Goal: Task Accomplishment & Management: Use online tool/utility

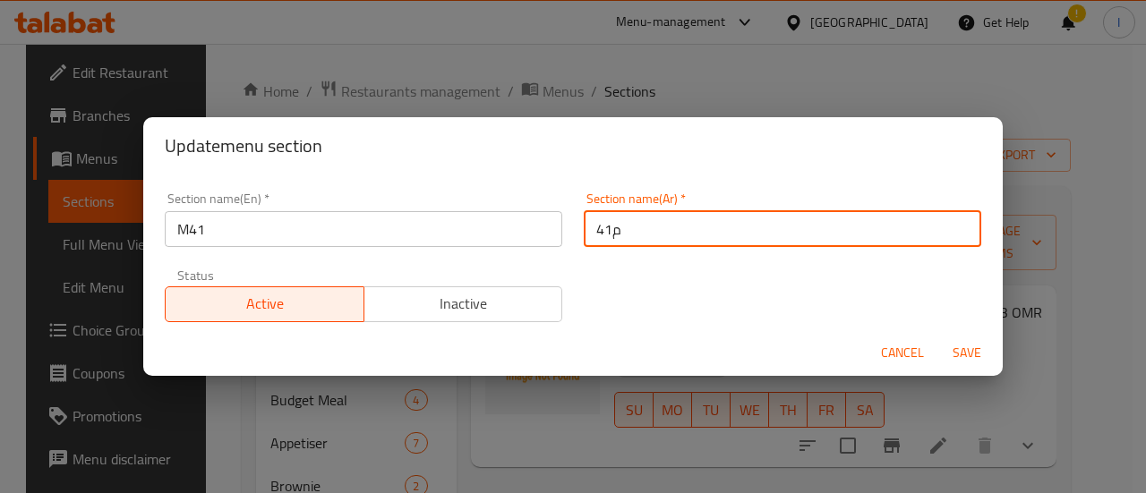
scroll to position [89, 0]
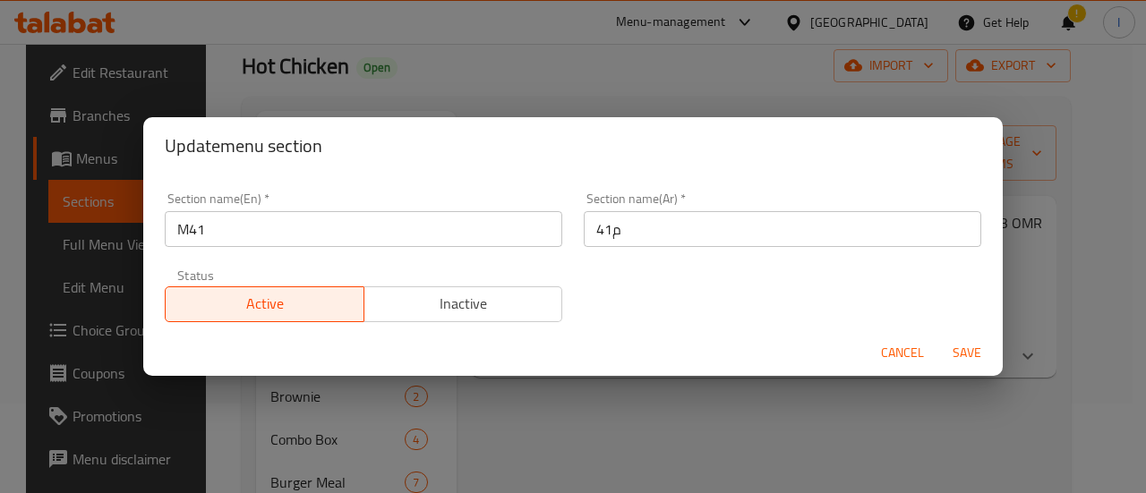
click at [425, 84] on div "Update menu section Section name(En)   * M41 Section name(En) * Section name(Ar…" at bounding box center [573, 246] width 1146 height 493
click at [84, 20] on div "Update menu section Section name(En)   * M41 Section name(En) * Section name(Ar…" at bounding box center [573, 246] width 1146 height 493
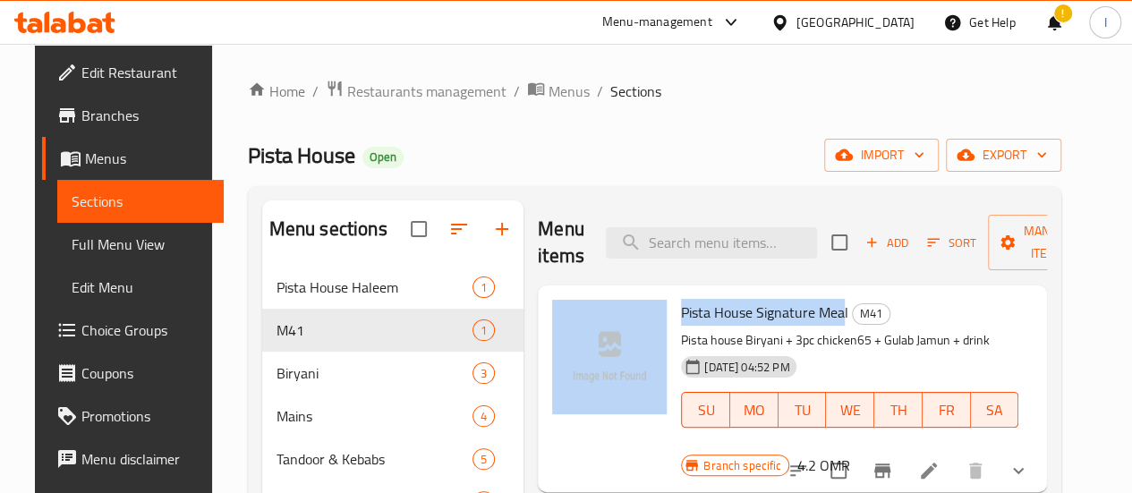
drag, startPoint x: 599, startPoint y: 304, endPoint x: 770, endPoint y: 311, distance: 171.1
click at [770, 311] on div "Pista House Signature Meal M41 Pista house Biryani + 3pc chicken65 + Gulab Jamu…" at bounding box center [792, 389] width 495 height 192
copy div "Pista House Signature Mea"
click at [93, 30] on icon at bounding box center [95, 25] width 15 height 15
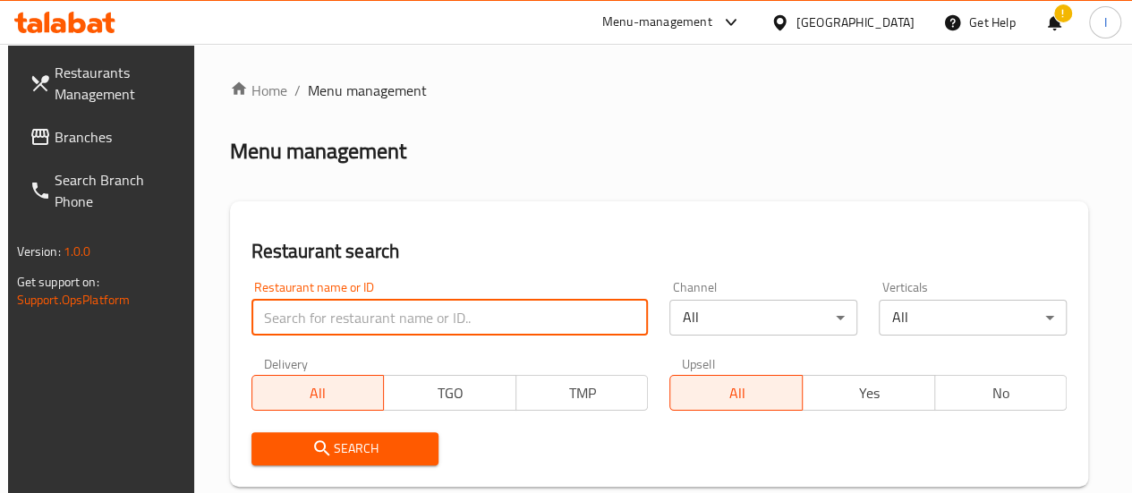
click at [381, 313] on input "search" at bounding box center [449, 318] width 397 height 36
type input "Tea time"
click button "Search" at bounding box center [345, 448] width 188 height 33
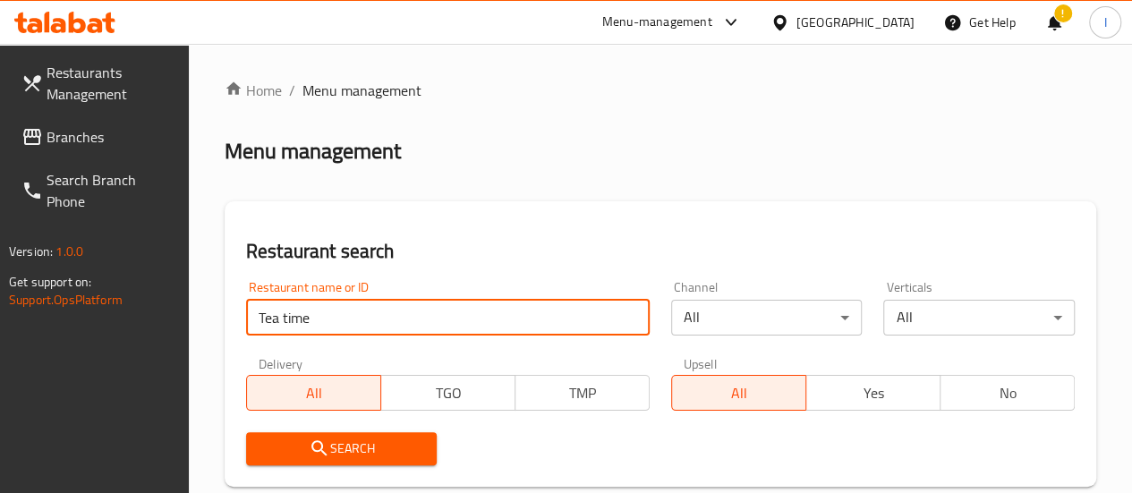
click at [593, 375] on div "Restaurant name or ID Tea time Restaurant name or ID Channel All ​ Verticals Al…" at bounding box center [660, 373] width 850 height 206
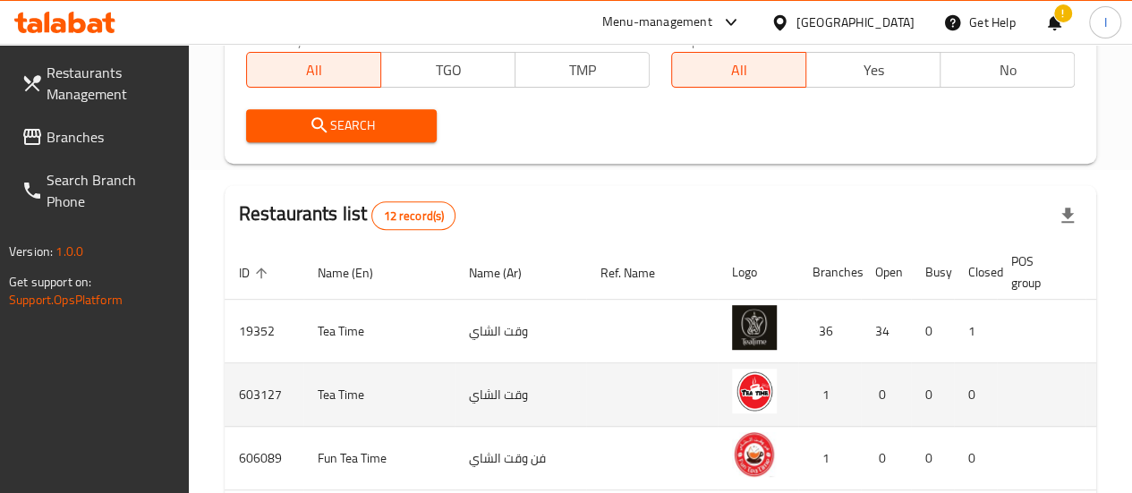
scroll to position [0, 18]
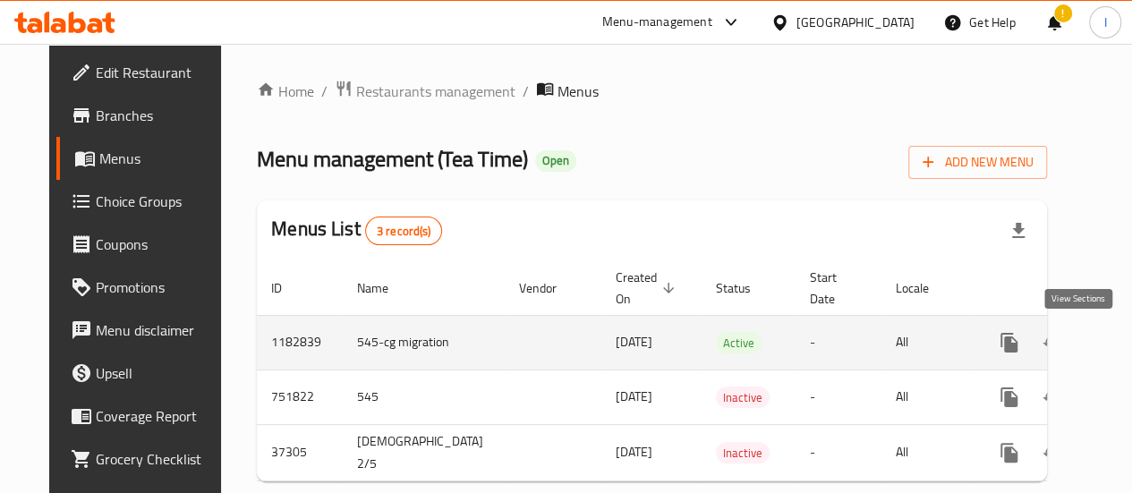
click at [1117, 333] on link "enhanced table" at bounding box center [1138, 342] width 43 height 43
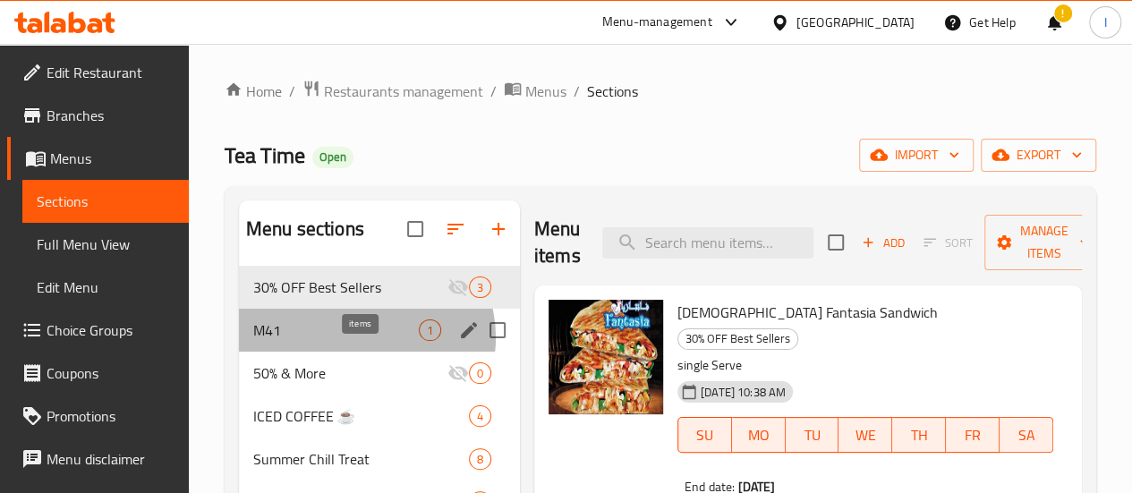
click at [420, 339] on span "1" at bounding box center [430, 330] width 21 height 17
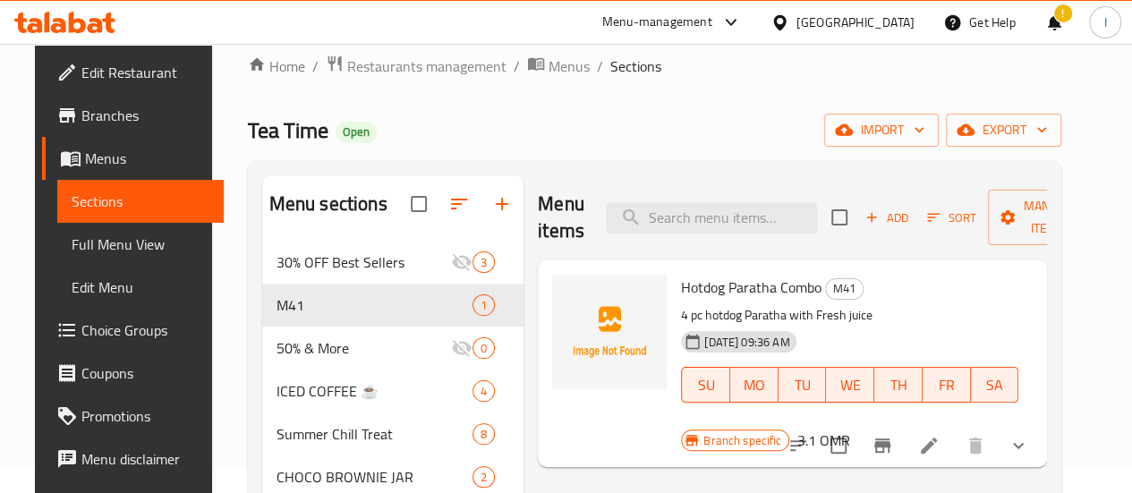
scroll to position [26, 0]
drag, startPoint x: 608, startPoint y: 284, endPoint x: 748, endPoint y: 287, distance: 140.6
click at [748, 287] on span "Hotdog Paratha Combo" at bounding box center [751, 286] width 141 height 27
copy span "Hotdog Paratha Combo"
click at [75, 28] on icon at bounding box center [64, 22] width 101 height 21
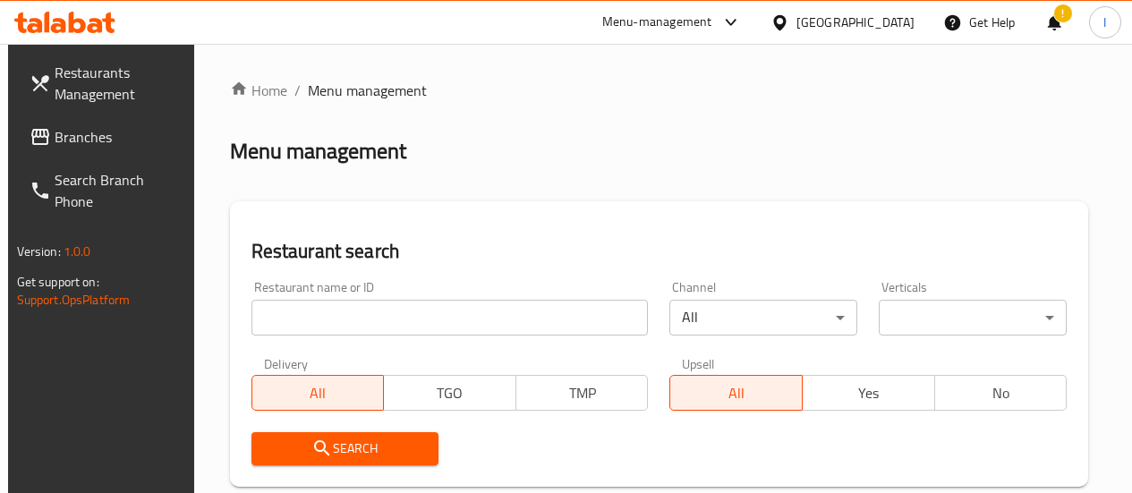
scroll to position [26, 0]
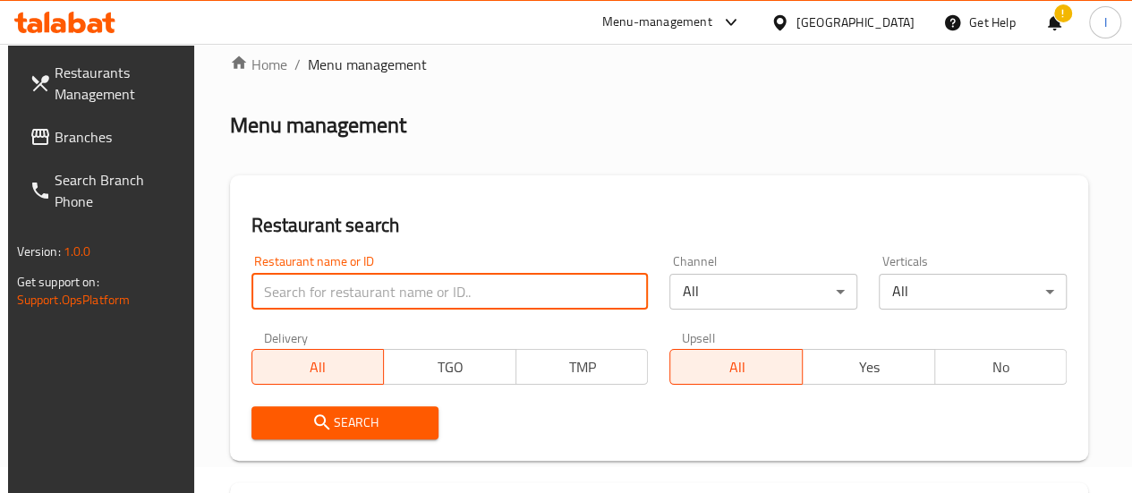
click at [380, 302] on input "search" at bounding box center [449, 292] width 397 height 36
type input "Chicking"
click button "Search" at bounding box center [345, 422] width 188 height 33
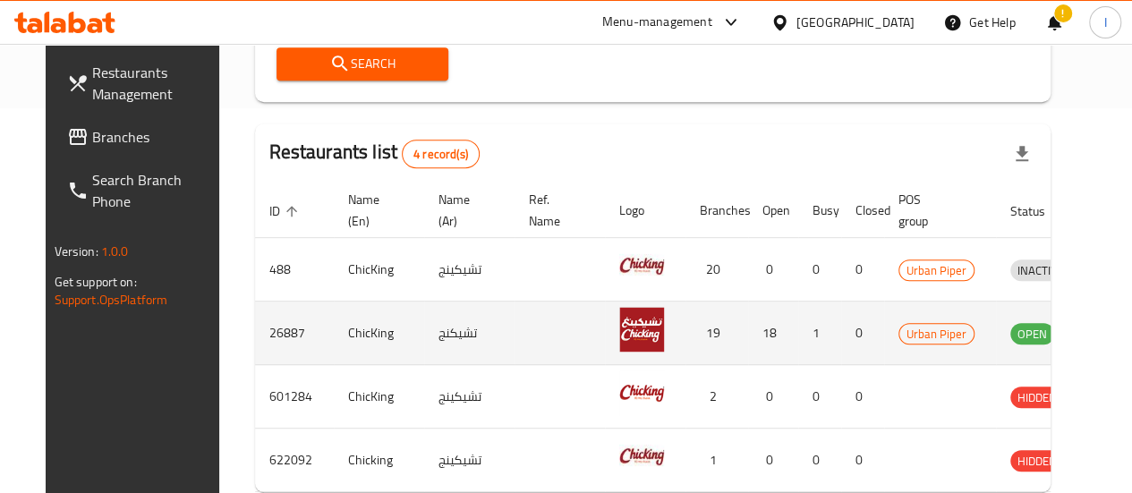
scroll to position [0, 23]
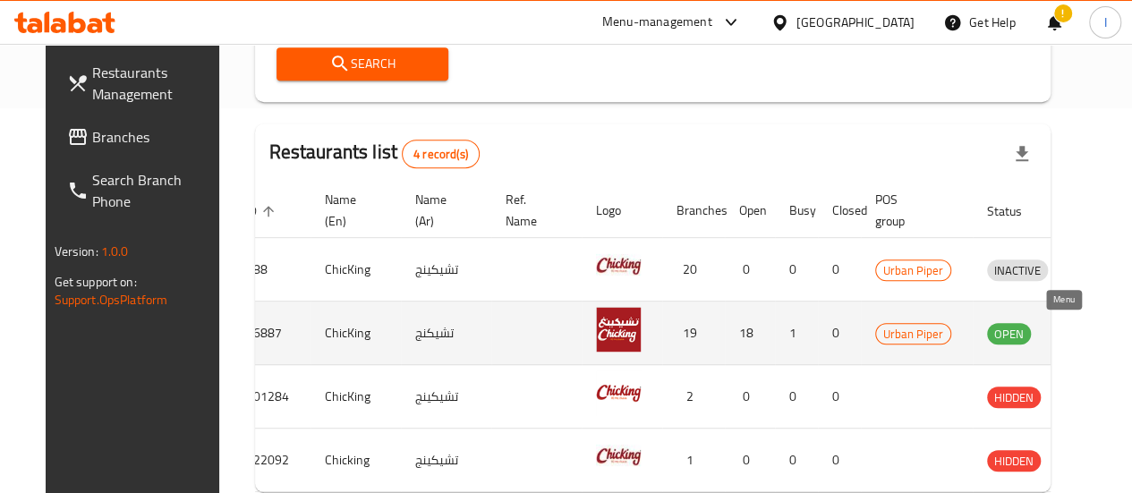
click at [1085, 338] on icon "enhanced table" at bounding box center [1095, 334] width 20 height 15
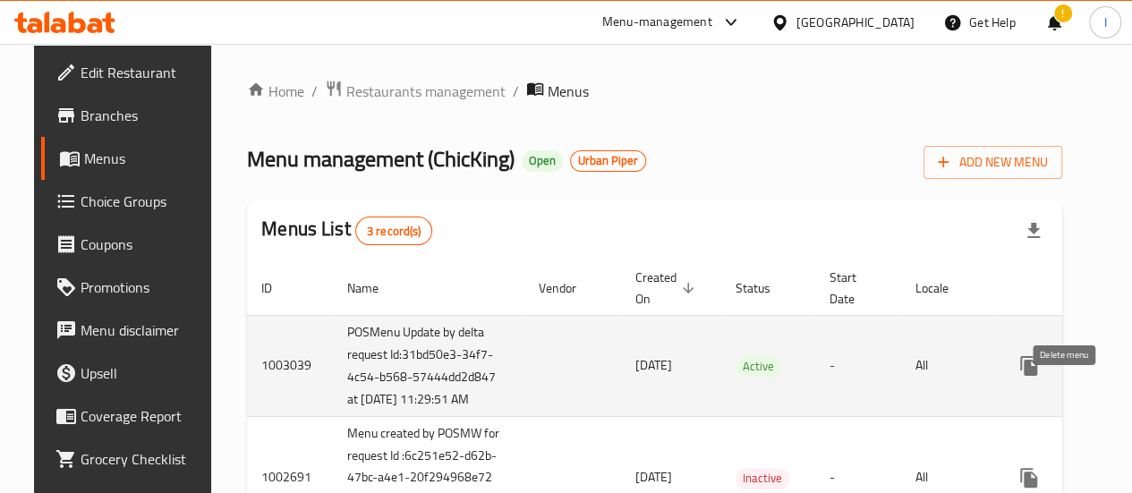
scroll to position [0, 47]
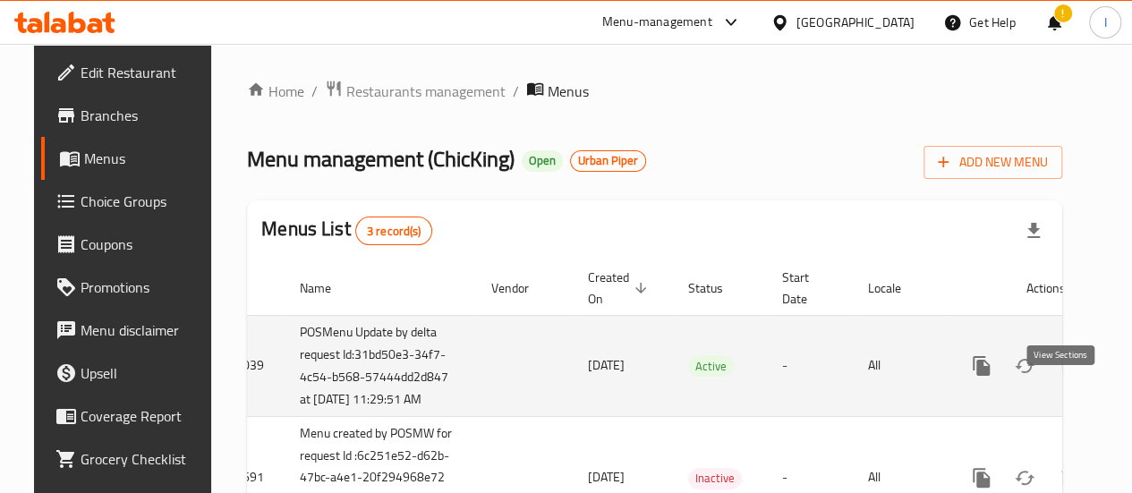
click at [1100, 377] on icon "enhanced table" at bounding box center [1110, 365] width 21 height 21
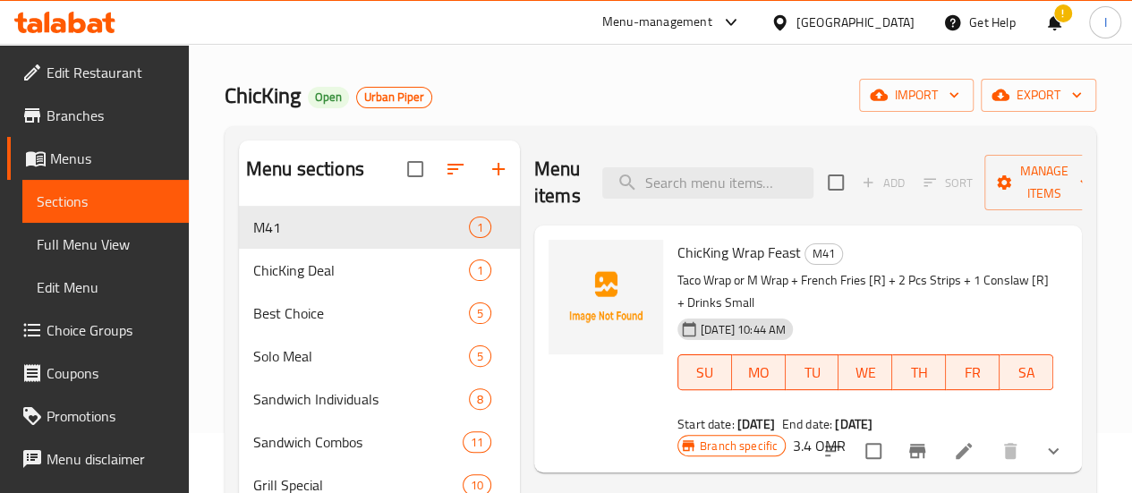
scroll to position [62, 0]
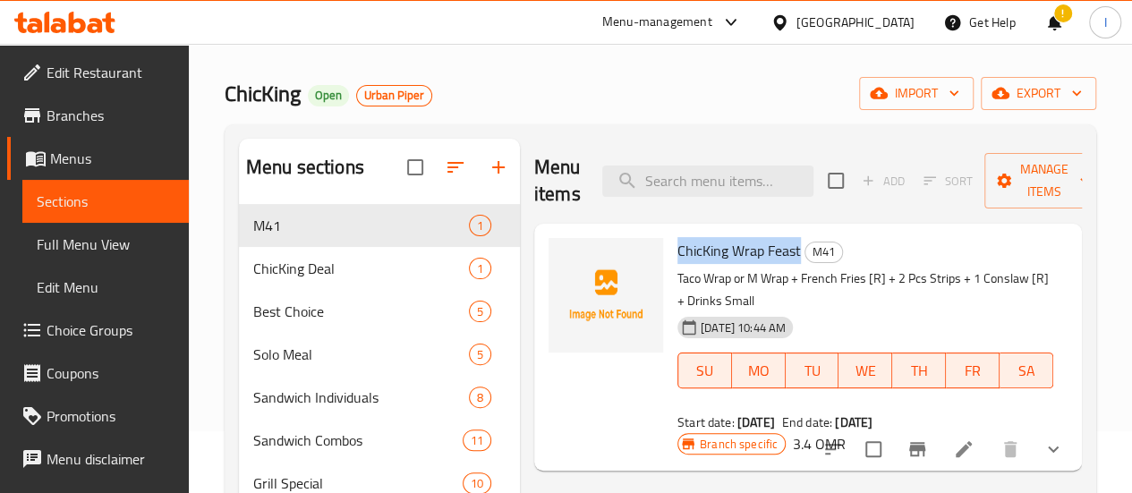
drag, startPoint x: 607, startPoint y: 249, endPoint x: 727, endPoint y: 246, distance: 120.0
click at [727, 246] on span "ChicKing Wrap Feast" at bounding box center [740, 250] width 124 height 27
copy span "ChicKing Wrap Feas"
click at [94, 22] on icon at bounding box center [64, 22] width 101 height 21
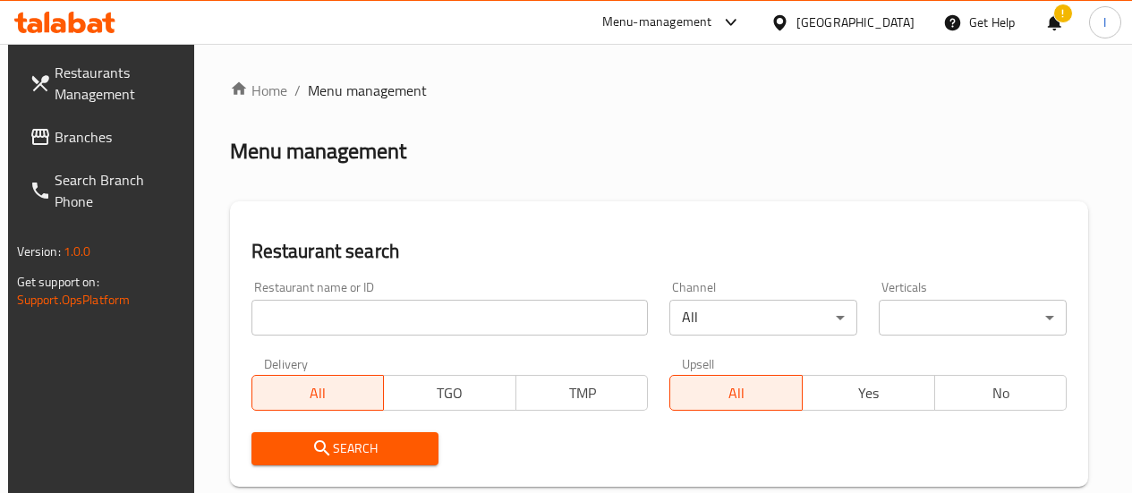
scroll to position [62, 0]
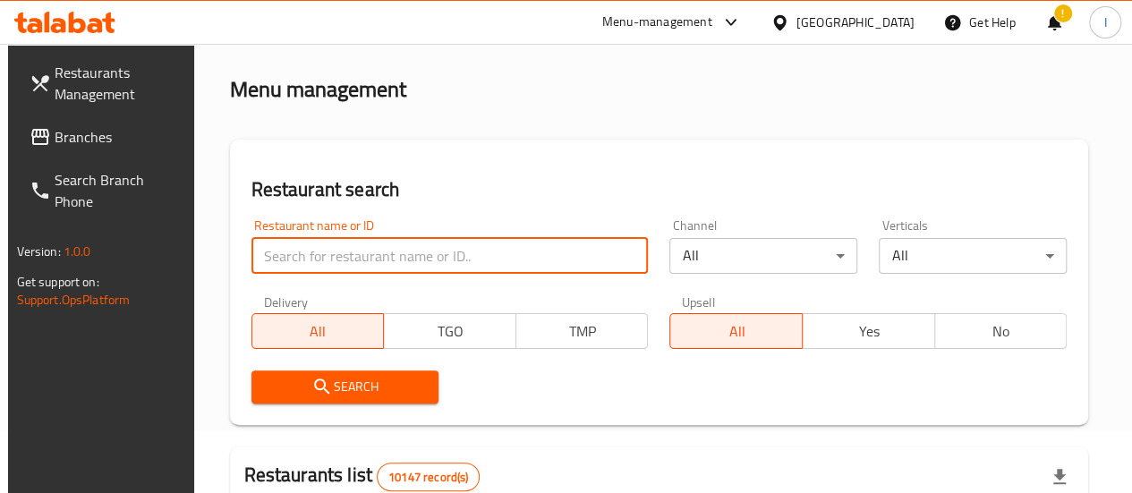
click at [358, 256] on input "search" at bounding box center [449, 256] width 397 height 36
paste input "Golden Crispy"
type input "Golden Crispy"
click button "Search" at bounding box center [345, 387] width 188 height 33
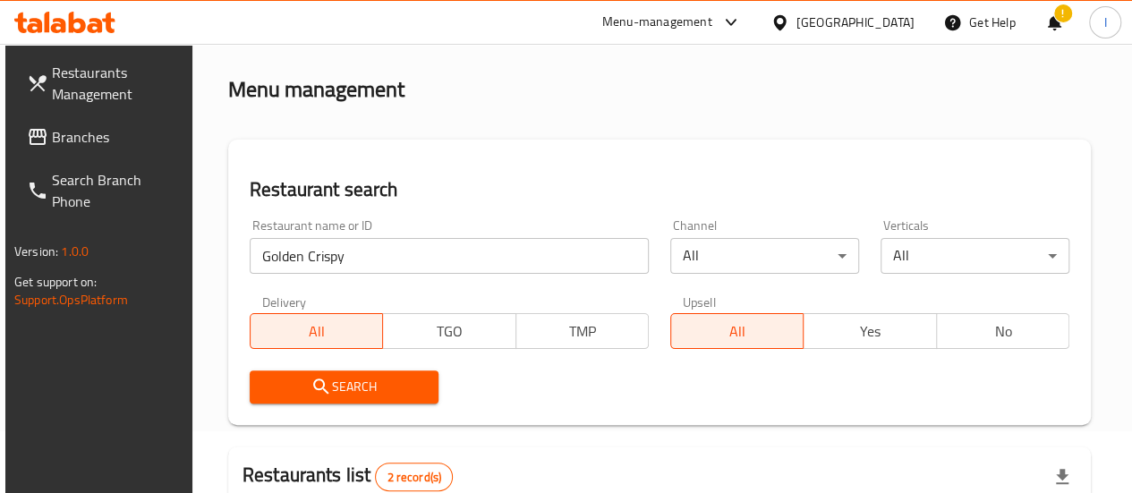
click at [507, 351] on div "Restaurant name or ID Golden Crispy Restaurant name or ID Channel All ​ Vertica…" at bounding box center [659, 312] width 841 height 206
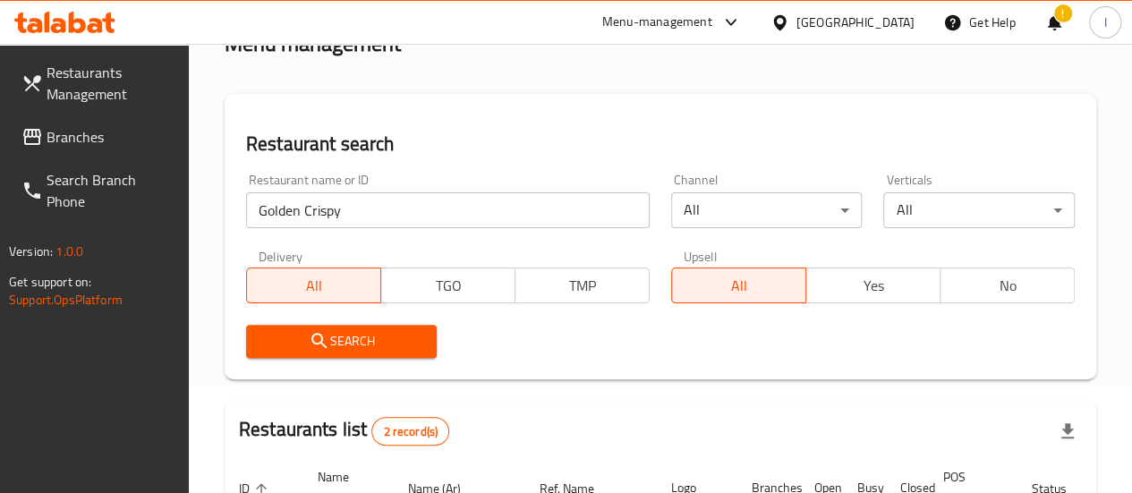
scroll to position [108, 0]
click at [507, 289] on div "Restaurant name or ID Golden Crispy Restaurant name or ID Channel All ​ Vertica…" at bounding box center [660, 265] width 850 height 206
click at [494, 283] on div "Restaurant name or ID Golden Crispy Restaurant name or ID Channel All ​ Vertica…" at bounding box center [660, 265] width 850 height 206
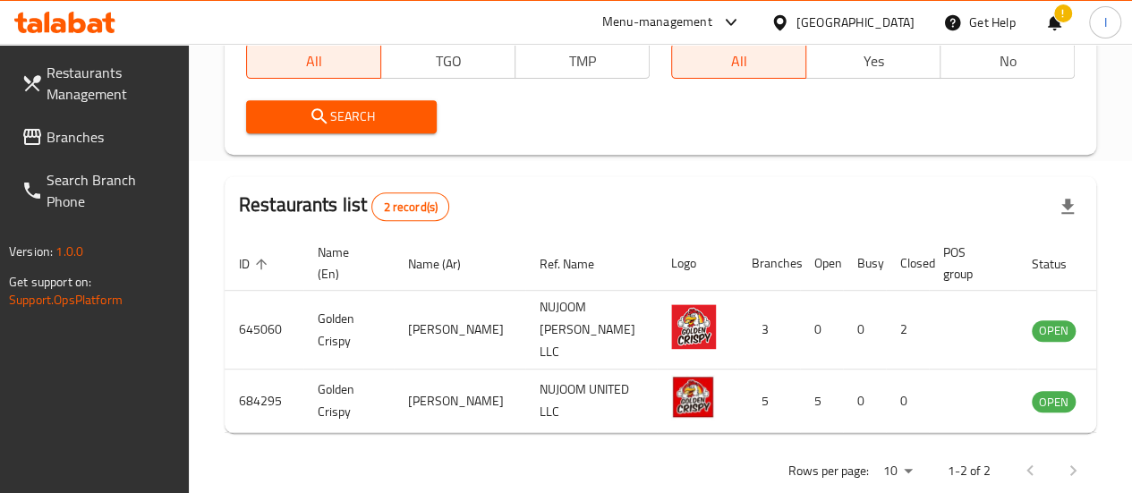
scroll to position [336, 0]
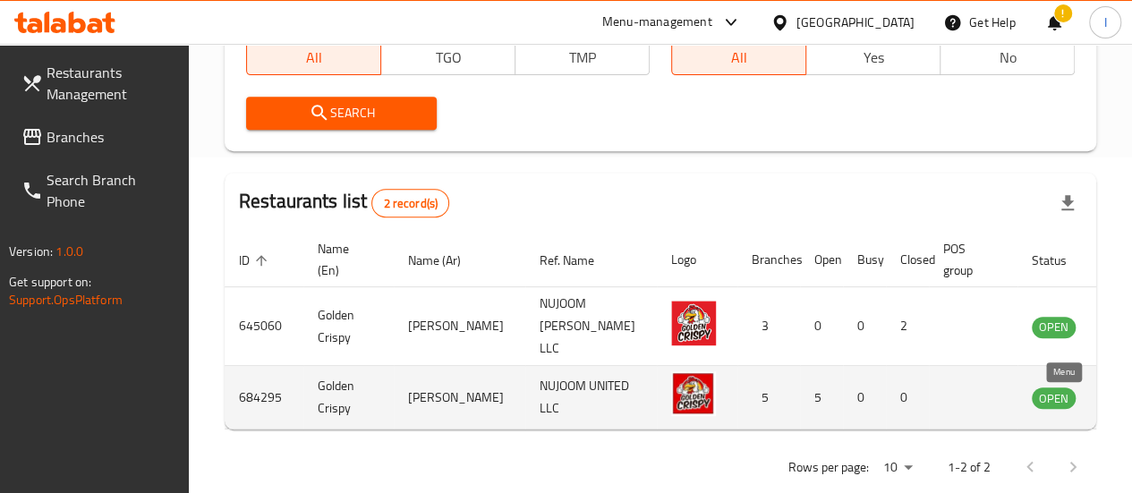
click at [1127, 400] on icon "enhanced table" at bounding box center [1137, 398] width 20 height 15
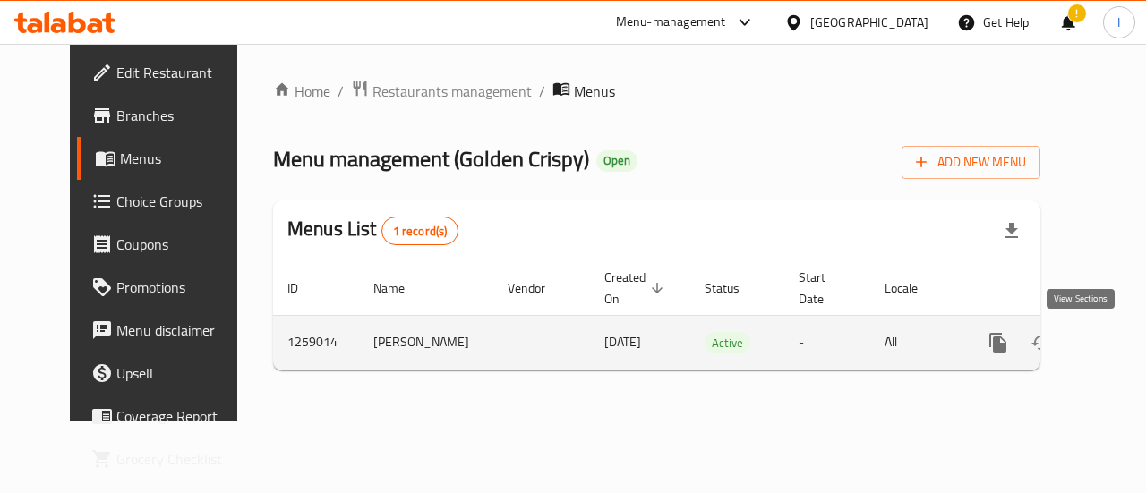
click at [1119, 343] on icon "enhanced table" at bounding box center [1127, 343] width 16 height 16
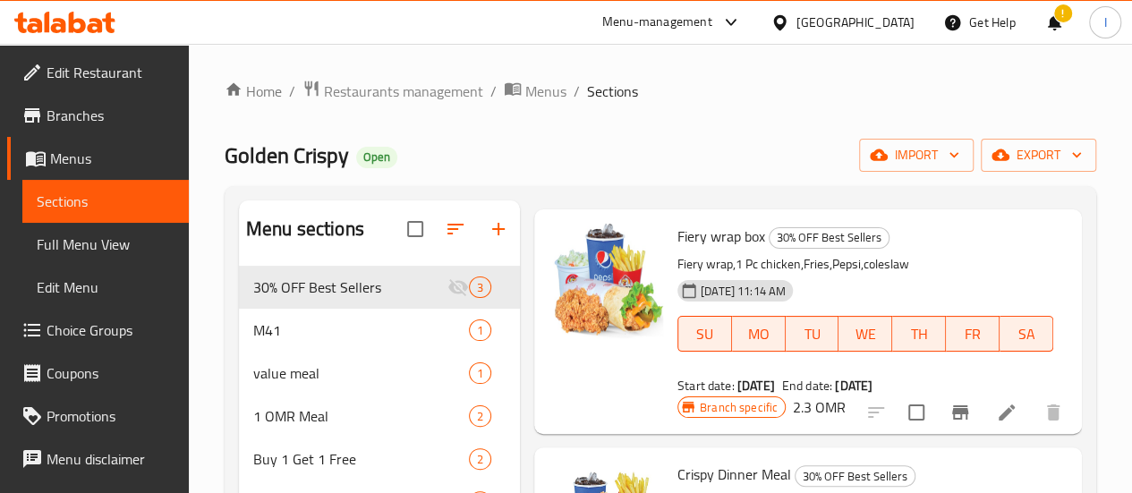
scroll to position [79, 0]
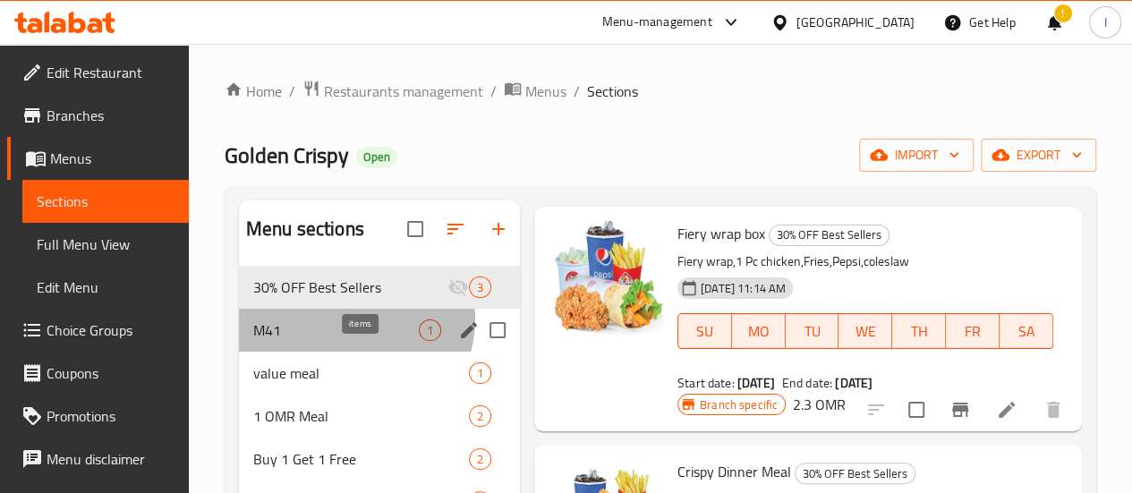
click at [419, 341] on div "1" at bounding box center [430, 330] width 22 height 21
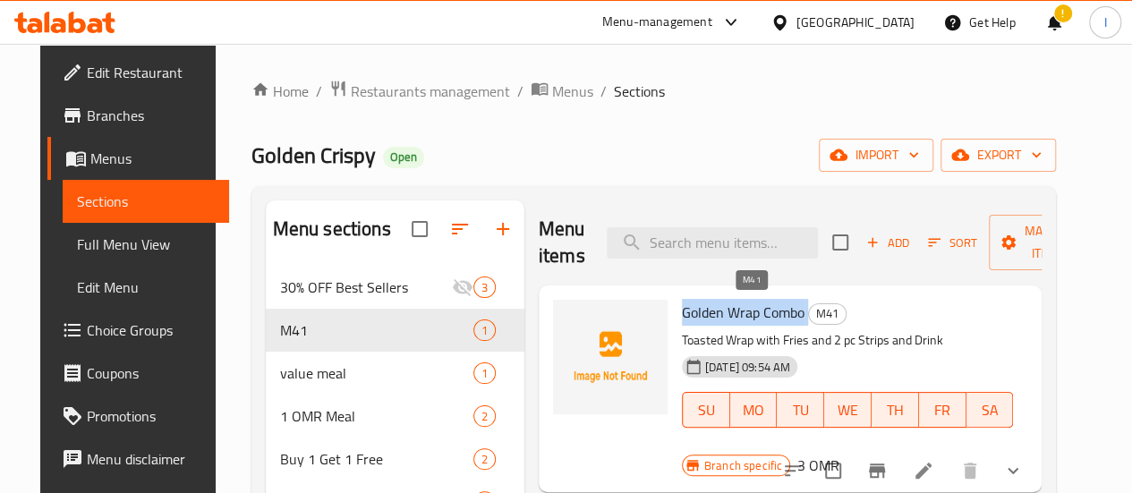
drag, startPoint x: 602, startPoint y: 311, endPoint x: 734, endPoint y: 309, distance: 131.6
click at [734, 309] on div "Golden Wrap Combo M41 Toasted Wrap with Fries and 2 pc Strips and Drink 12-08-2…" at bounding box center [847, 376] width 345 height 167
copy h6 "Golden Wrap Combo"
click at [835, 266] on div "Add Sort Manage items" at bounding box center [970, 242] width 277 height 55
drag, startPoint x: 729, startPoint y: 310, endPoint x: 609, endPoint y: 311, distance: 119.9
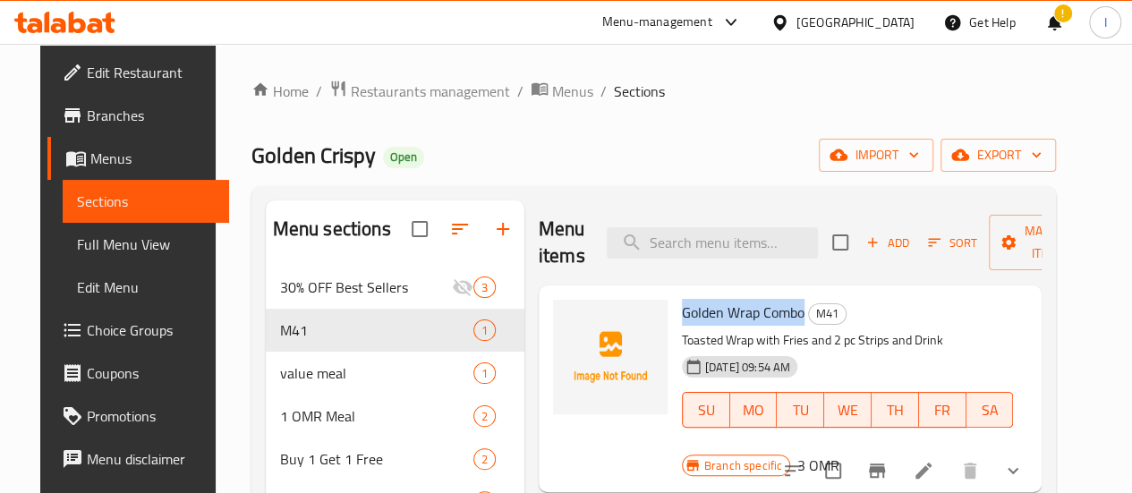
click at [682, 311] on h6 "Golden Wrap Combo M41" at bounding box center [847, 312] width 331 height 25
copy span "Golden Wrap Combo"
click at [73, 24] on icon at bounding box center [64, 22] width 101 height 21
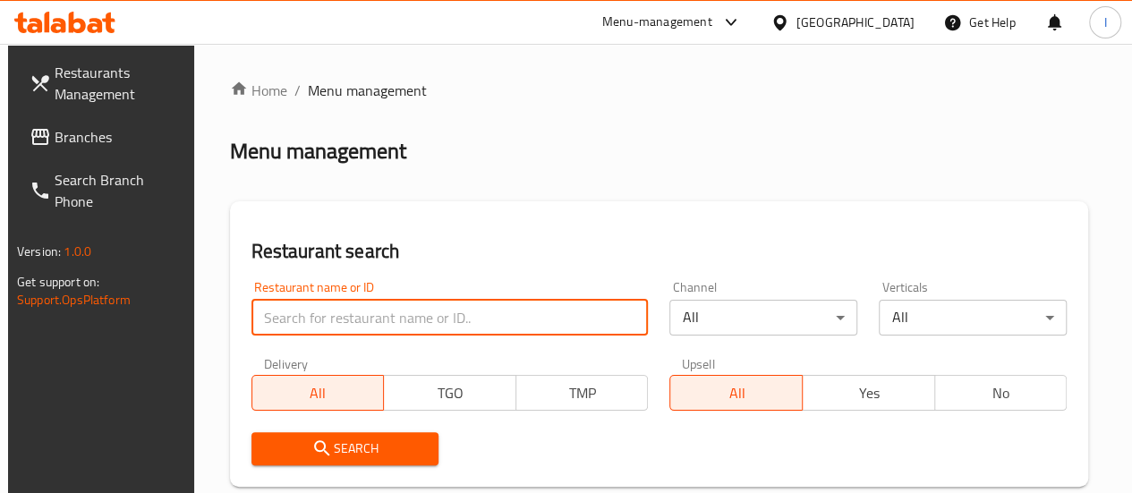
click at [328, 308] on input "search" at bounding box center [449, 318] width 397 height 36
type input "Tea town"
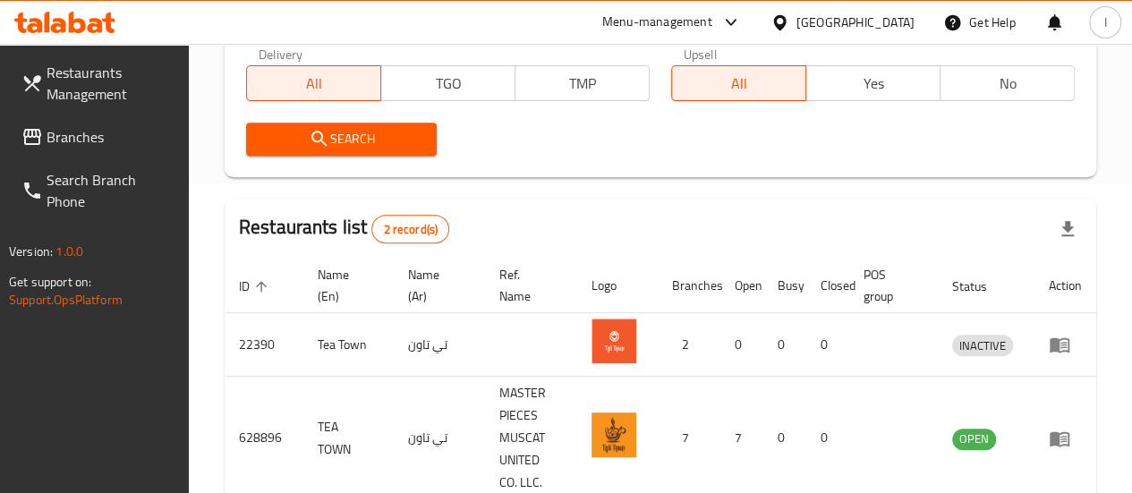
scroll to position [413, 0]
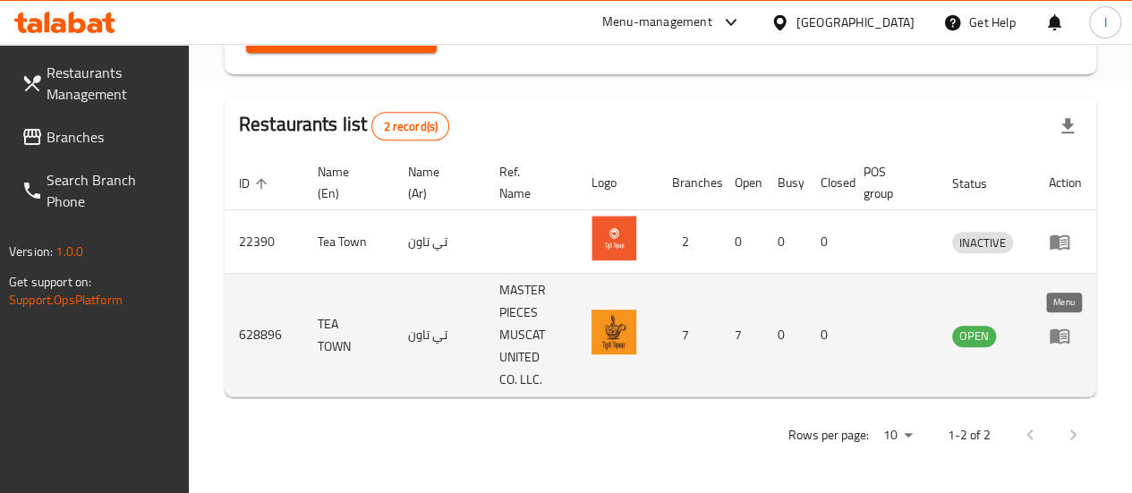
click at [1064, 336] on icon "enhanced table" at bounding box center [1064, 336] width 6 height 7
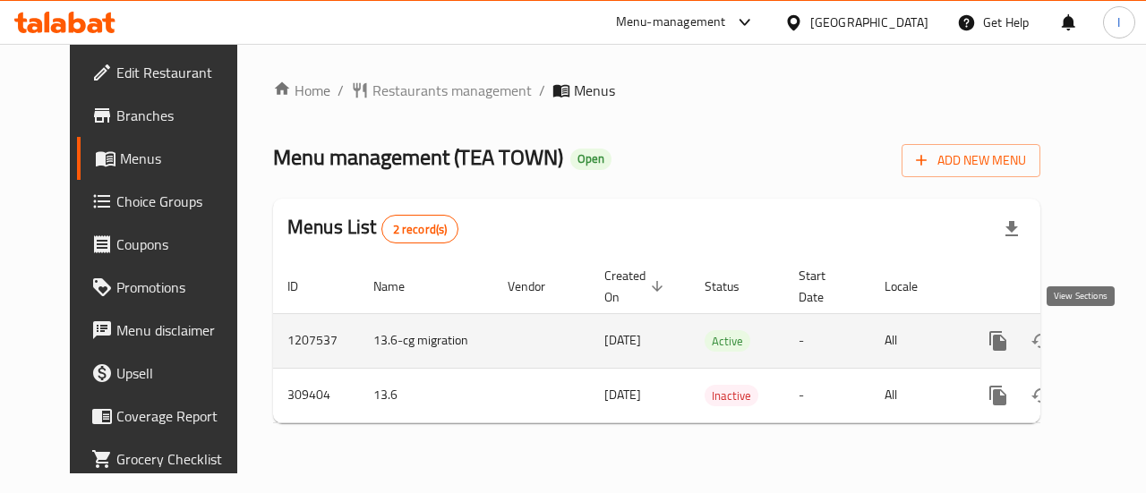
click at [1116, 336] on icon "enhanced table" at bounding box center [1126, 340] width 21 height 21
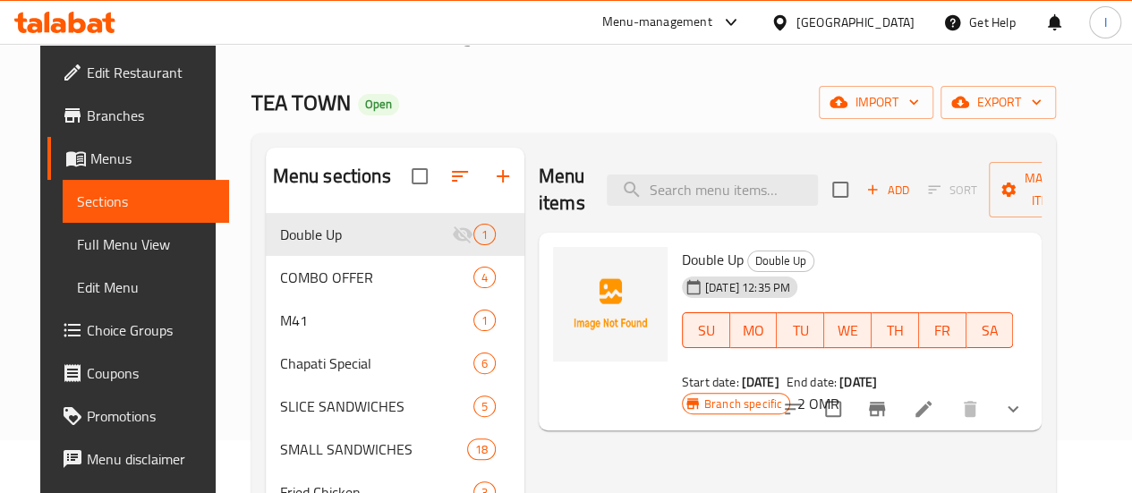
scroll to position [89, 0]
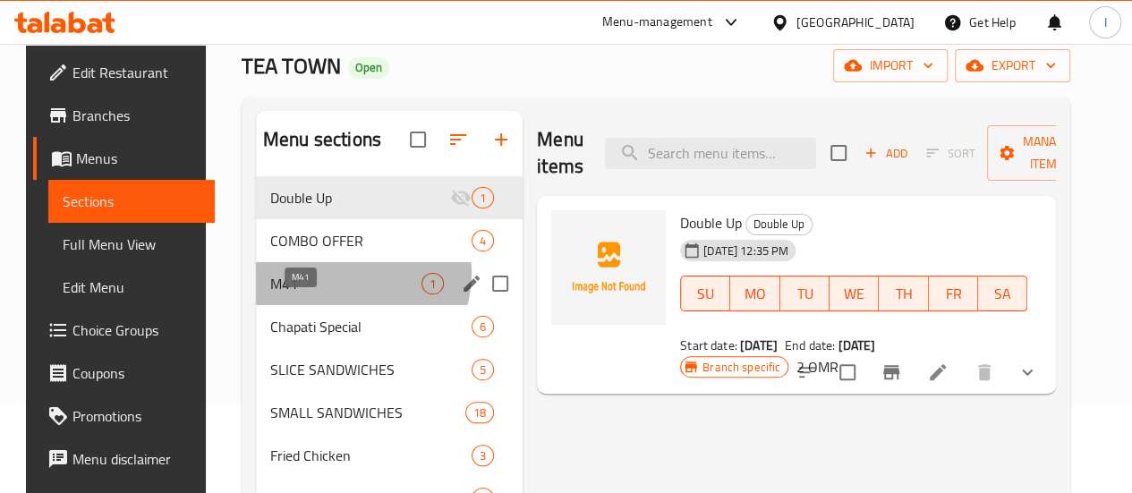
click at [330, 294] on span "M41" at bounding box center [345, 283] width 151 height 21
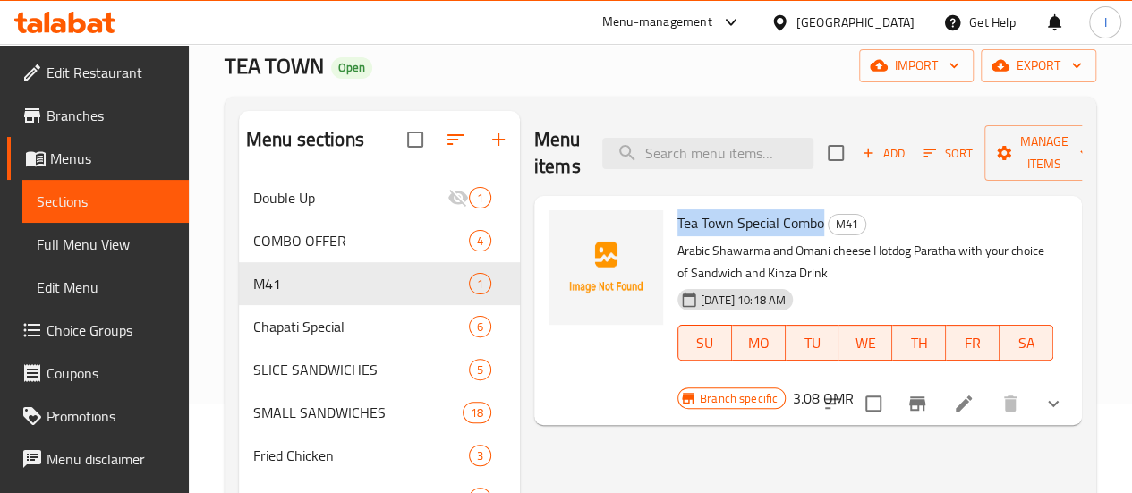
drag, startPoint x: 607, startPoint y: 221, endPoint x: 751, endPoint y: 221, distance: 144.1
click at [751, 221] on span "Tea Town Special Combo" at bounding box center [751, 222] width 147 height 27
copy span "Tea Town Special Combo"
click at [89, 16] on icon at bounding box center [64, 22] width 101 height 21
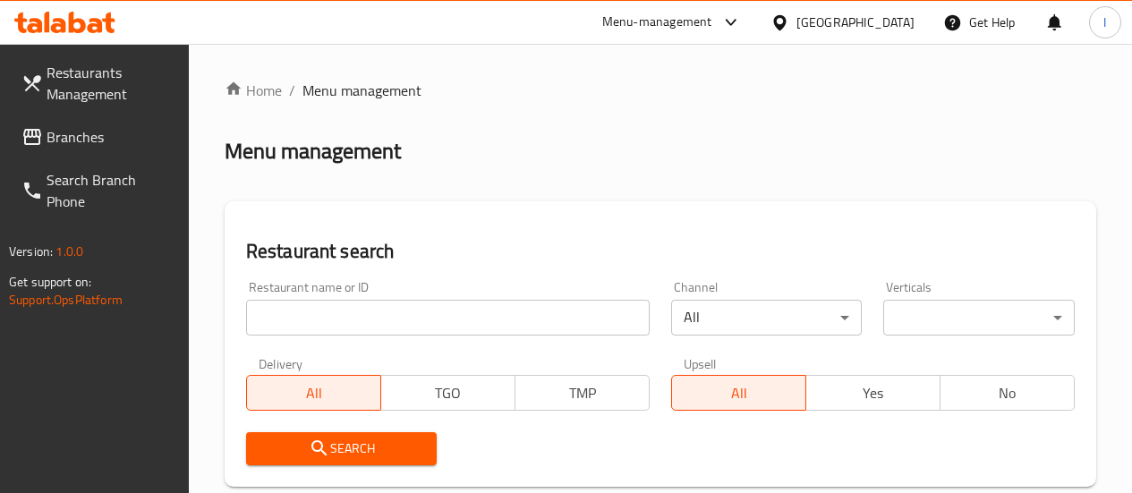
scroll to position [89, 0]
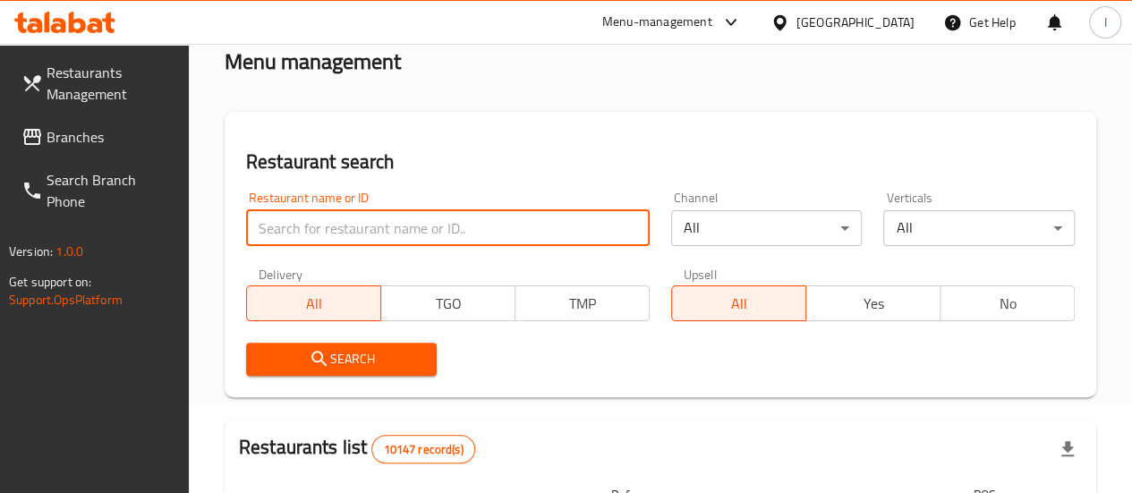
click at [371, 234] on input "search" at bounding box center [448, 228] width 404 height 36
paste input "Shahad AL Jazeera"
type input "Shahad AL Jazeera"
click button "Search" at bounding box center [342, 359] width 192 height 33
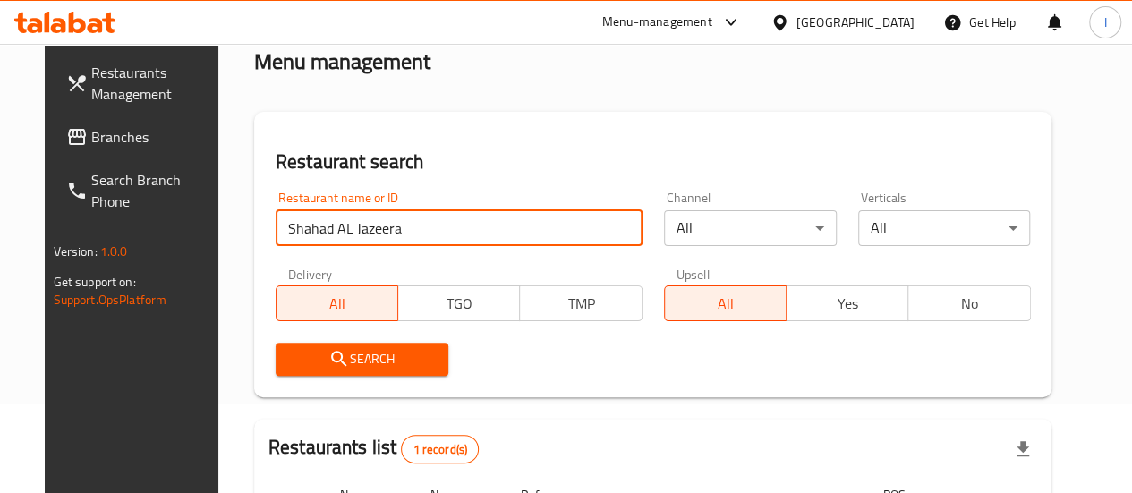
scroll to position [290, 0]
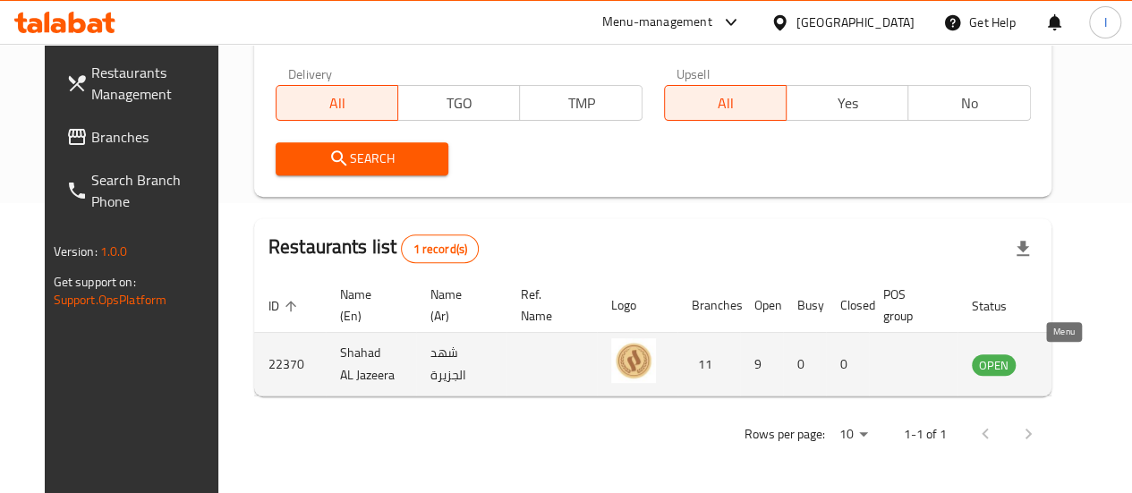
click at [1067, 362] on icon "enhanced table" at bounding box center [1077, 365] width 20 height 15
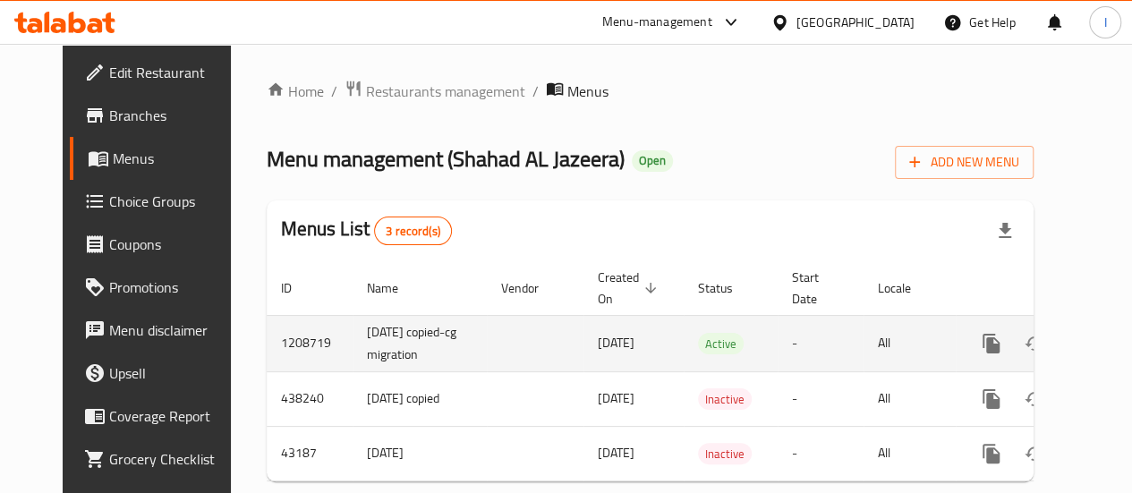
scroll to position [55, 0]
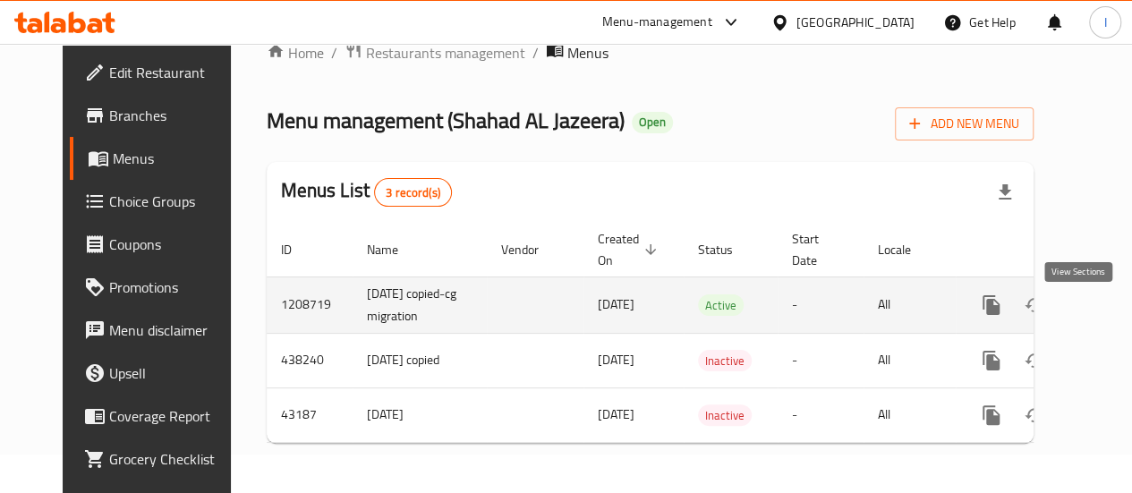
click at [1099, 314] on link "enhanced table" at bounding box center [1120, 305] width 43 height 43
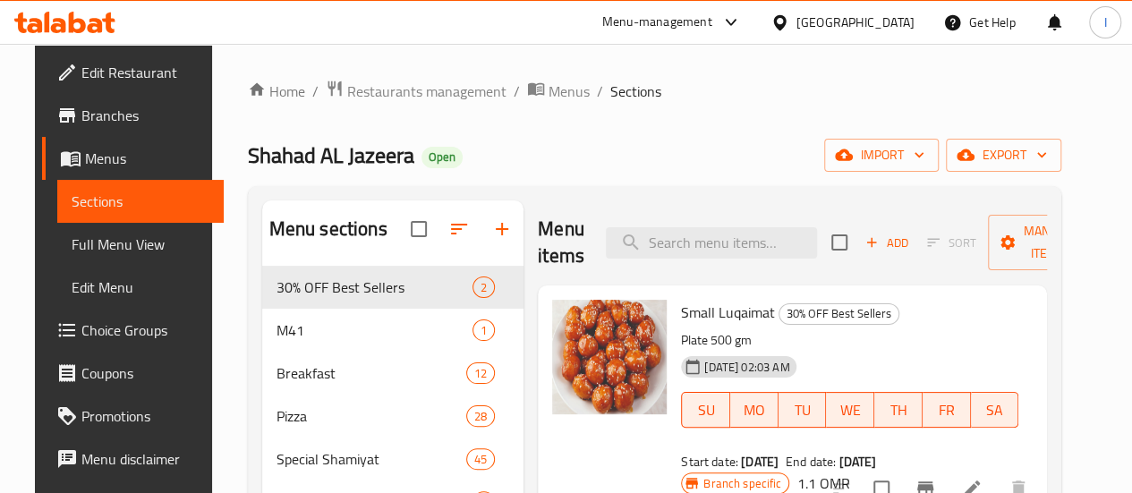
scroll to position [1, 0]
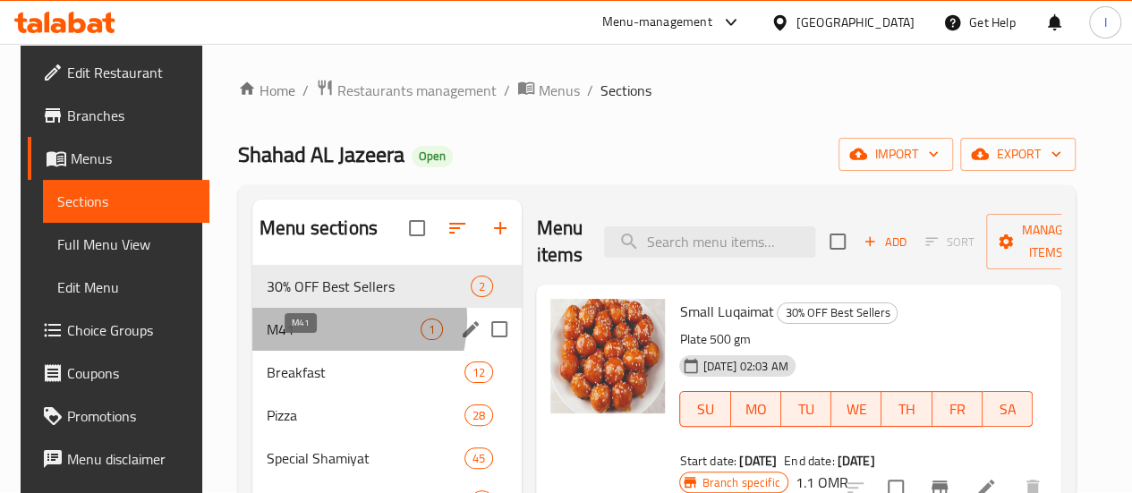
click at [317, 340] on span "M41" at bounding box center [344, 329] width 154 height 21
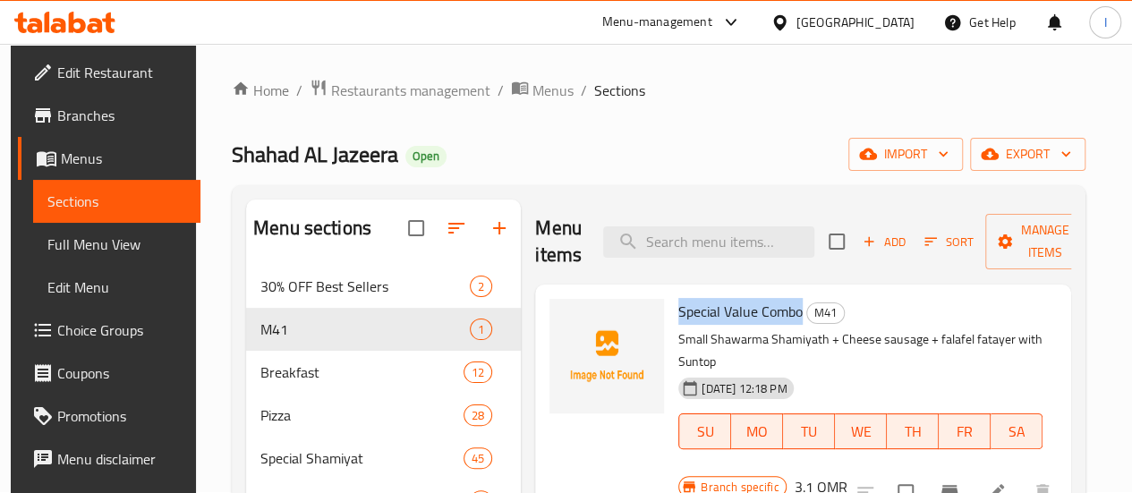
drag, startPoint x: 606, startPoint y: 316, endPoint x: 730, endPoint y: 320, distance: 124.5
click at [730, 320] on div "Special Value Combo M41 Small Shawarma Shamiyath + Cheese sausage + falafel fat…" at bounding box center [860, 387] width 378 height 190
copy span "Special Value Combo"
click at [97, 19] on icon at bounding box center [95, 25] width 15 height 15
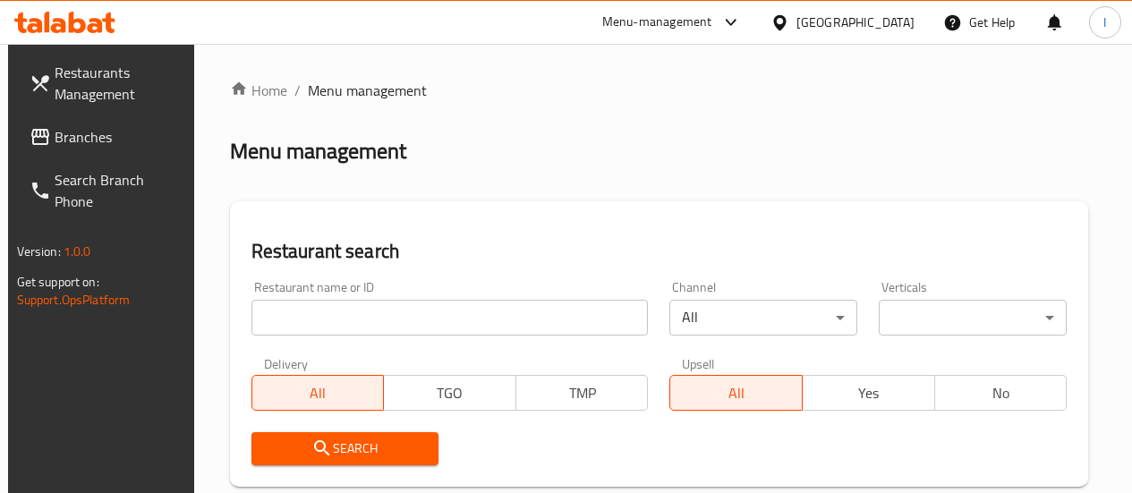
scroll to position [1, 0]
click at [360, 318] on input "search" at bounding box center [449, 317] width 397 height 36
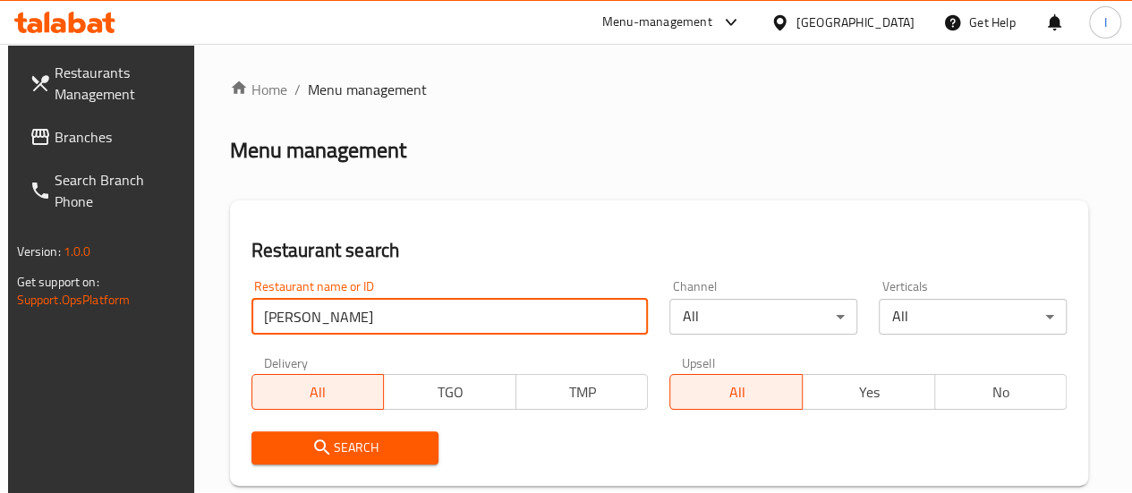
type input "[PERSON_NAME]"
click button "Search" at bounding box center [345, 447] width 188 height 33
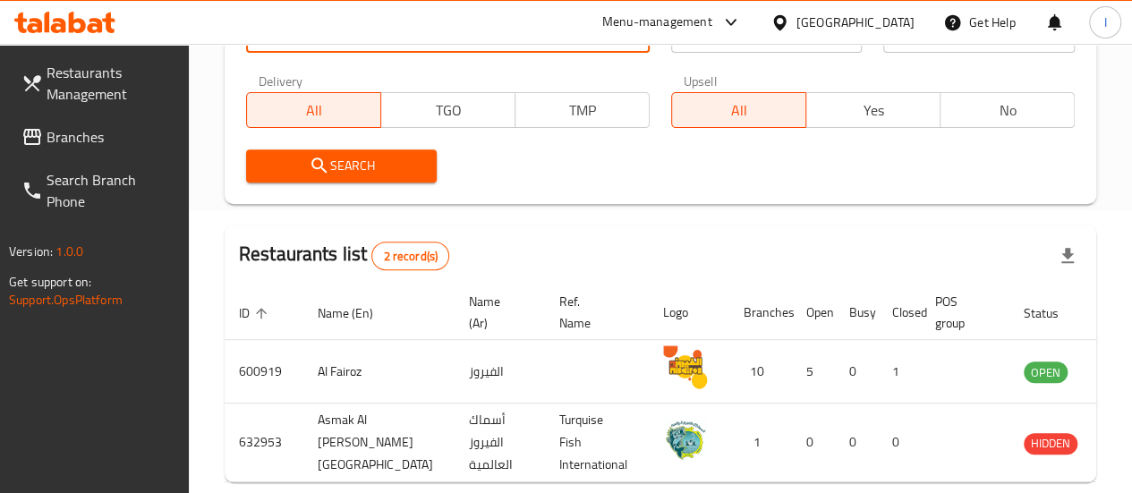
scroll to position [285, 0]
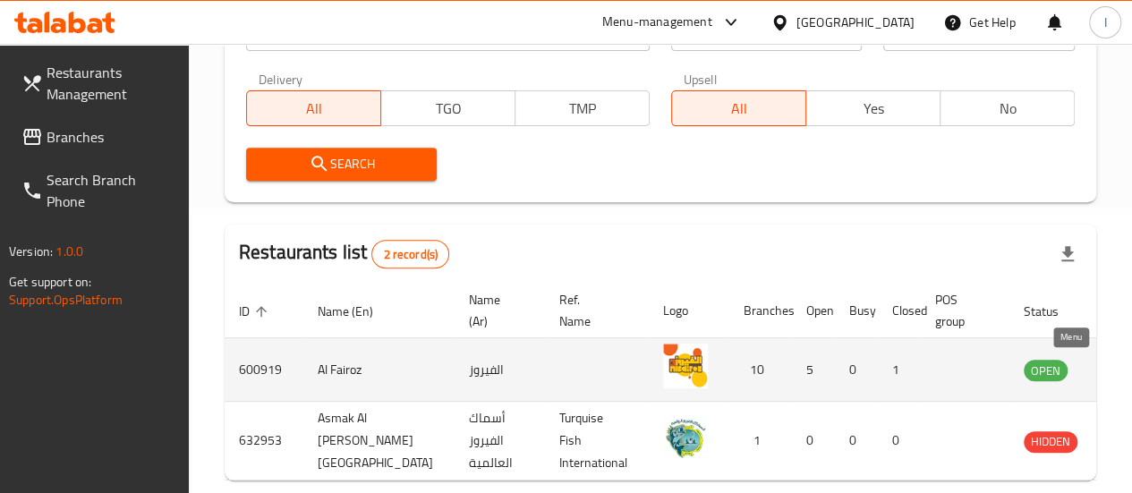
click at [1119, 377] on icon "enhanced table" at bounding box center [1129, 370] width 20 height 15
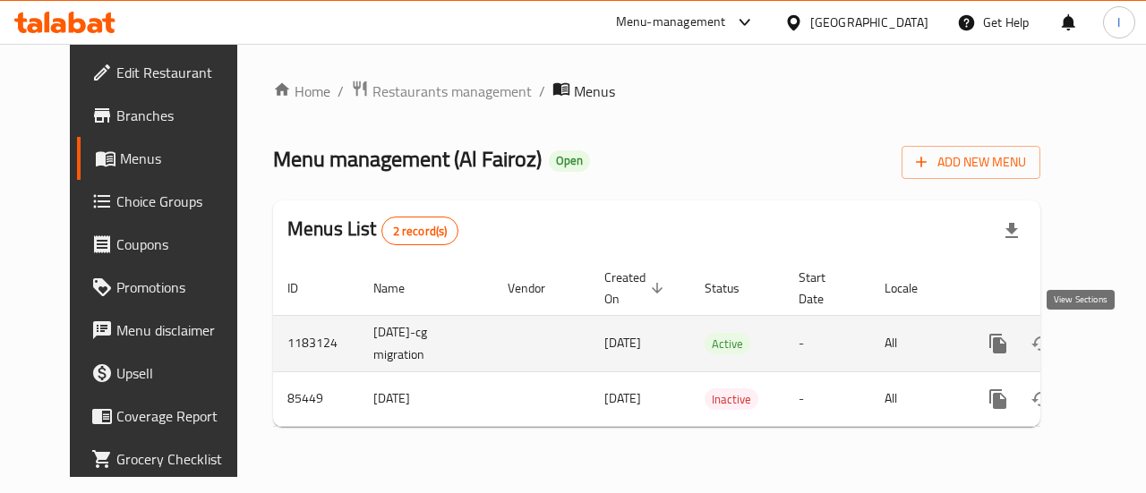
click at [1116, 351] on icon "enhanced table" at bounding box center [1126, 343] width 21 height 21
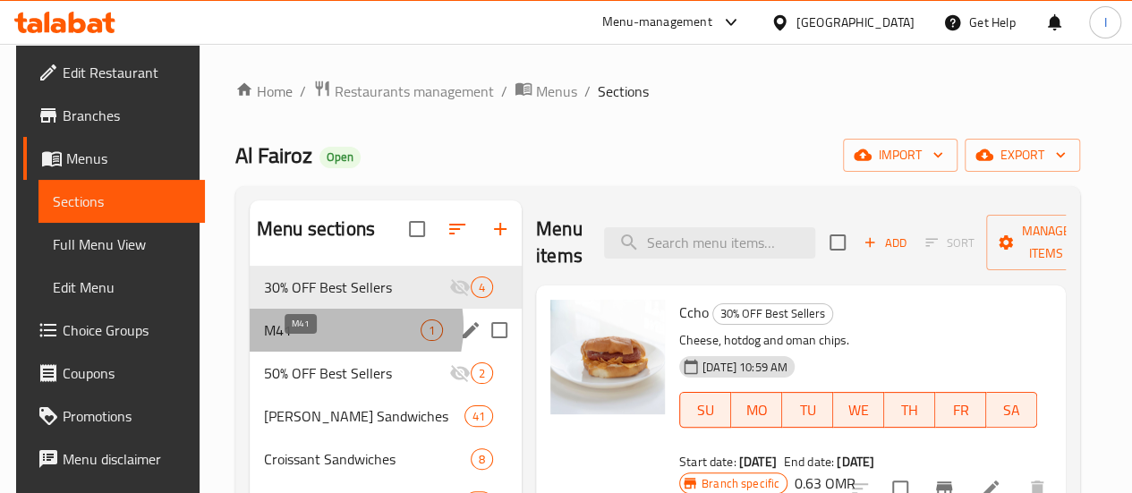
click at [328, 341] on span "M41" at bounding box center [342, 330] width 157 height 21
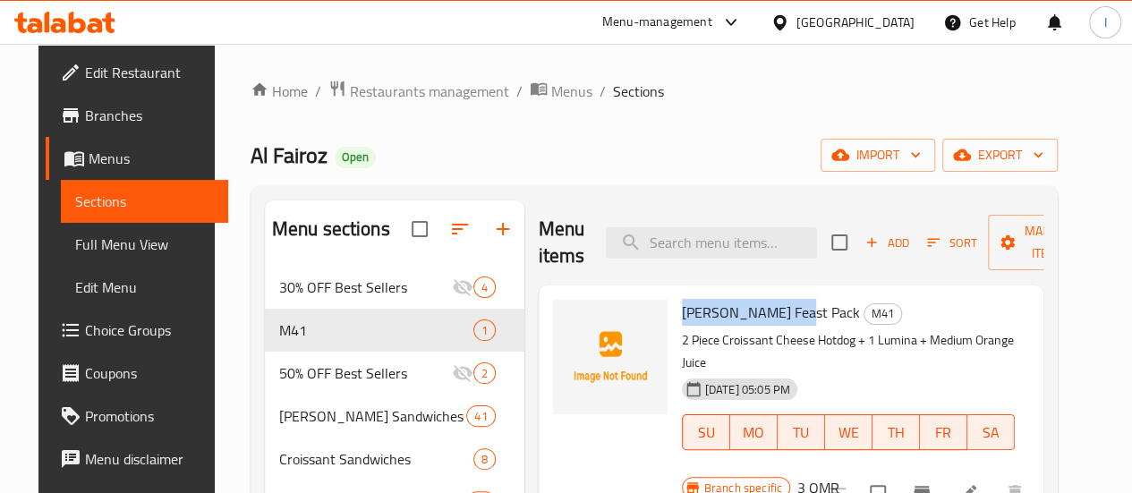
drag, startPoint x: 609, startPoint y: 311, endPoint x: 711, endPoint y: 314, distance: 102.1
click at [711, 314] on span "Fairoz Feast Pack" at bounding box center [771, 312] width 178 height 27
copy span "Fairoz Feast Pack"
click at [90, 32] on icon at bounding box center [64, 22] width 101 height 21
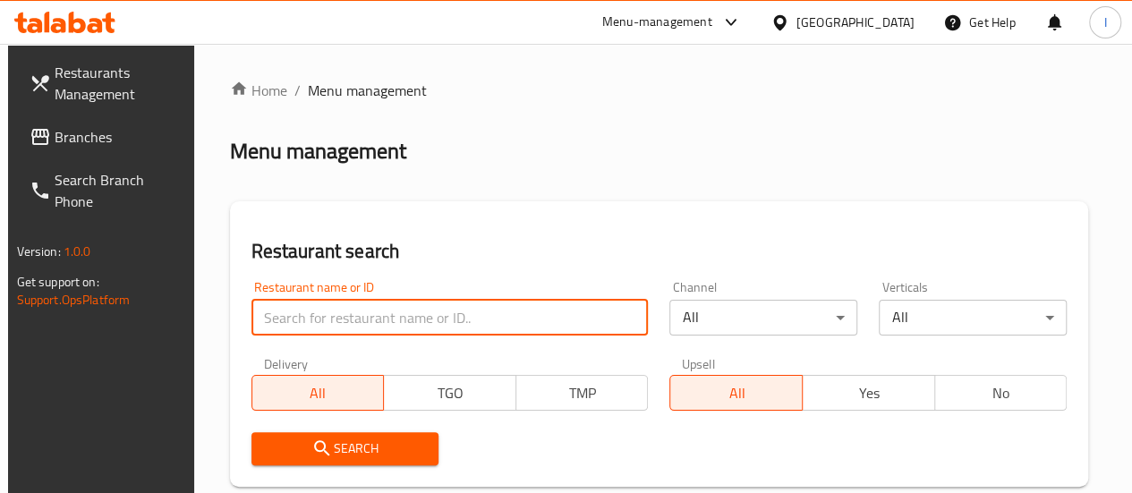
click at [374, 322] on input "search" at bounding box center [449, 318] width 397 height 36
paste input "Lezzet TURKISH"
type input "Lezzet TURKISH"
click button "Search" at bounding box center [345, 448] width 188 height 33
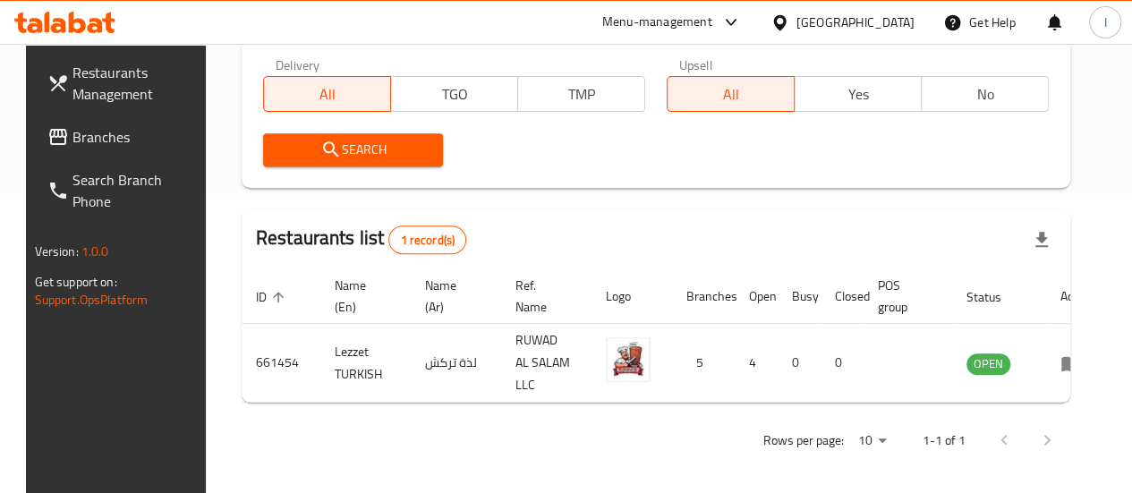
scroll to position [305, 0]
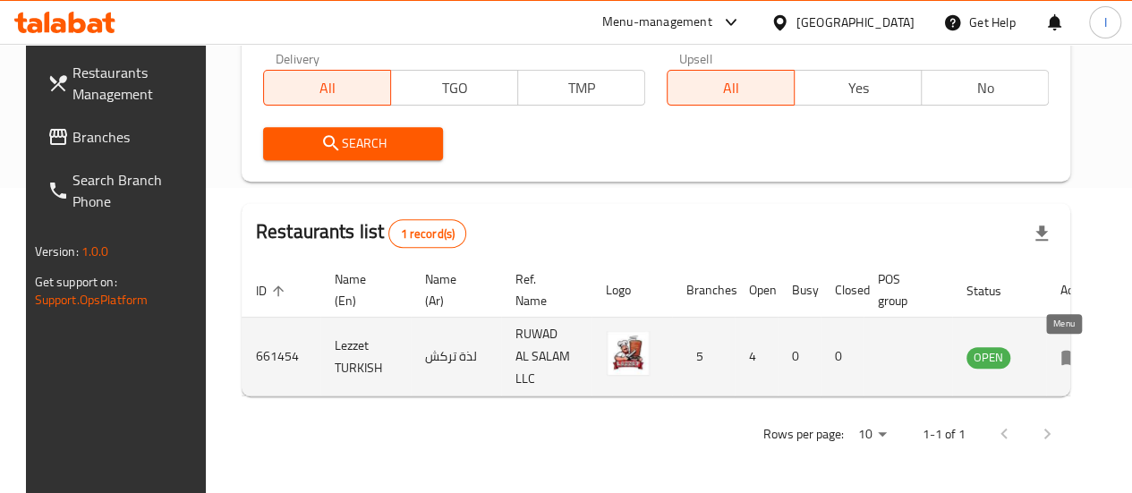
click at [1063, 358] on icon "enhanced table" at bounding box center [1071, 356] width 21 height 21
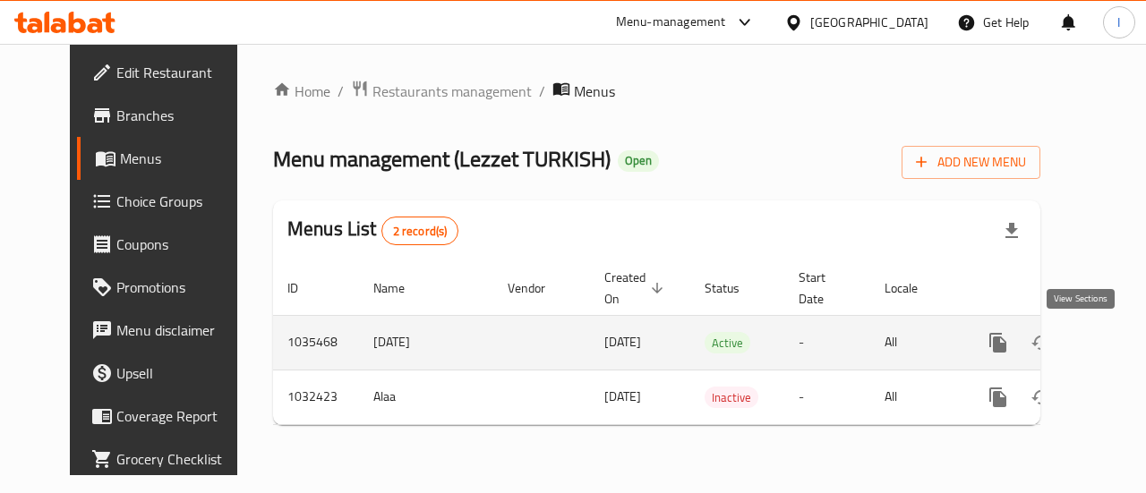
click at [1119, 349] on icon "enhanced table" at bounding box center [1127, 343] width 16 height 16
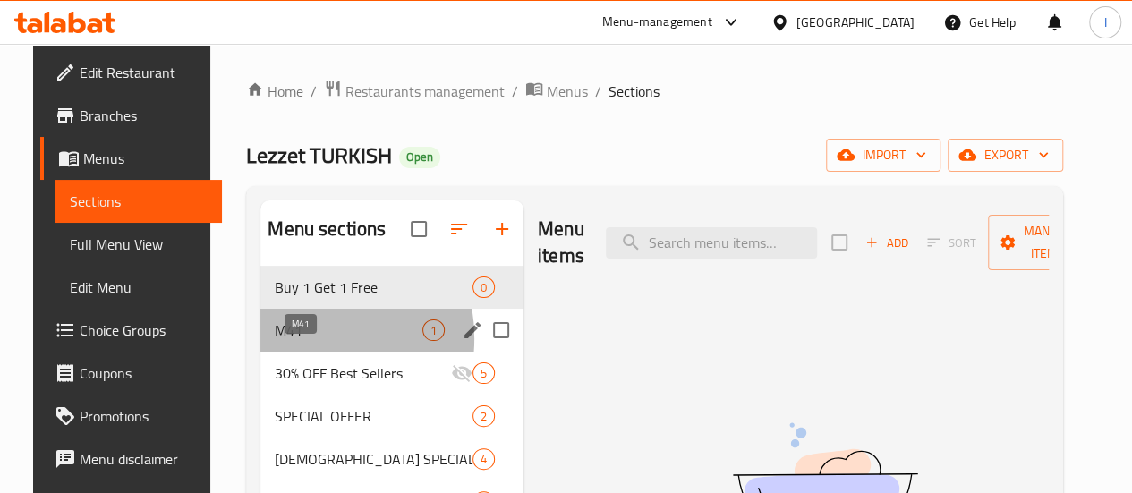
click at [275, 341] on span "M41" at bounding box center [349, 330] width 148 height 21
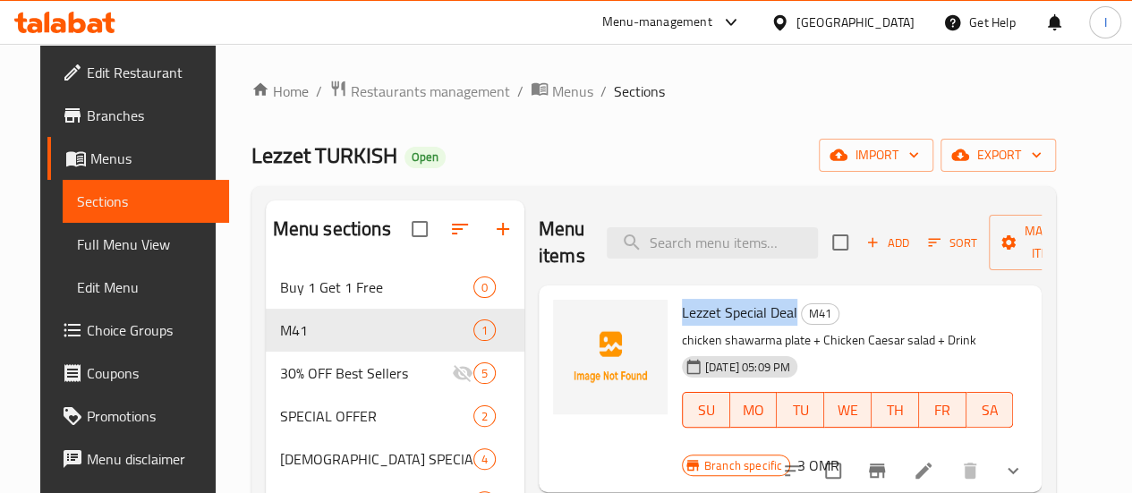
drag, startPoint x: 605, startPoint y: 311, endPoint x: 720, endPoint y: 314, distance: 115.5
click at [720, 314] on div "Lezzet Special Deal M41 chicken shawarma plate + Chicken Caesar salad + Drink 1…" at bounding box center [847, 376] width 345 height 167
copy span "Lezzet Special Deal"
click at [77, 29] on icon at bounding box center [77, 22] width 17 height 21
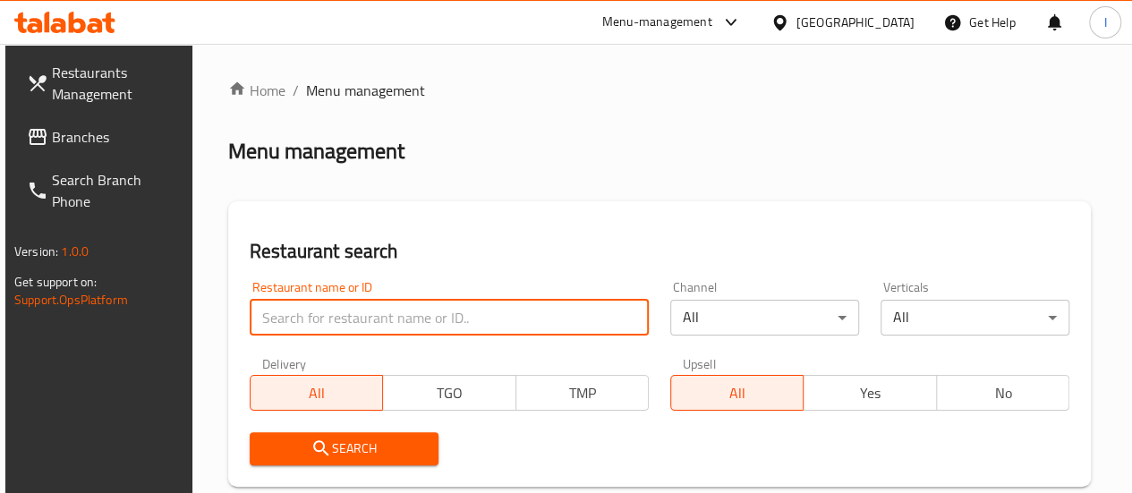
click at [367, 311] on input "search" at bounding box center [449, 318] width 399 height 36
paste input "Hot Chicken"
type input "Hot Chicken"
click button "Search" at bounding box center [344, 448] width 189 height 33
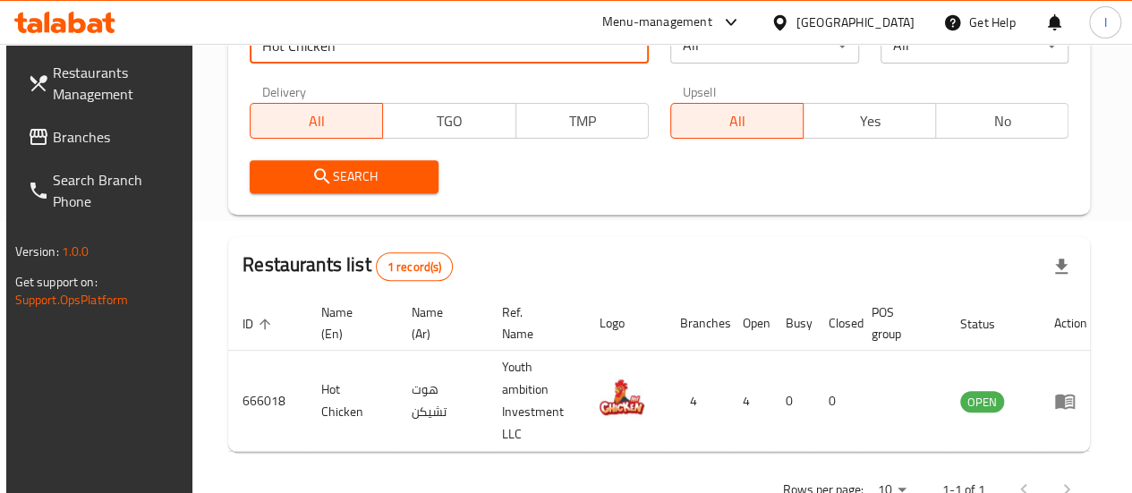
scroll to position [328, 0]
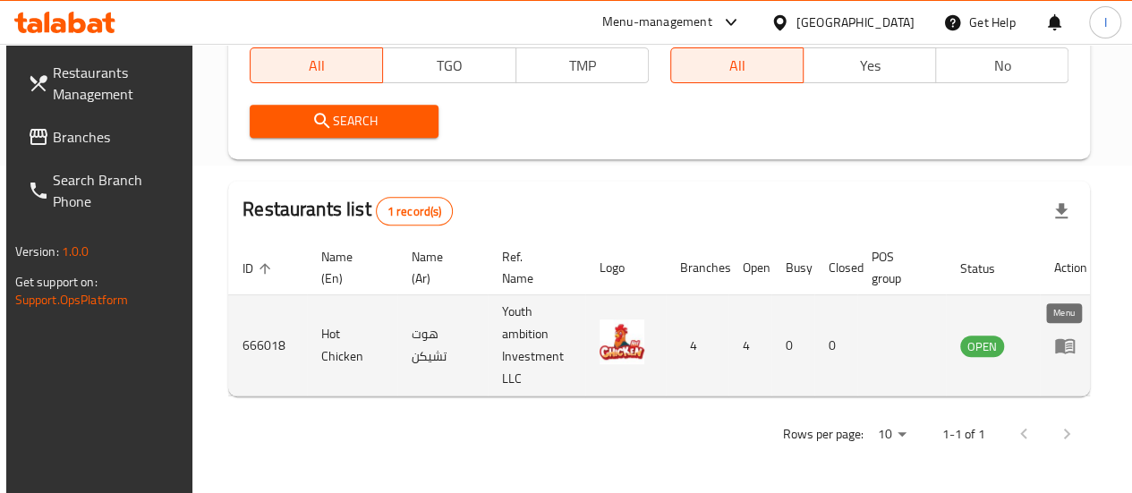
click at [1059, 343] on icon "enhanced table" at bounding box center [1065, 346] width 20 height 15
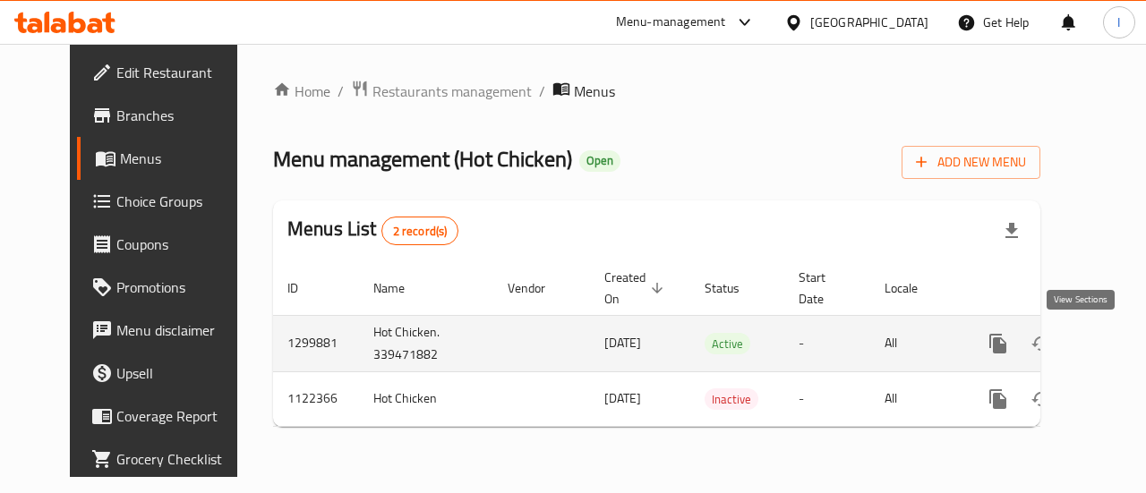
click at [1116, 347] on icon "enhanced table" at bounding box center [1126, 343] width 21 height 21
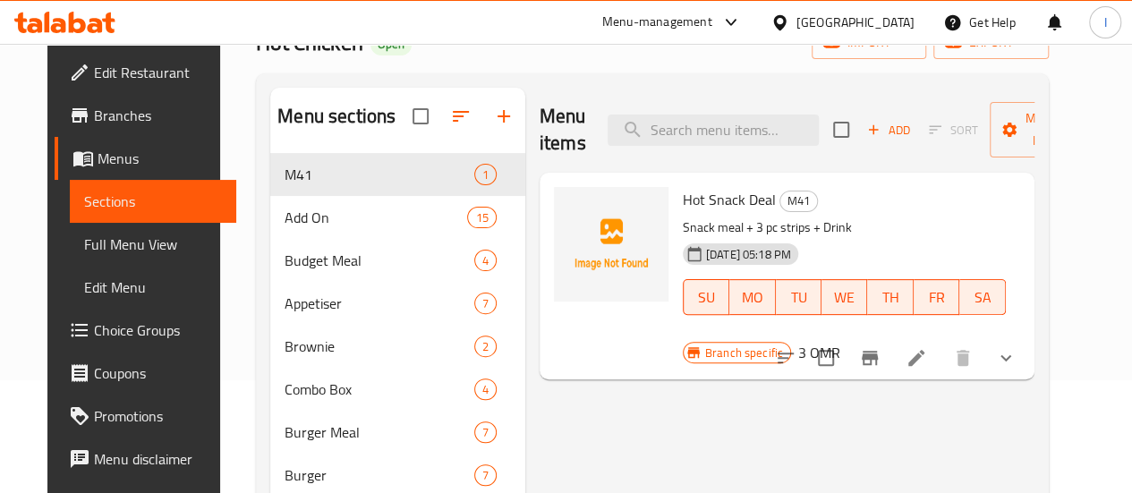
scroll to position [116, 0]
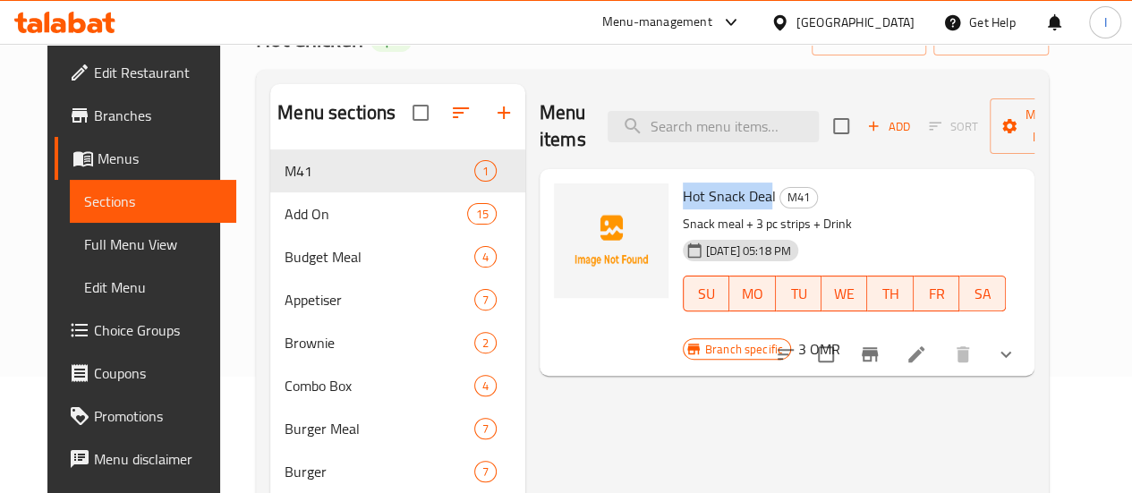
drag, startPoint x: 606, startPoint y: 194, endPoint x: 696, endPoint y: 196, distance: 90.4
click at [696, 196] on div "Hot Snack Deal M41 Snack meal + 3 pc strips + Drink 12-08-2025 05:18 PM SU MO T…" at bounding box center [844, 259] width 337 height 167
copy span "Hot Snack Dea"
click at [91, 20] on icon at bounding box center [95, 25] width 15 height 15
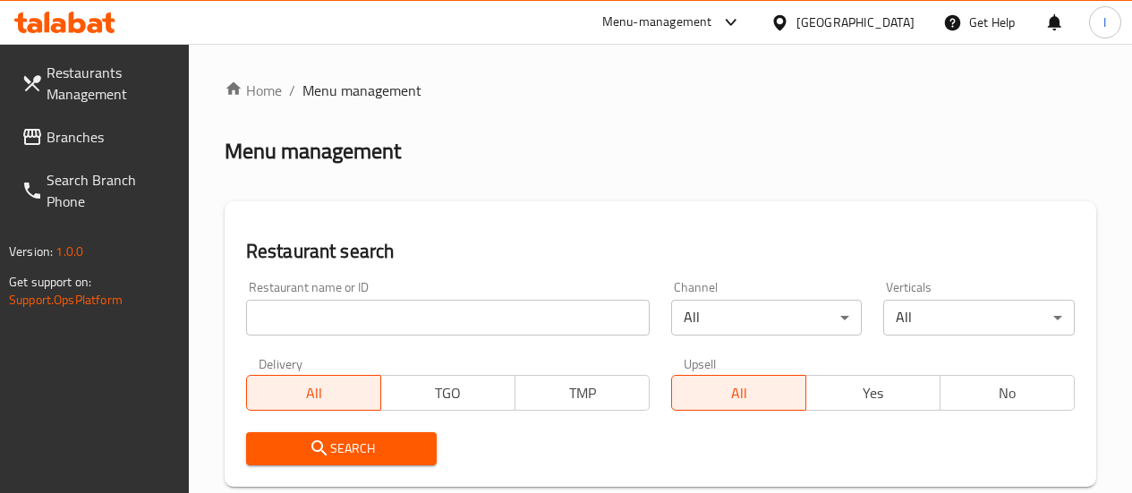
scroll to position [116, 0]
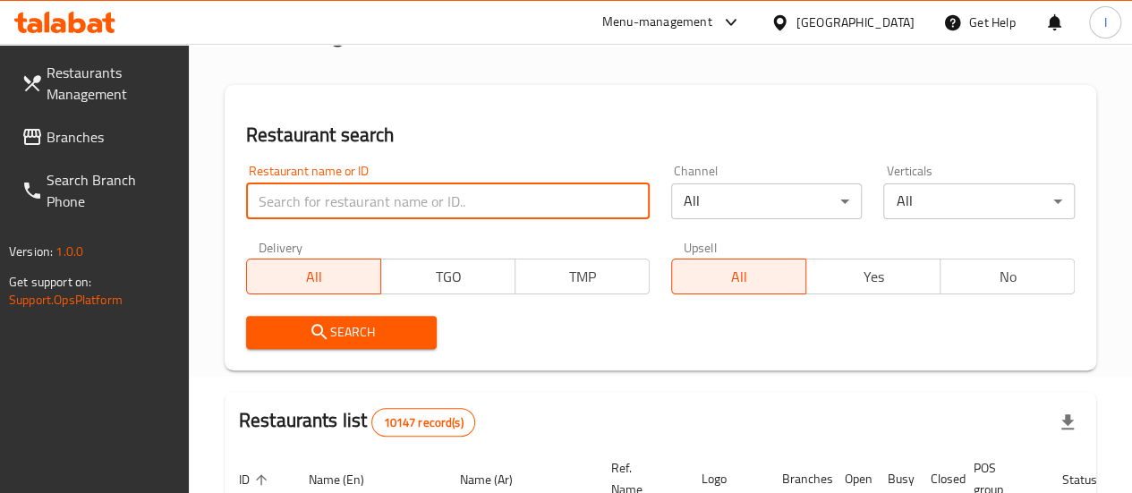
click at [358, 198] on input "search" at bounding box center [448, 201] width 404 height 36
paste input "YUMMY SHAWARMA"
type input "YUMMY SHAWARMA"
click button "Search" at bounding box center [342, 332] width 192 height 33
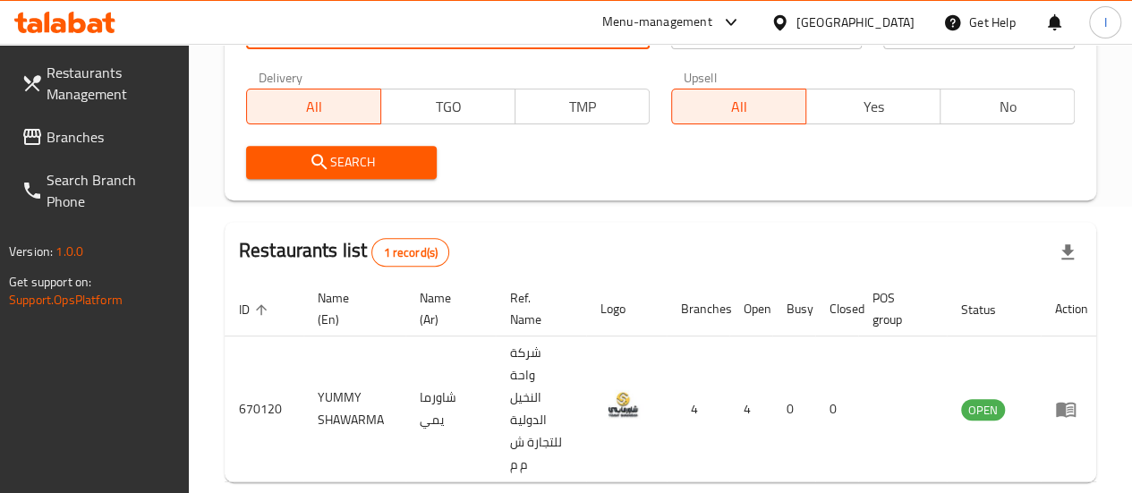
scroll to position [296, 0]
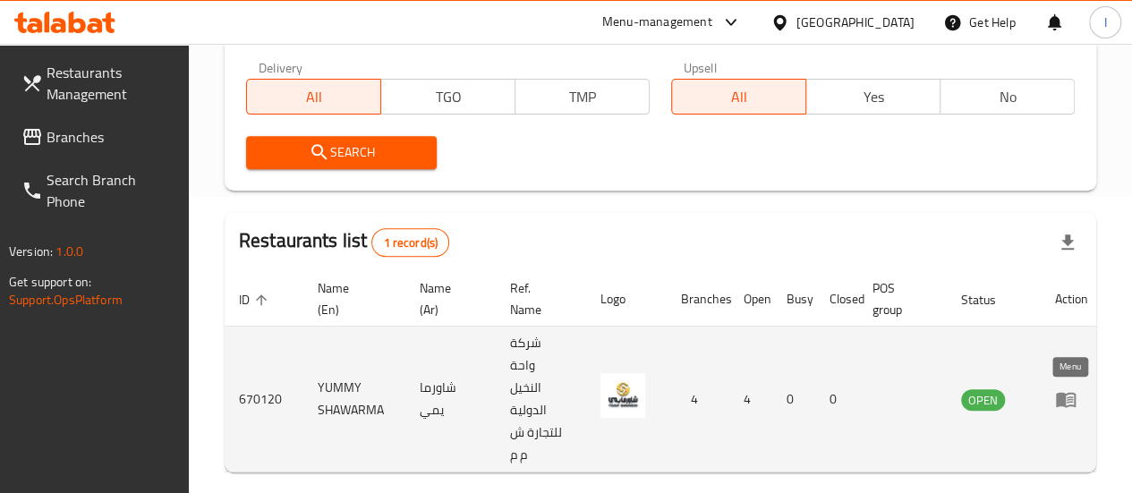
click at [1070, 409] on icon "enhanced table" at bounding box center [1065, 398] width 21 height 21
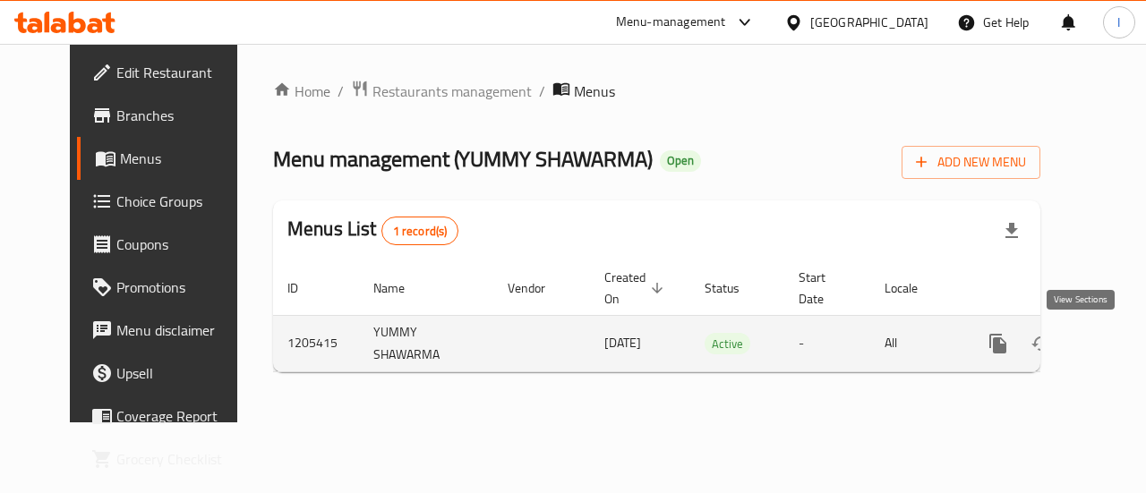
click at [1105, 348] on link "enhanced table" at bounding box center [1126, 343] width 43 height 43
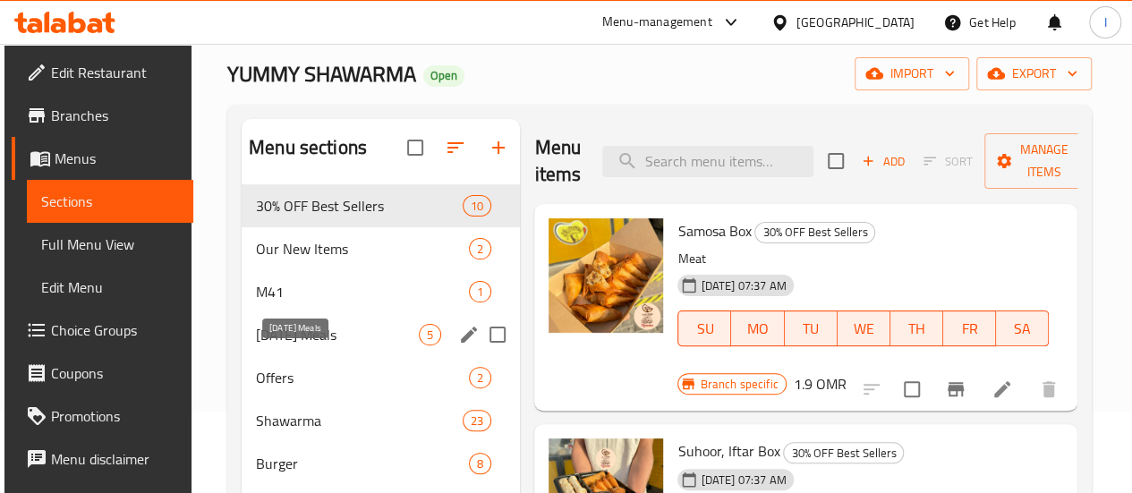
scroll to position [82, 0]
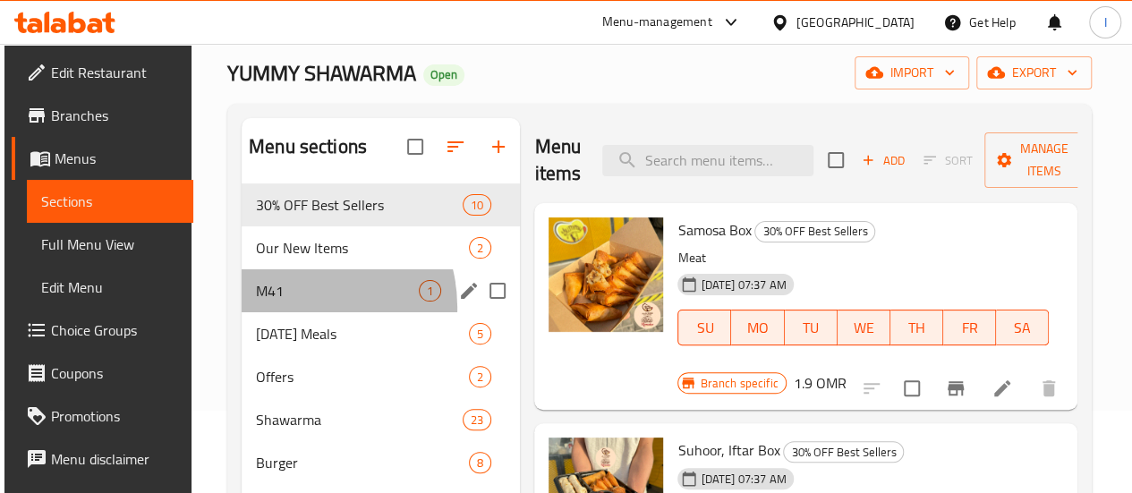
click at [294, 312] on div "M41 1" at bounding box center [381, 290] width 278 height 43
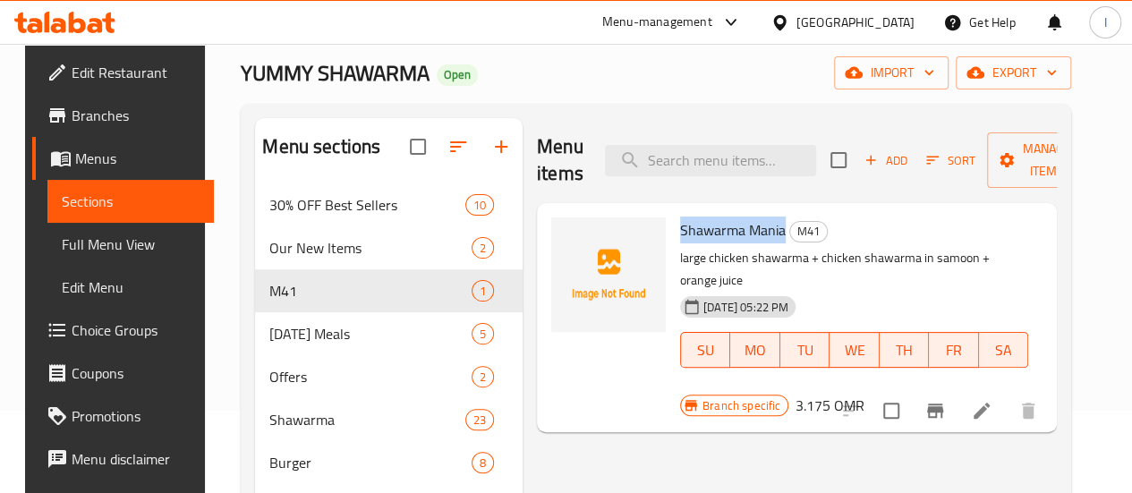
drag, startPoint x: 605, startPoint y: 227, endPoint x: 712, endPoint y: 235, distance: 107.7
click at [712, 235] on div "Shawarma Mania M41 large chicken shawarma + chicken shawarma in samoon + orange…" at bounding box center [854, 305] width 362 height 190
copy span "Shawarma Mania"
click at [101, 22] on icon at bounding box center [95, 25] width 15 height 15
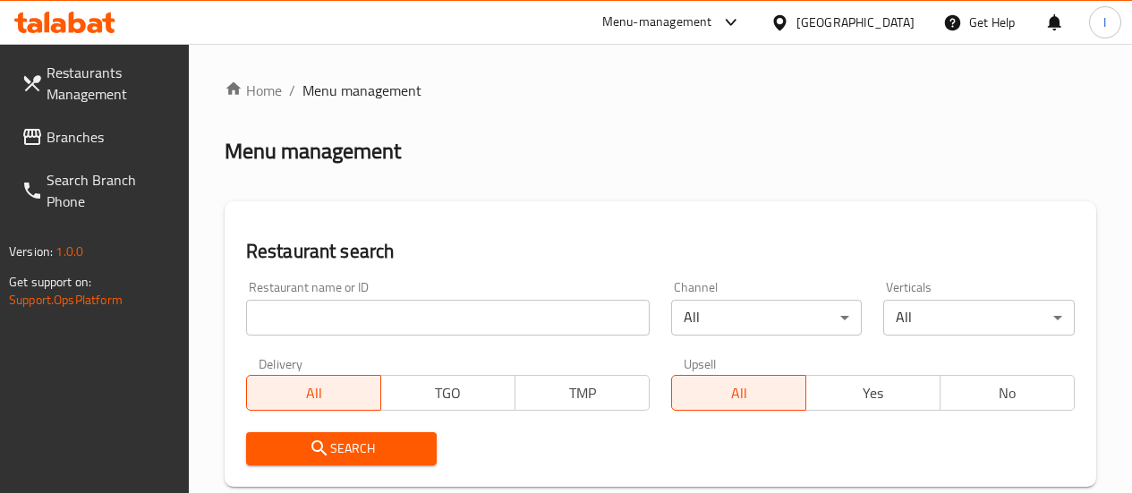
scroll to position [82, 0]
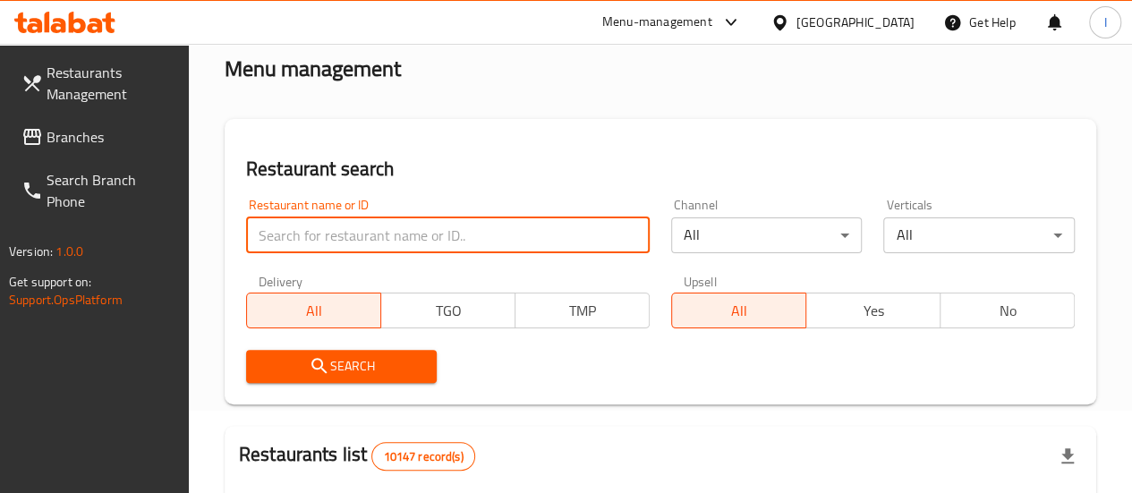
click at [356, 232] on input "search" at bounding box center [448, 235] width 404 height 36
paste input "Qibara"
type input "Qibara"
click button "Search" at bounding box center [342, 366] width 192 height 33
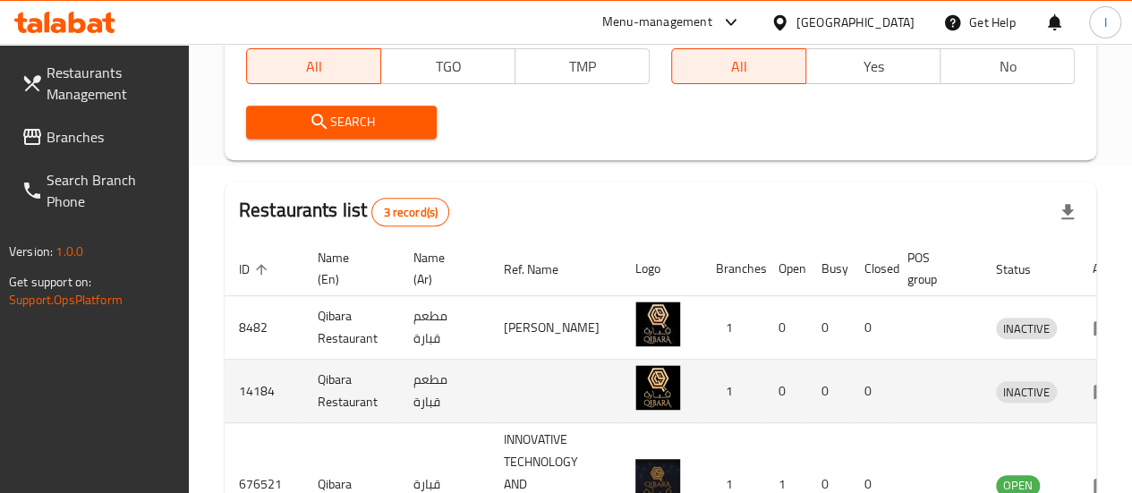
scroll to position [512, 0]
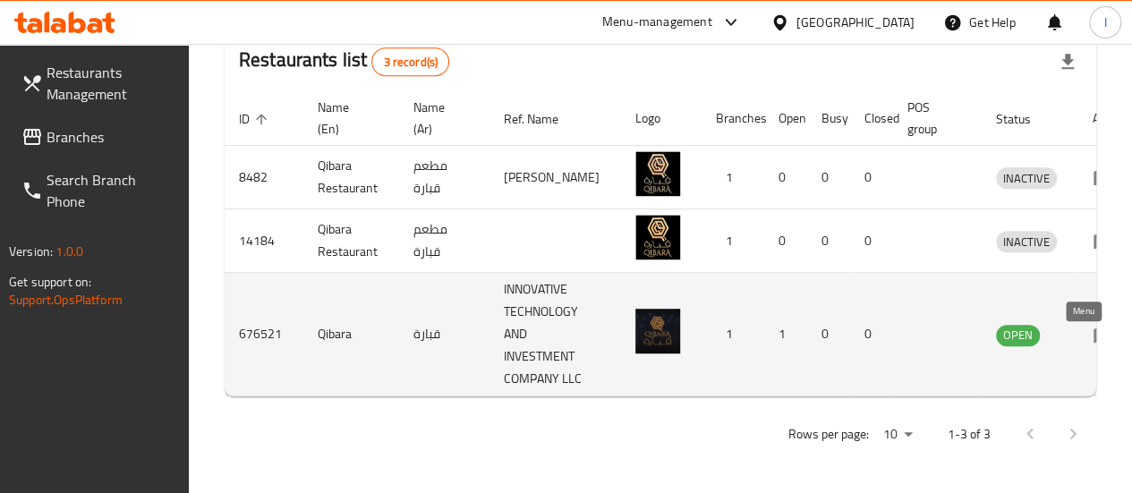
click at [1094, 328] on icon "enhanced table" at bounding box center [1104, 335] width 20 height 15
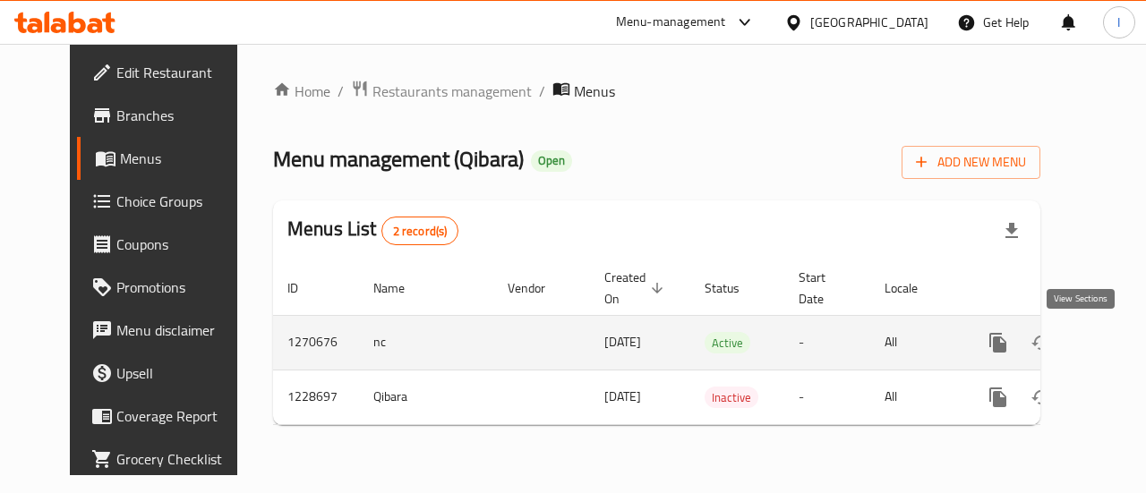
click at [1119, 349] on icon "enhanced table" at bounding box center [1127, 343] width 16 height 16
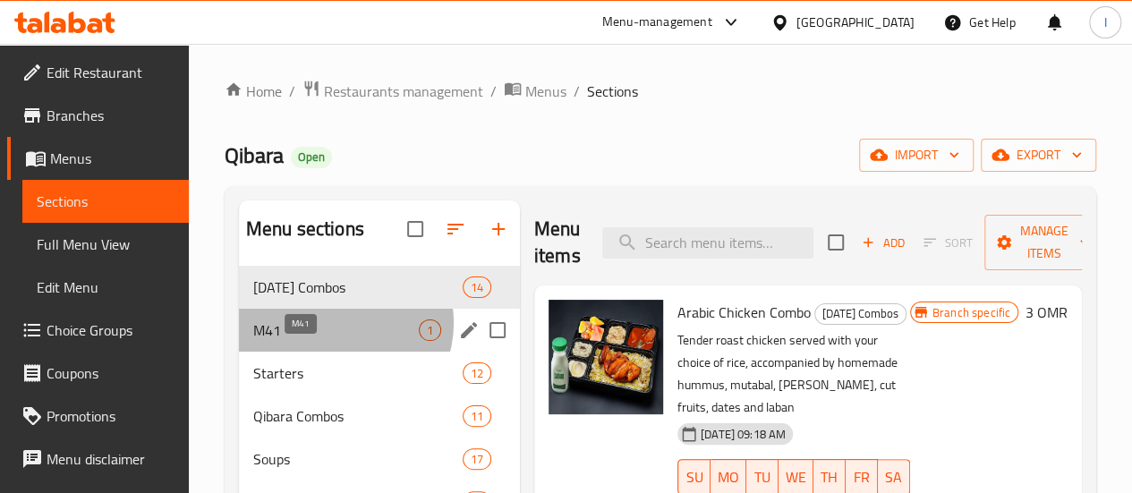
click at [340, 341] on span "M41" at bounding box center [336, 330] width 166 height 21
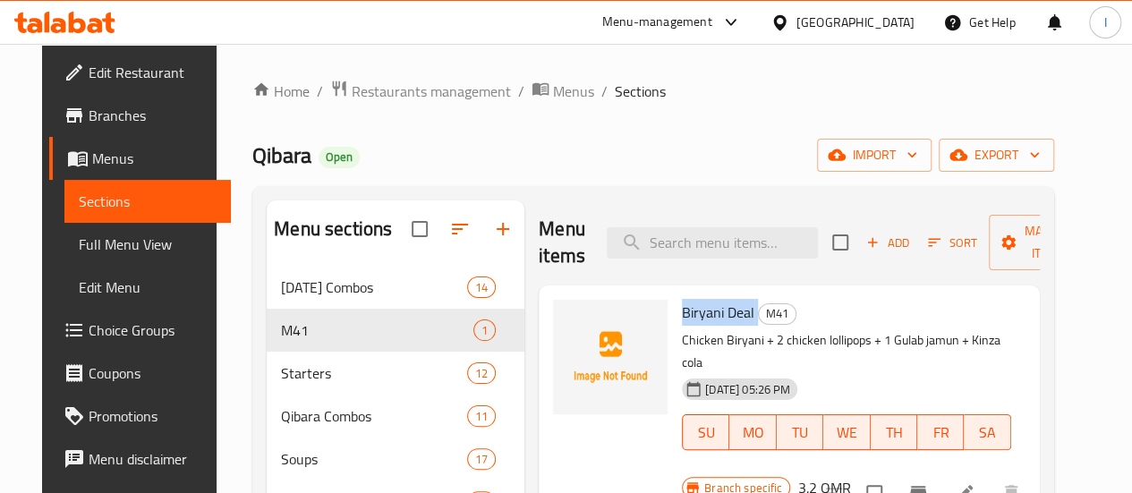
drag, startPoint x: 607, startPoint y: 314, endPoint x: 683, endPoint y: 315, distance: 76.1
click at [683, 315] on h6 "Biryani Deal M41" at bounding box center [846, 312] width 329 height 25
copy h6 "Biryani Deal"
click at [61, 30] on icon at bounding box center [58, 25] width 15 height 15
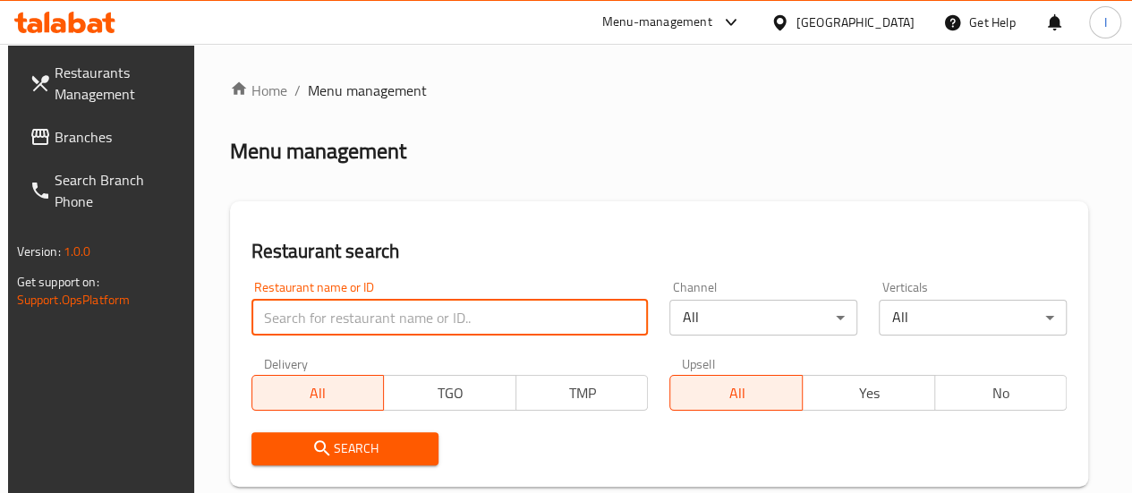
click at [292, 316] on input "search" at bounding box center [449, 318] width 397 height 36
paste input "Tropical"
type input "Tropical"
click button "Search" at bounding box center [345, 448] width 188 height 33
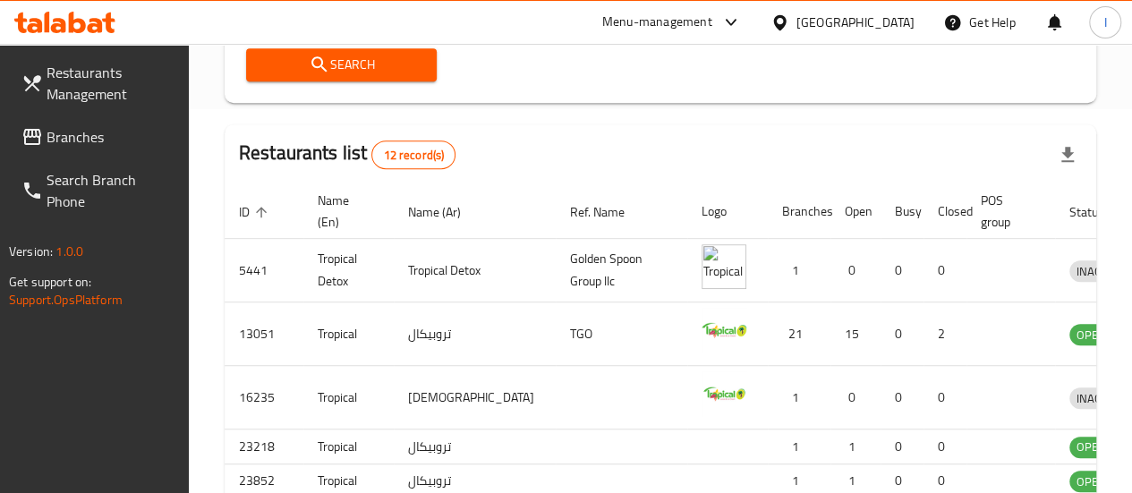
scroll to position [392, 0]
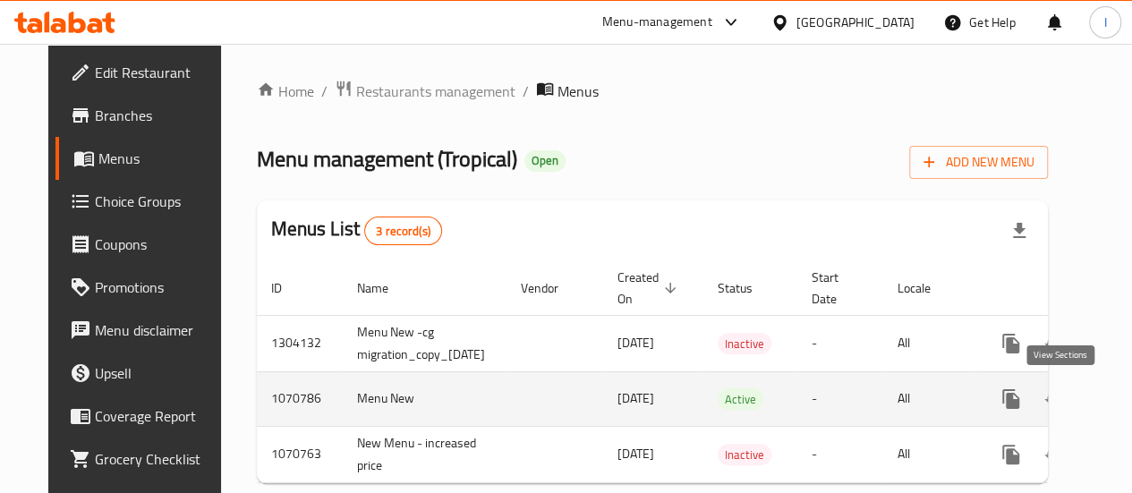
scroll to position [0, 76]
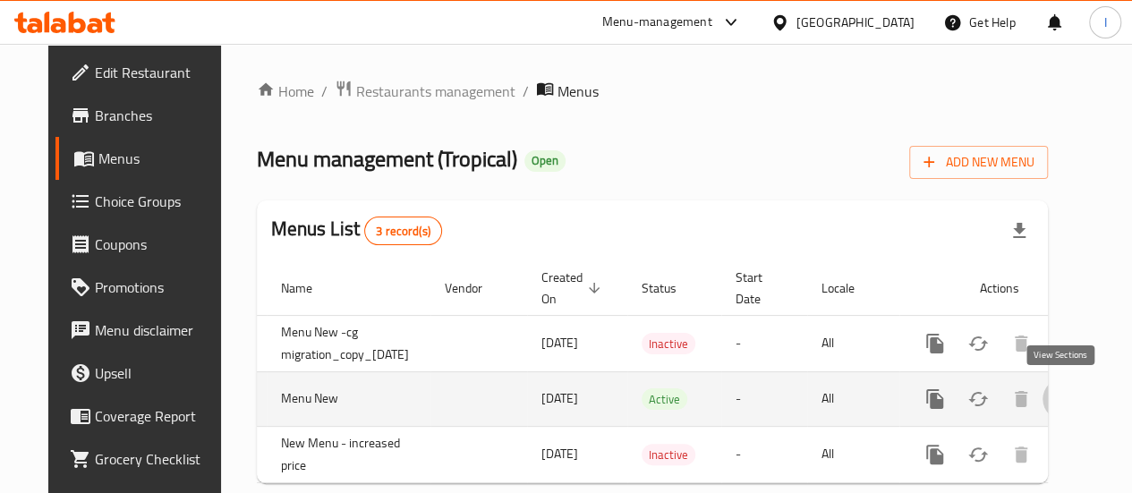
click at [1069, 400] on icon "enhanced table" at bounding box center [1063, 398] width 21 height 21
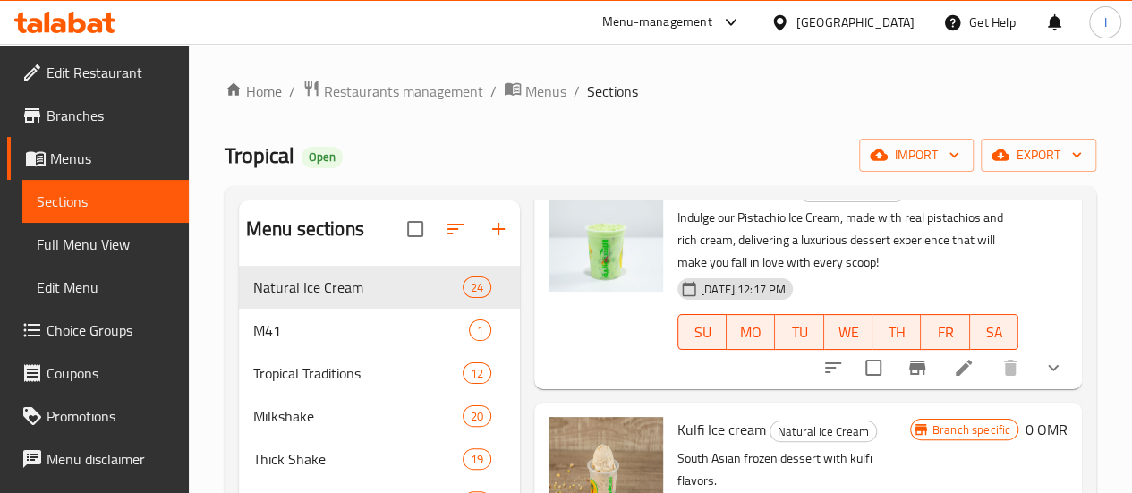
scroll to position [124, 0]
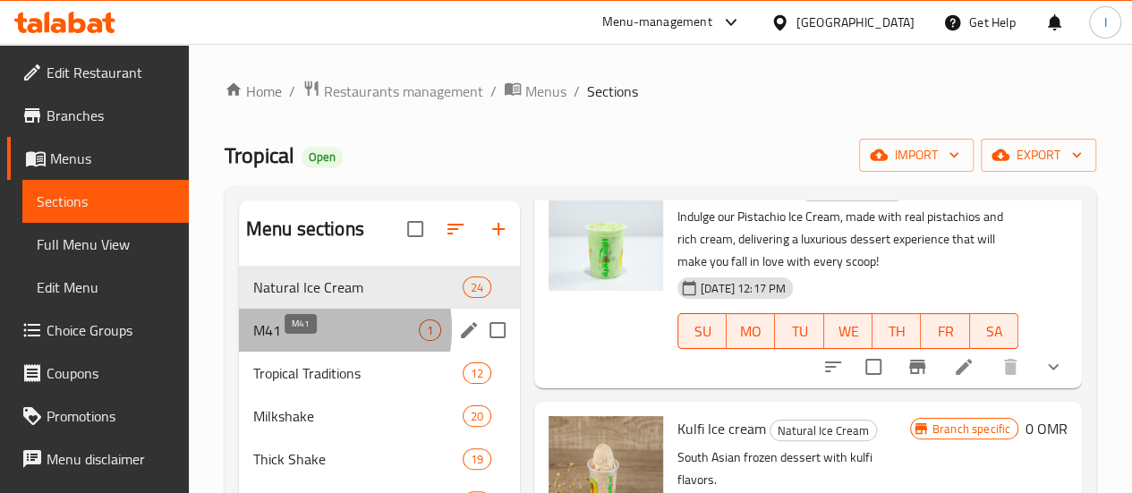
click at [306, 341] on span "M41" at bounding box center [336, 330] width 166 height 21
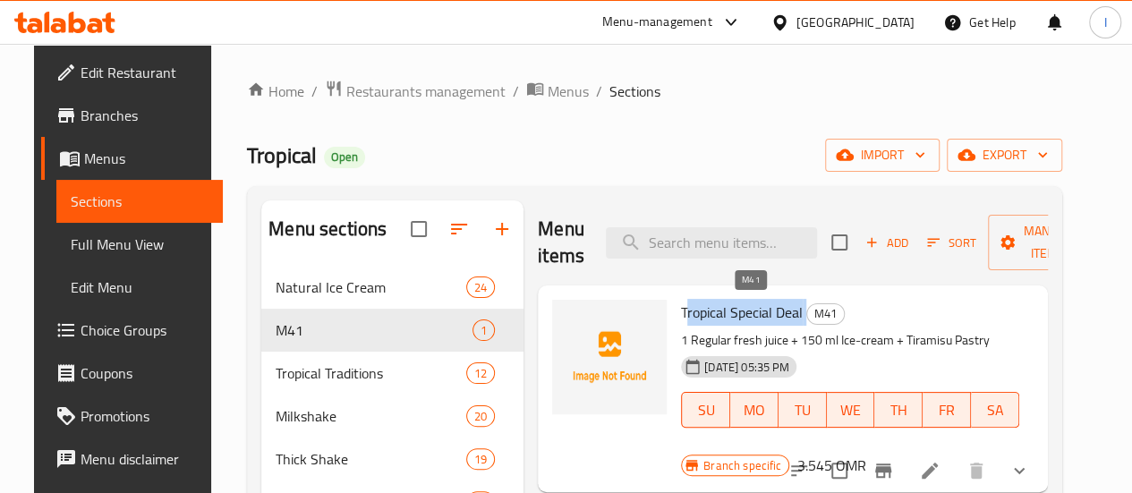
drag, startPoint x: 610, startPoint y: 311, endPoint x: 738, endPoint y: 312, distance: 128.0
click at [738, 312] on h6 "Tropical Special Deal M41" at bounding box center [850, 312] width 338 height 25
copy h6 "ropical Special Deal"
click at [86, 15] on icon at bounding box center [64, 22] width 101 height 21
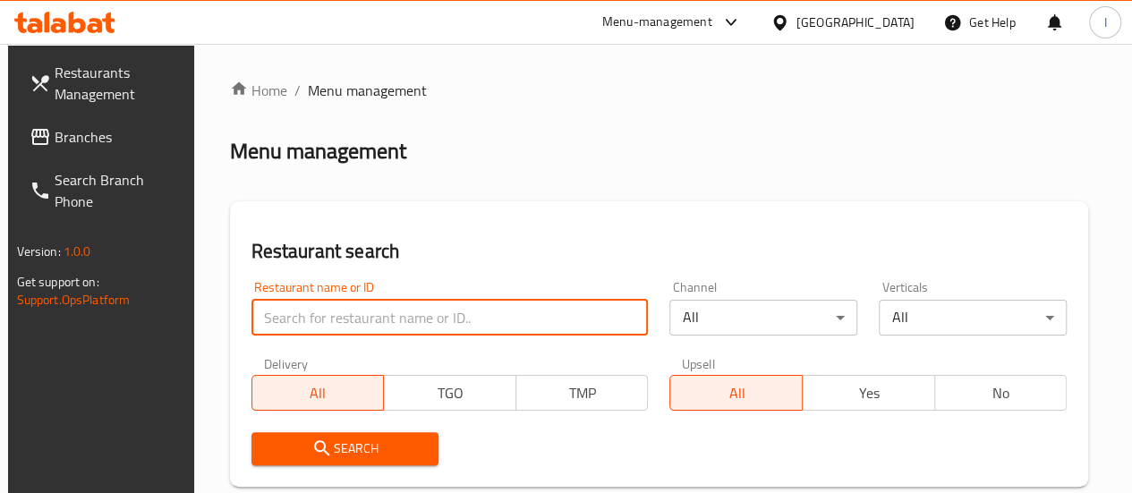
click at [320, 316] on input "search" at bounding box center [449, 318] width 397 height 36
paste input "Baba Biryani"
click button "Search" at bounding box center [345, 448] width 188 height 33
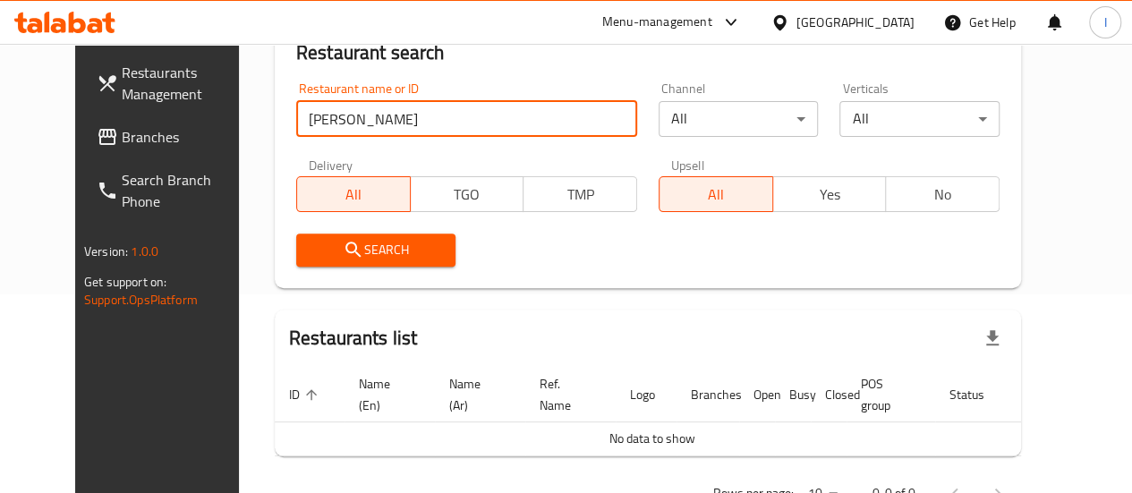
scroll to position [145, 0]
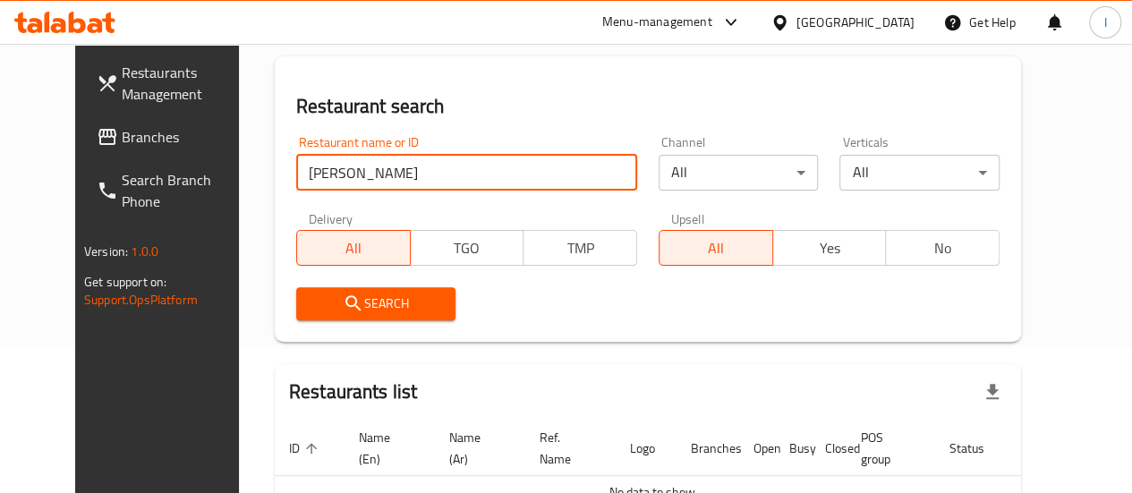
type input "Baba"
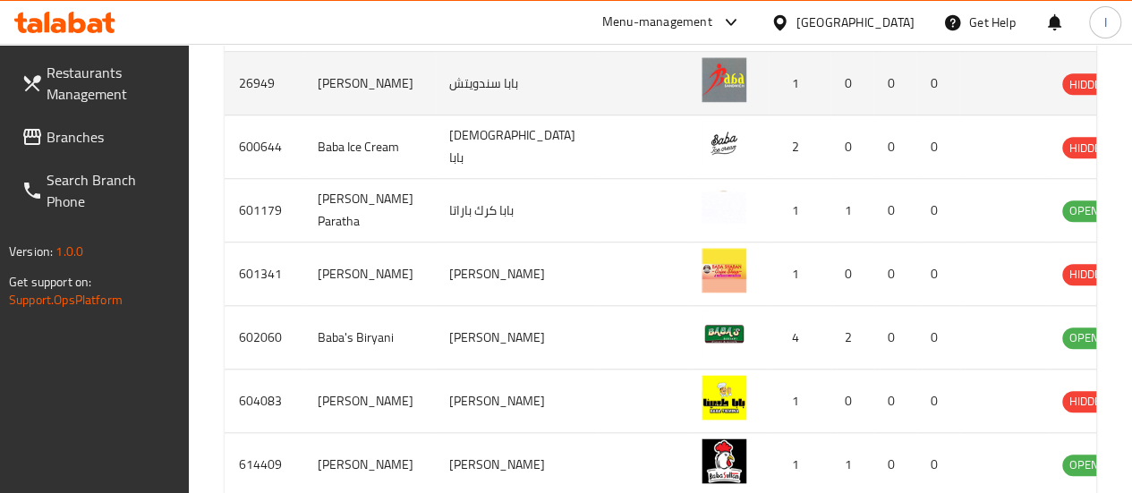
scroll to position [699, 0]
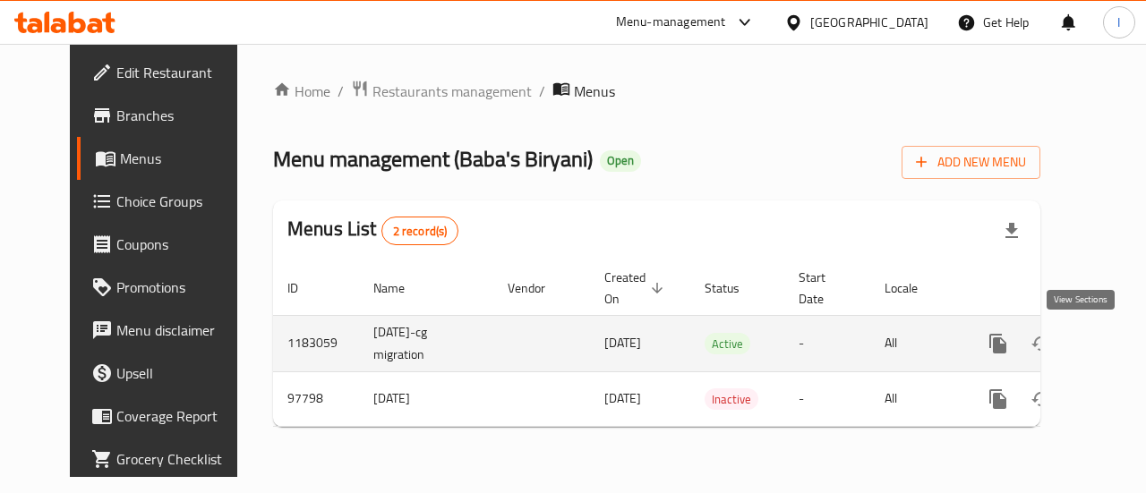
click at [1116, 333] on icon "enhanced table" at bounding box center [1126, 343] width 21 height 21
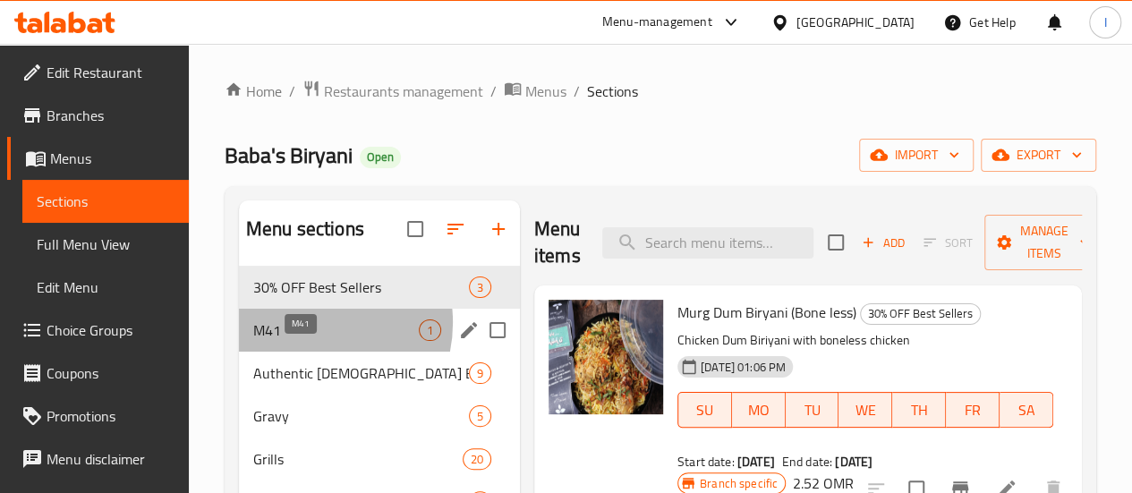
click at [307, 341] on span "M41" at bounding box center [336, 330] width 166 height 21
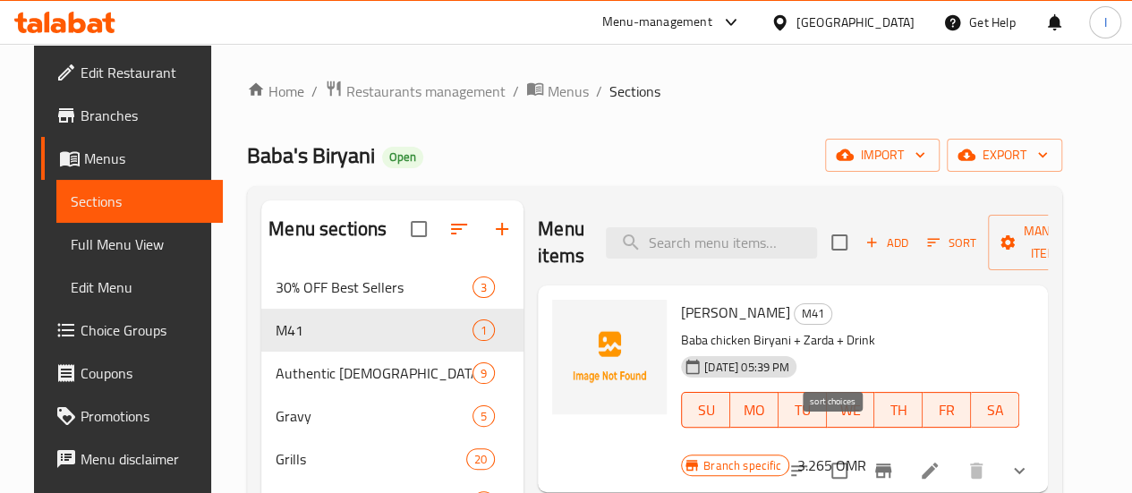
scroll to position [14, 0]
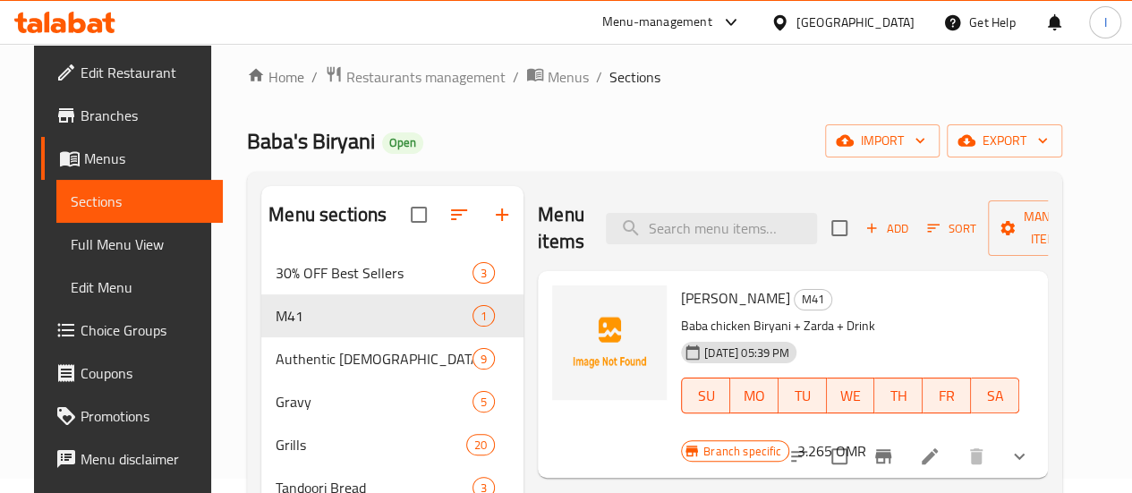
drag, startPoint x: 605, startPoint y: 296, endPoint x: 713, endPoint y: 300, distance: 108.4
click at [713, 300] on div "Baba Biryani Deal M41 Baba chicken Biryani + Zarda + Drink 12-08-2025 05:39 PM …" at bounding box center [850, 361] width 353 height 167
copy span "Baba Biryani Deal"
click at [64, 15] on icon at bounding box center [64, 22] width 101 height 21
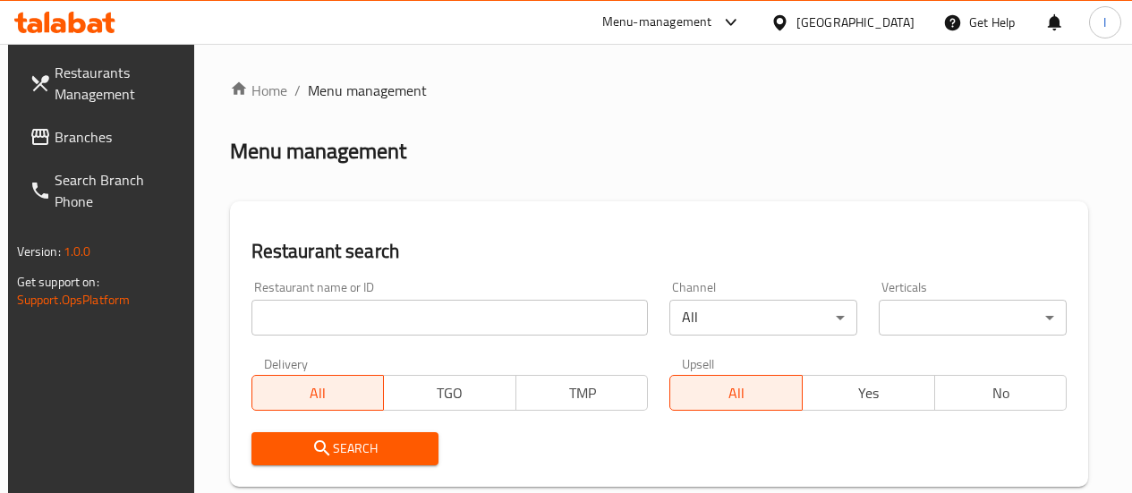
scroll to position [14, 0]
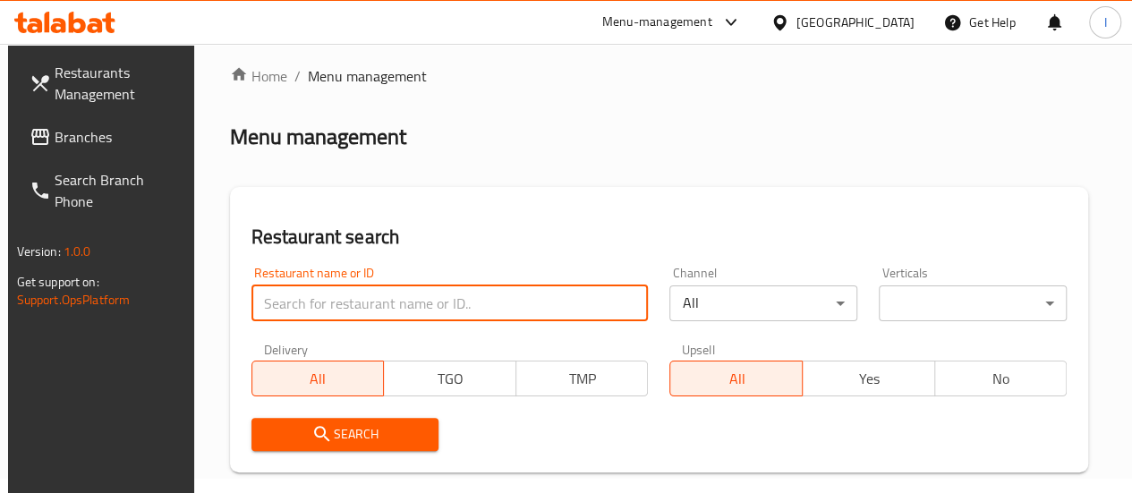
click at [340, 305] on input "search" at bounding box center [449, 304] width 397 height 36
paste input "Golden spoon restaurant"
type input "Golden spoon restaurant"
click button "Search" at bounding box center [345, 434] width 188 height 33
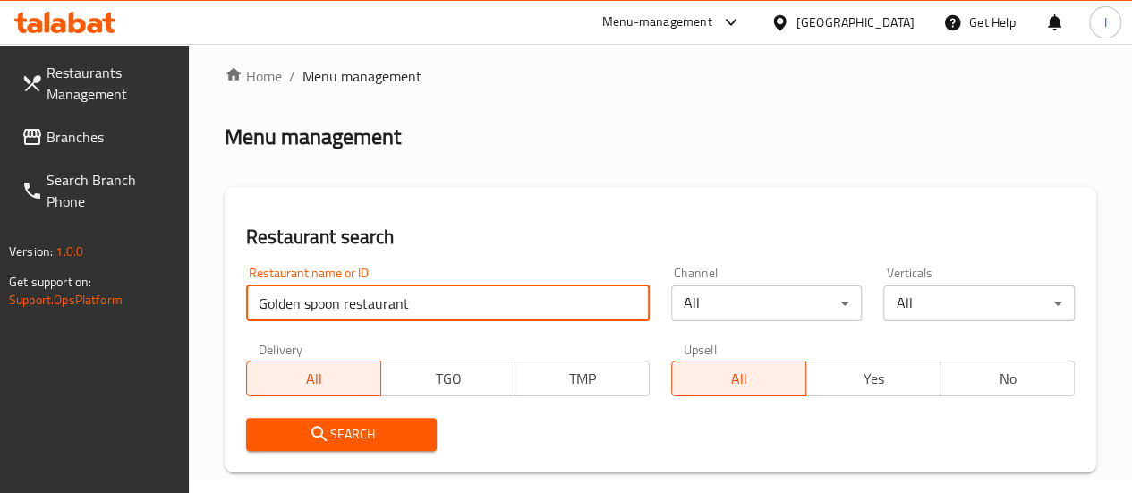
click at [340, 305] on input "Golden spoon restaurant" at bounding box center [448, 304] width 404 height 36
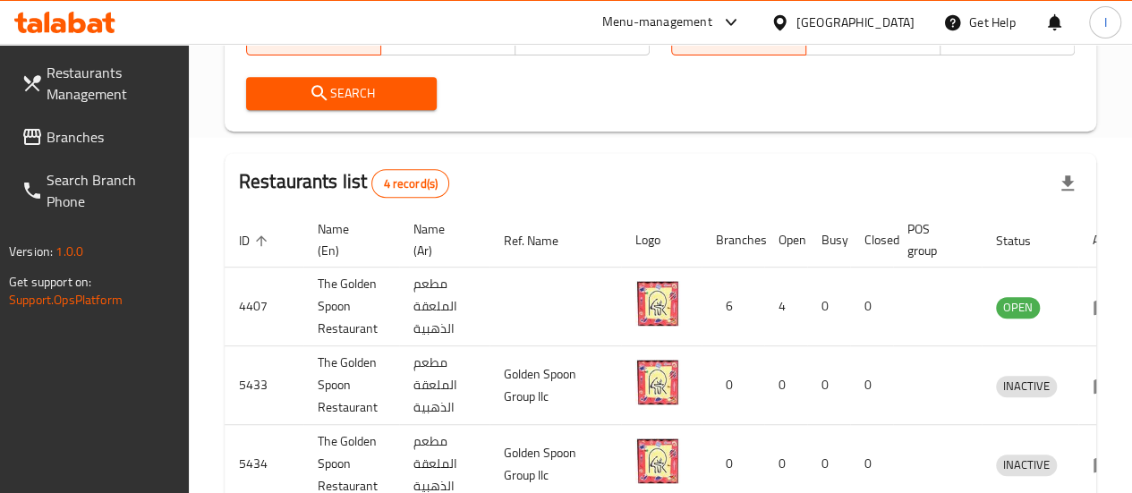
scroll to position [0, 23]
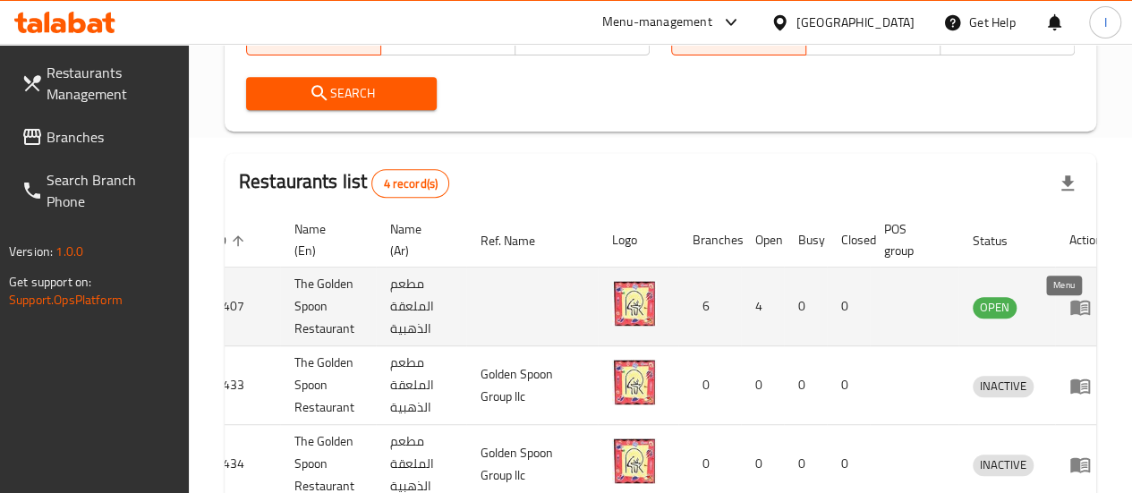
click at [1070, 318] on icon "enhanced table" at bounding box center [1080, 306] width 21 height 21
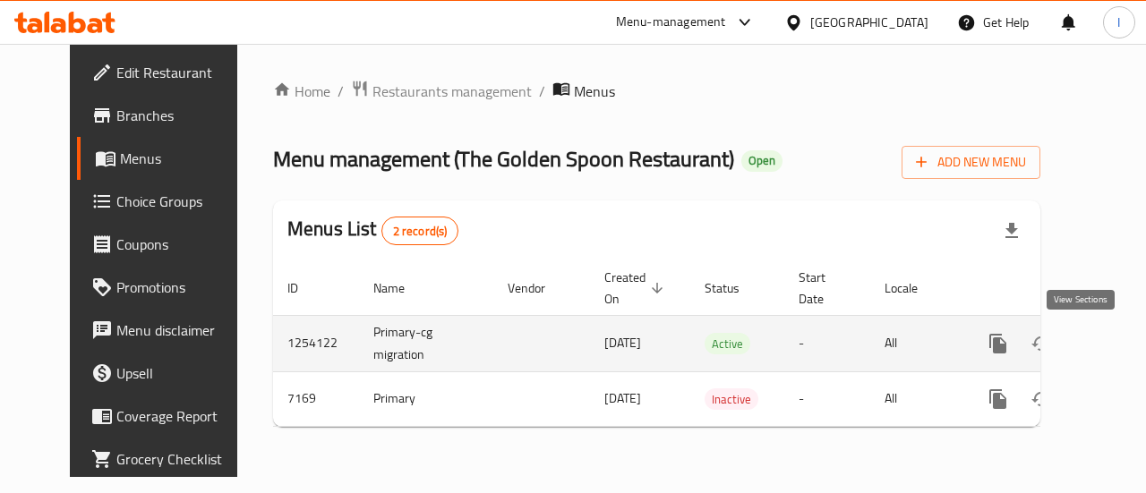
click at [1116, 339] on icon "enhanced table" at bounding box center [1126, 343] width 21 height 21
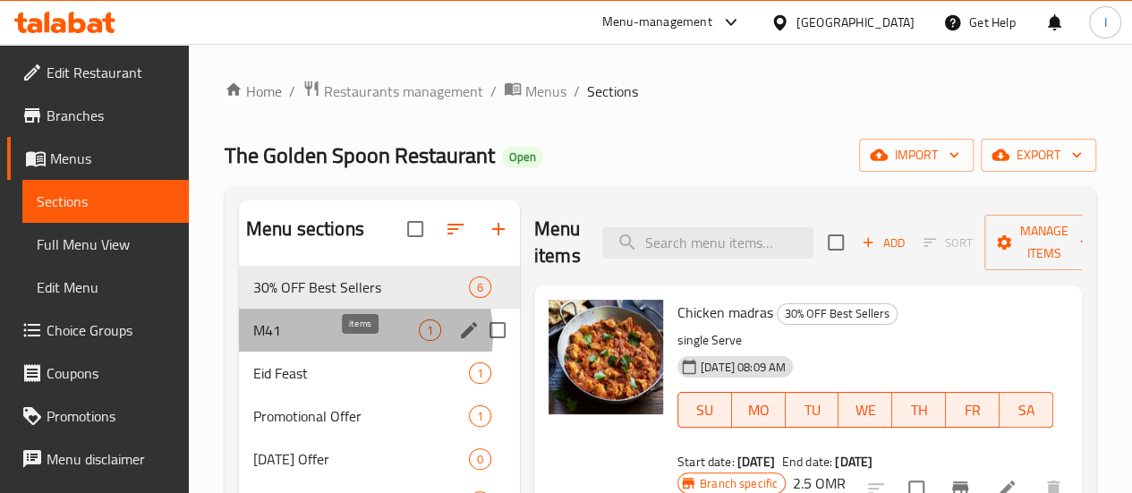
click at [420, 339] on span "1" at bounding box center [430, 330] width 21 height 17
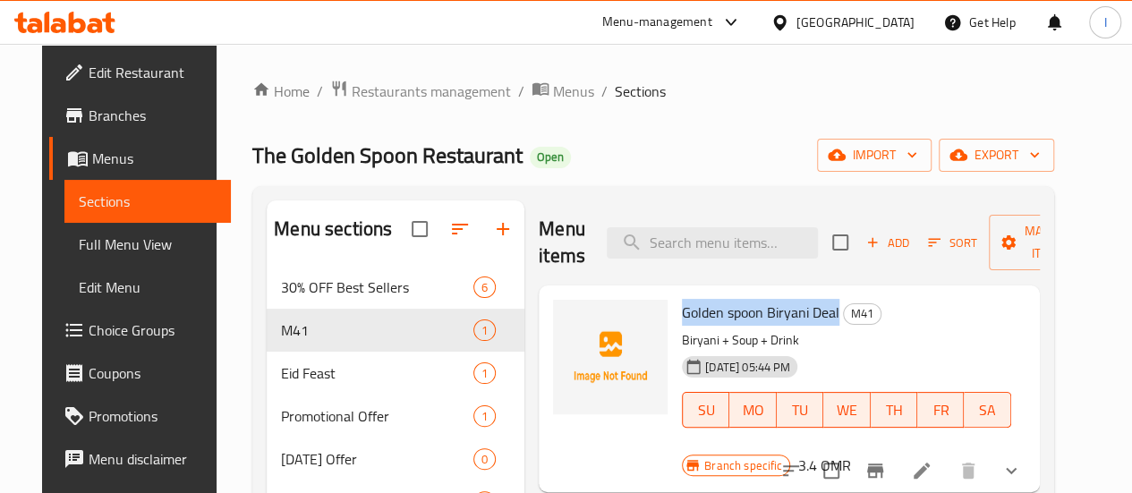
drag, startPoint x: 609, startPoint y: 311, endPoint x: 764, endPoint y: 320, distance: 156.0
click at [764, 320] on span "Golden spoon Biryani Deal" at bounding box center [761, 312] width 158 height 27
copy span "Golden spoon Biryani Deal"
click at [89, 21] on icon at bounding box center [64, 22] width 101 height 21
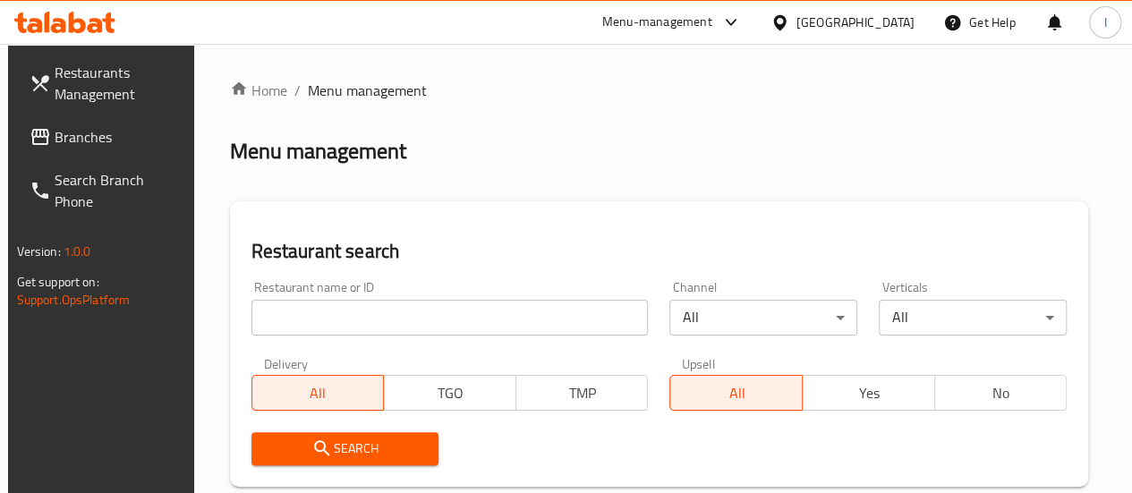
click at [383, 315] on input "search" at bounding box center [449, 318] width 397 height 36
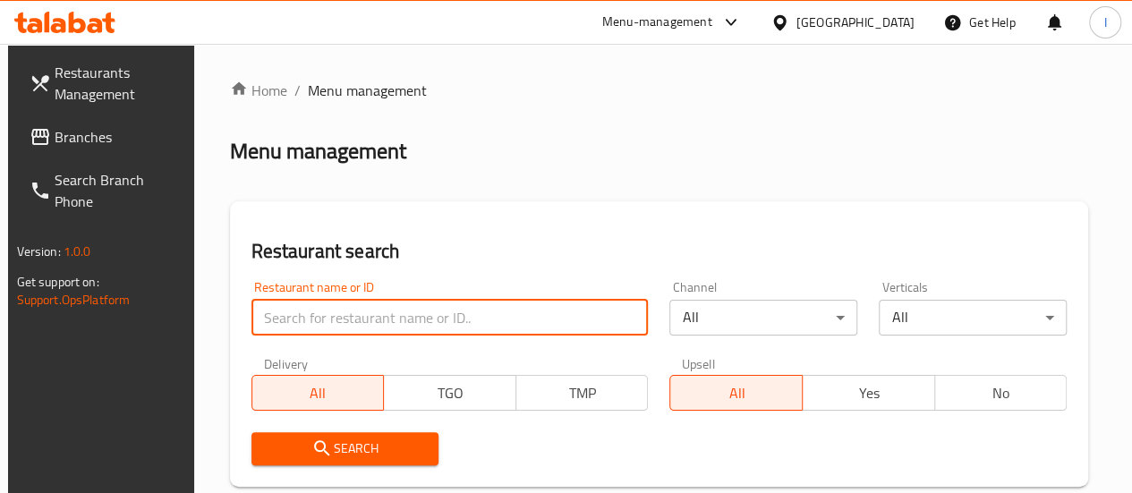
paste input "China Town"
type input "China Town"
click button "Search" at bounding box center [345, 448] width 188 height 33
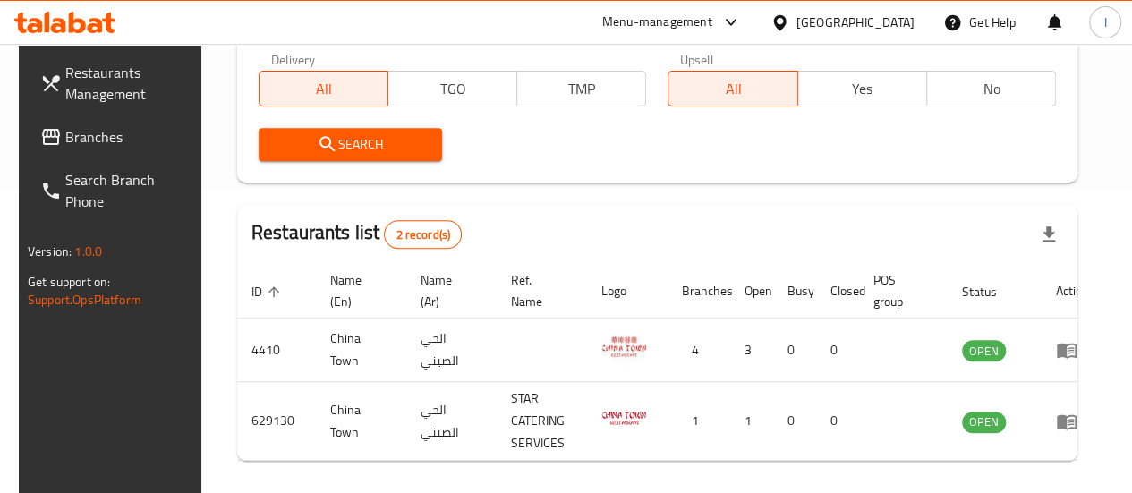
scroll to position [334, 0]
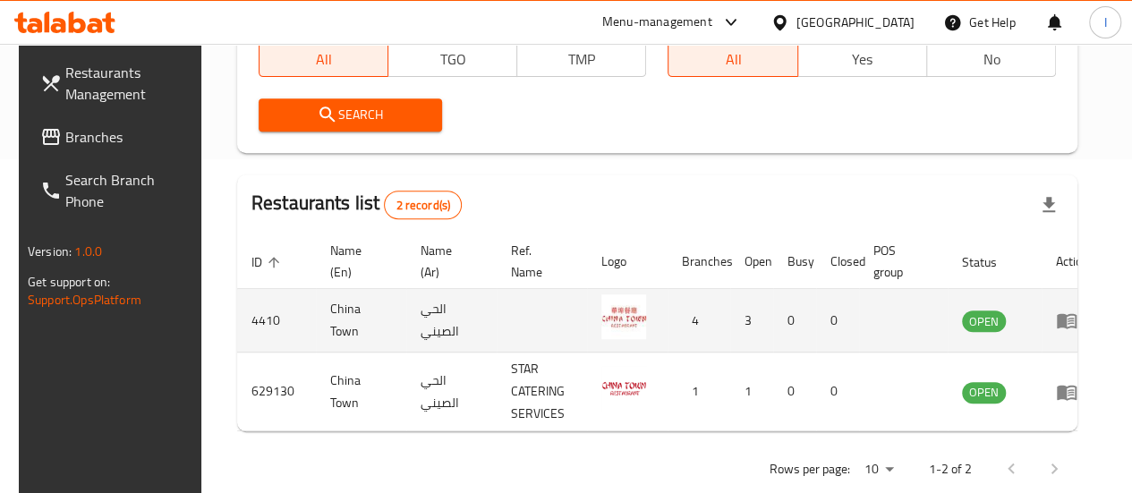
click at [1060, 309] on td "enhanced table" at bounding box center [1073, 321] width 62 height 64
click at [1060, 321] on icon "enhanced table" at bounding box center [1066, 320] width 21 height 21
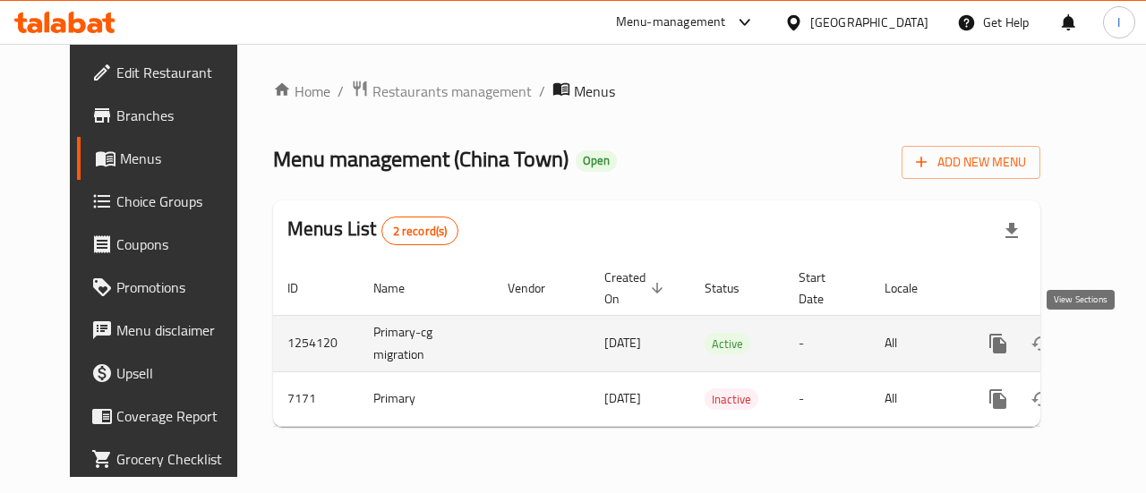
click at [1105, 347] on link "enhanced table" at bounding box center [1126, 343] width 43 height 43
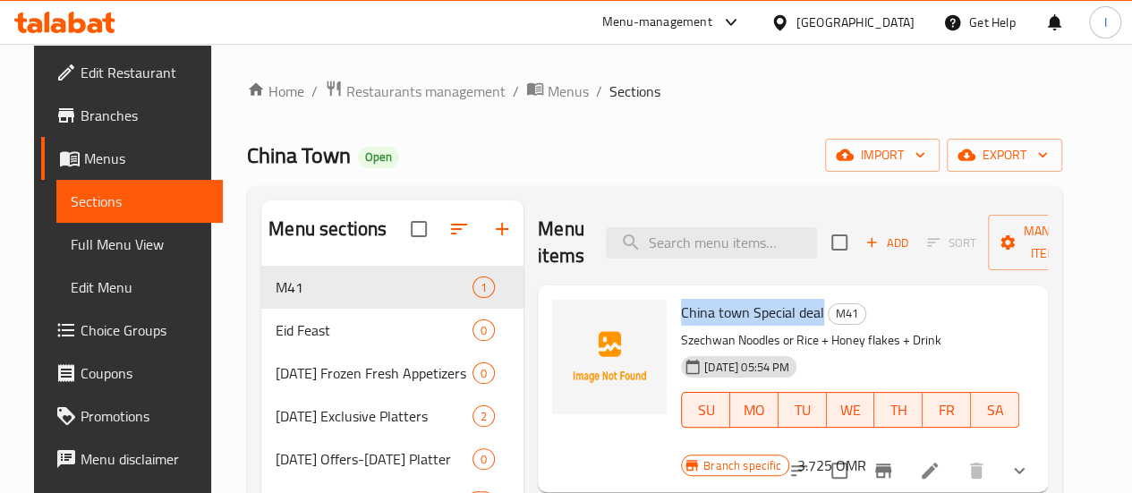
drag, startPoint x: 606, startPoint y: 311, endPoint x: 748, endPoint y: 320, distance: 142.6
click at [748, 320] on div "China town Special deal M41 Szechwan Noodles or Rice + Honey flakes + Drink 12-…" at bounding box center [850, 376] width 353 height 167
copy span "China town Special deal"
click at [101, 29] on icon at bounding box center [95, 25] width 15 height 15
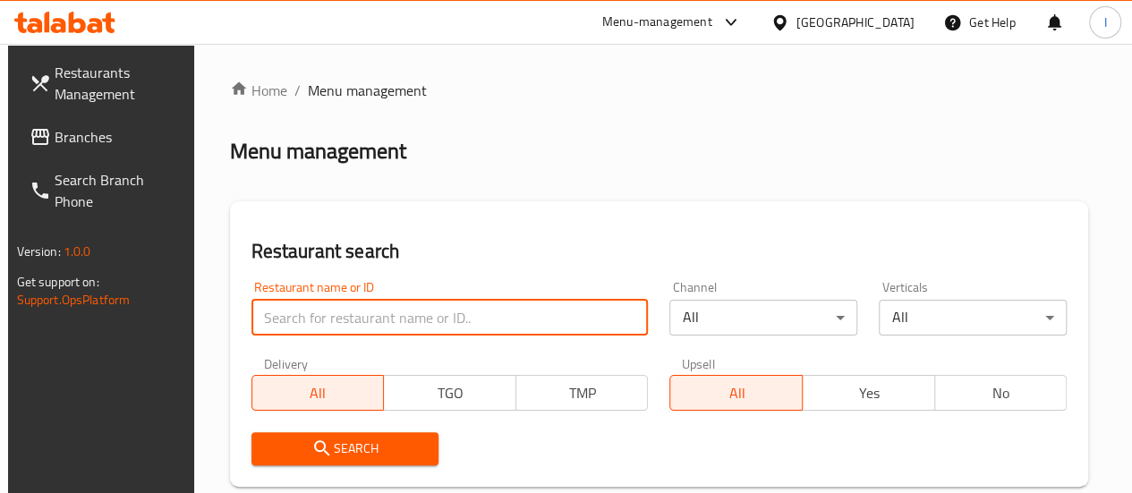
click at [373, 316] on input "search" at bounding box center [449, 318] width 397 height 36
paste input "Trazo"
type input "Trazo"
click button "Search" at bounding box center [345, 448] width 188 height 33
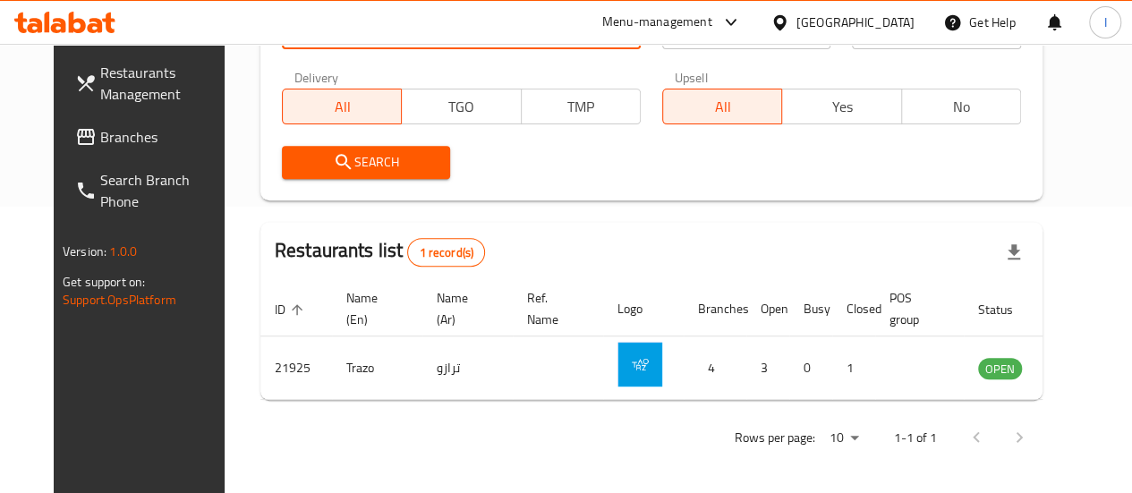
scroll to position [289, 0]
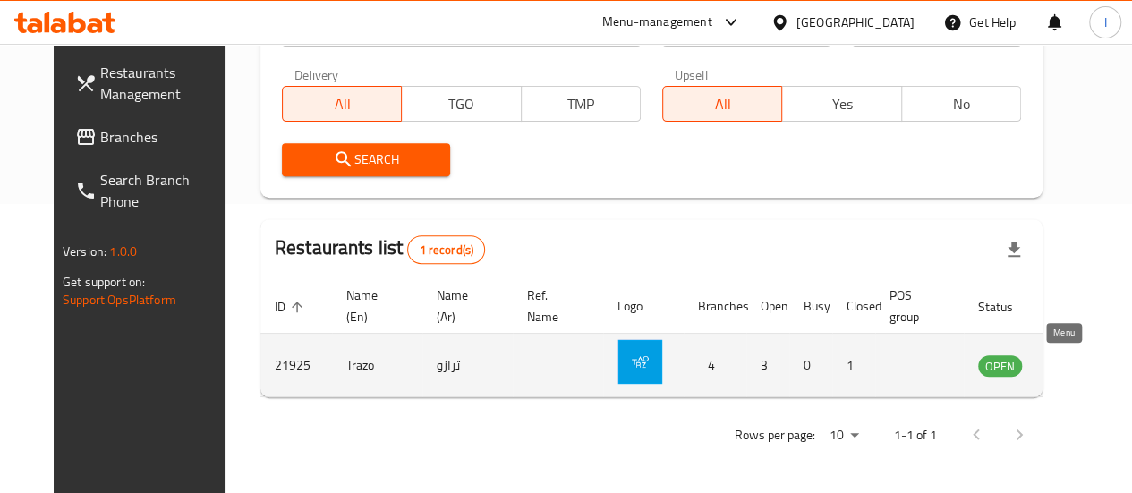
click at [1073, 370] on icon "enhanced table" at bounding box center [1083, 366] width 20 height 15
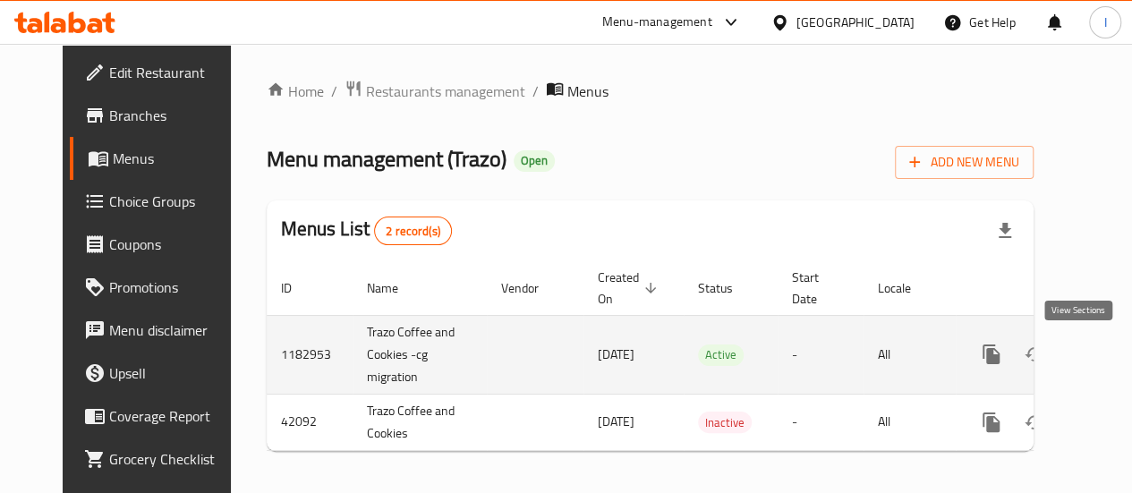
click at [1112, 354] on icon "enhanced table" at bounding box center [1120, 354] width 16 height 16
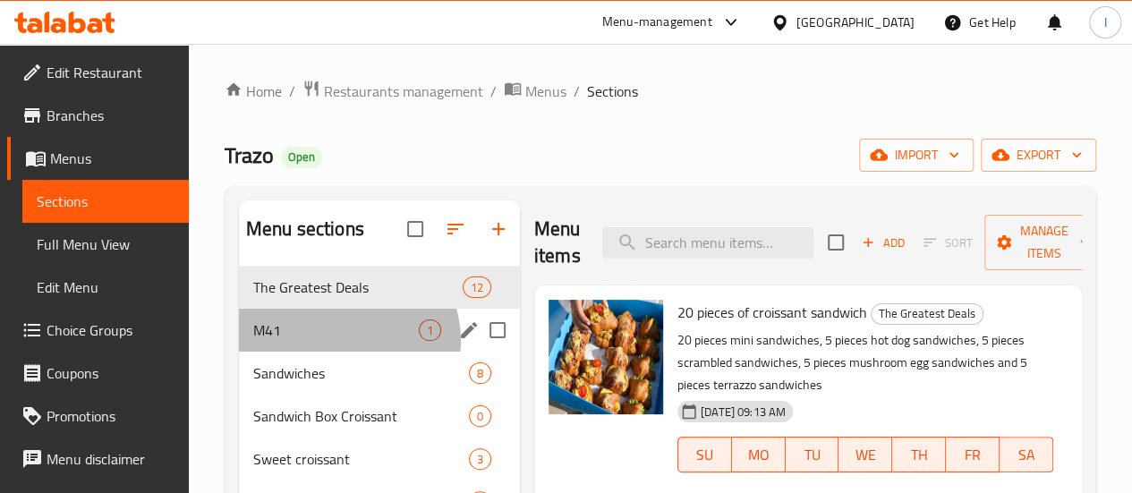
click at [347, 352] on div "M41 1" at bounding box center [379, 330] width 281 height 43
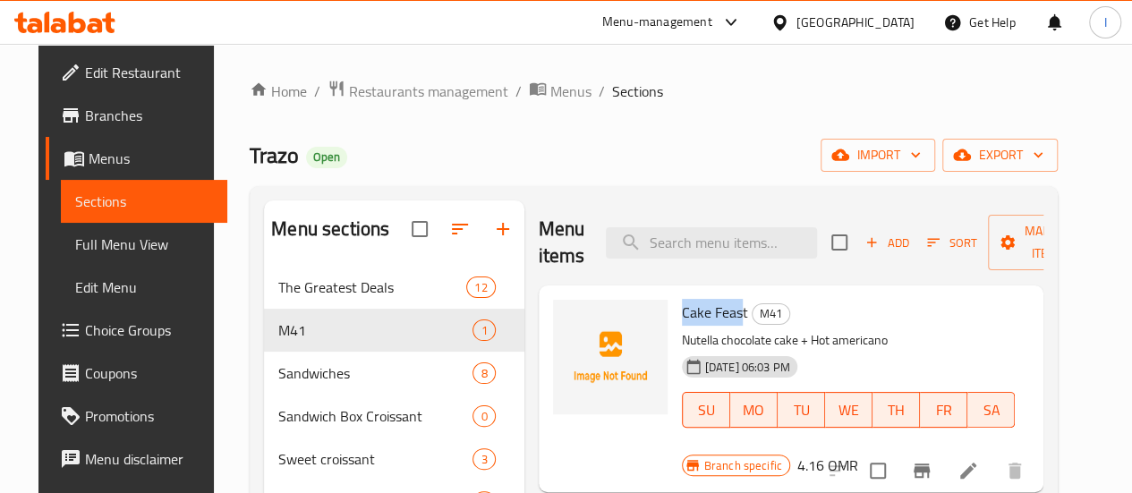
drag, startPoint x: 609, startPoint y: 309, endPoint x: 669, endPoint y: 314, distance: 61.1
click at [682, 314] on span "Cake Feast" at bounding box center [715, 312] width 66 height 27
copy span "Cake Feast"
click at [92, 26] on icon at bounding box center [95, 25] width 15 height 15
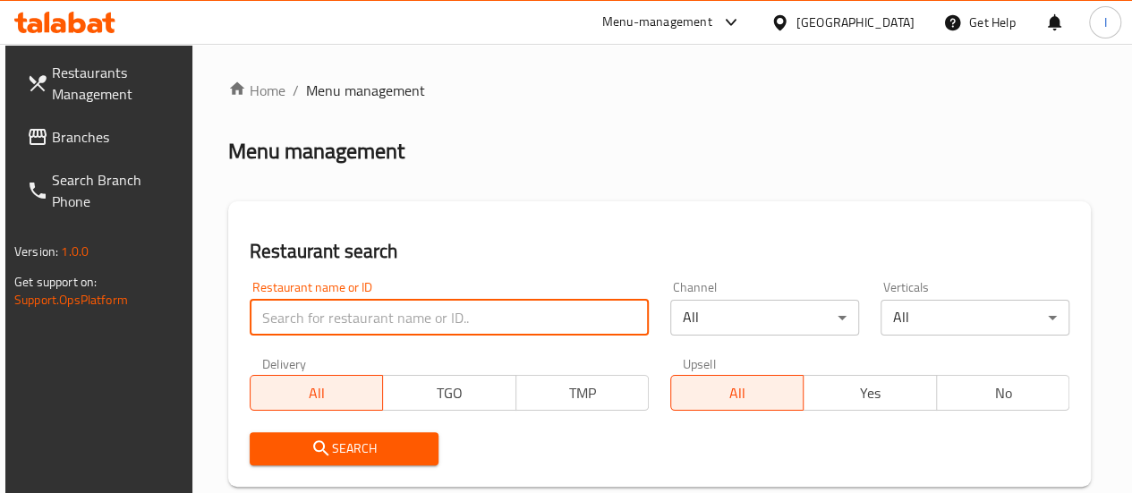
click at [382, 334] on input "search" at bounding box center [449, 318] width 399 height 36
paste input "Goo momo"
type input "Goo momo"
click button "Search" at bounding box center [344, 448] width 189 height 33
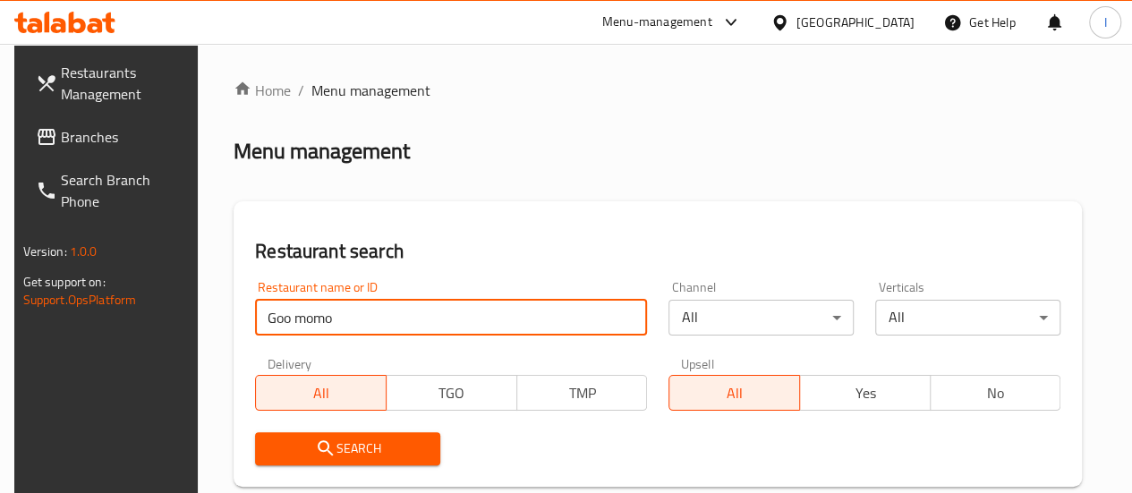
scroll to position [305, 0]
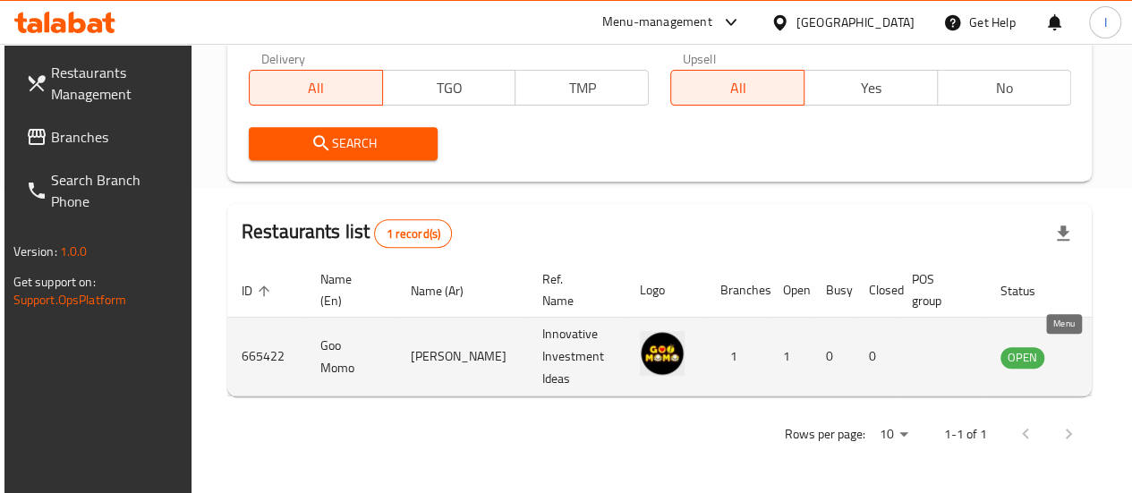
click at [1095, 359] on icon "enhanced table" at bounding box center [1105, 357] width 20 height 15
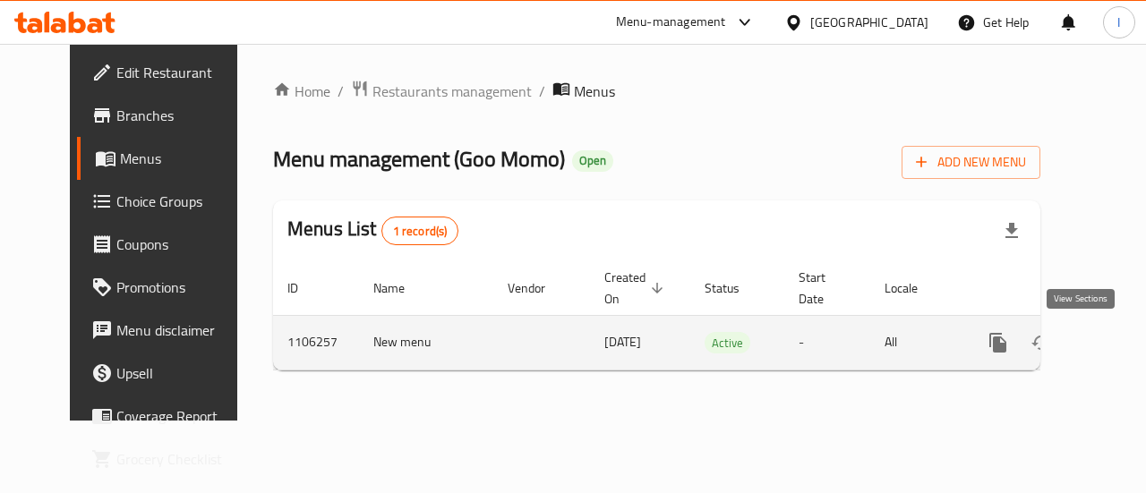
click at [1116, 347] on icon "enhanced table" at bounding box center [1126, 342] width 21 height 21
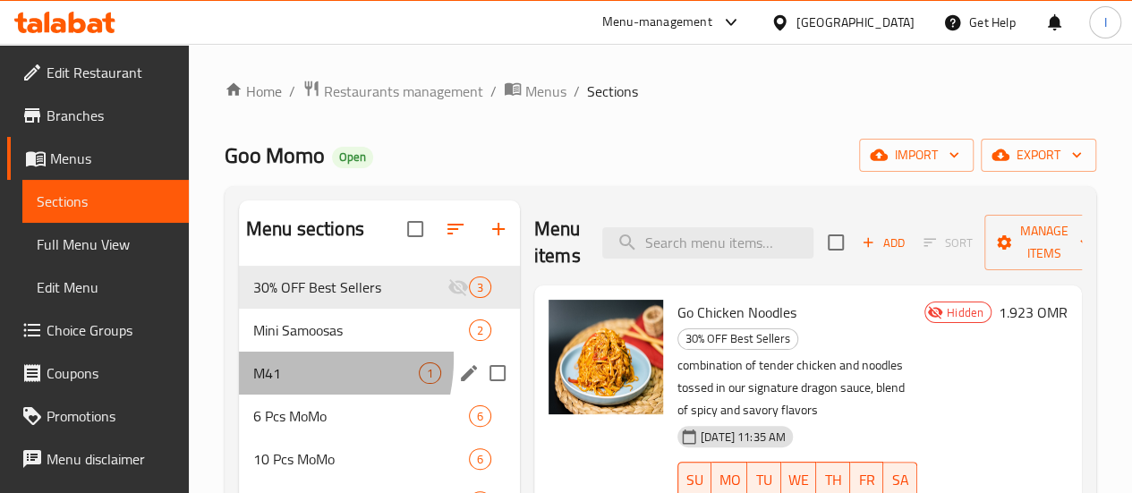
click at [275, 386] on div "M41 1" at bounding box center [379, 373] width 281 height 43
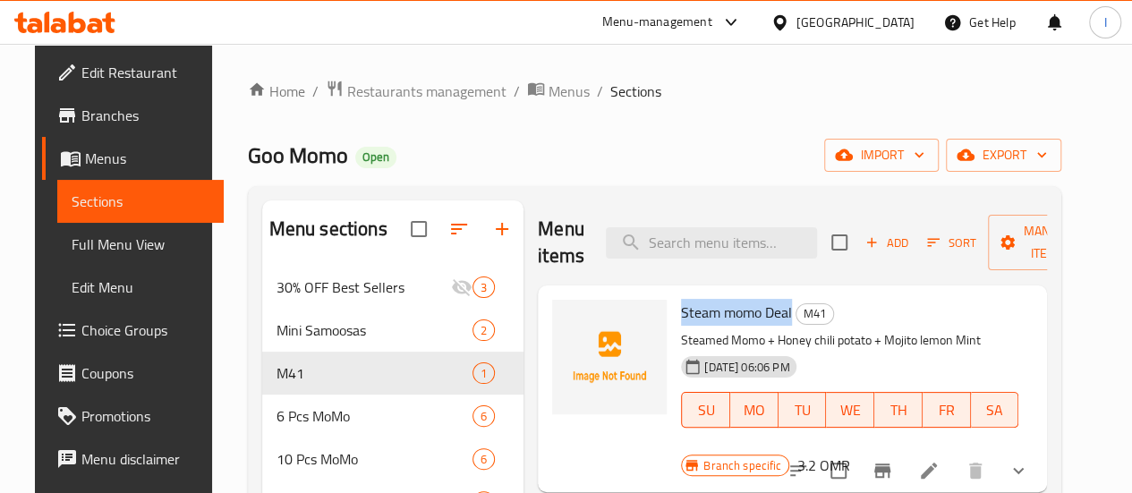
drag, startPoint x: 607, startPoint y: 311, endPoint x: 718, endPoint y: 320, distance: 111.3
click at [718, 320] on span "Steam momo Deal" at bounding box center [736, 312] width 111 height 27
copy span "Steam momo Deal"
